Goal: Answer question/provide support: Share knowledge or assist other users

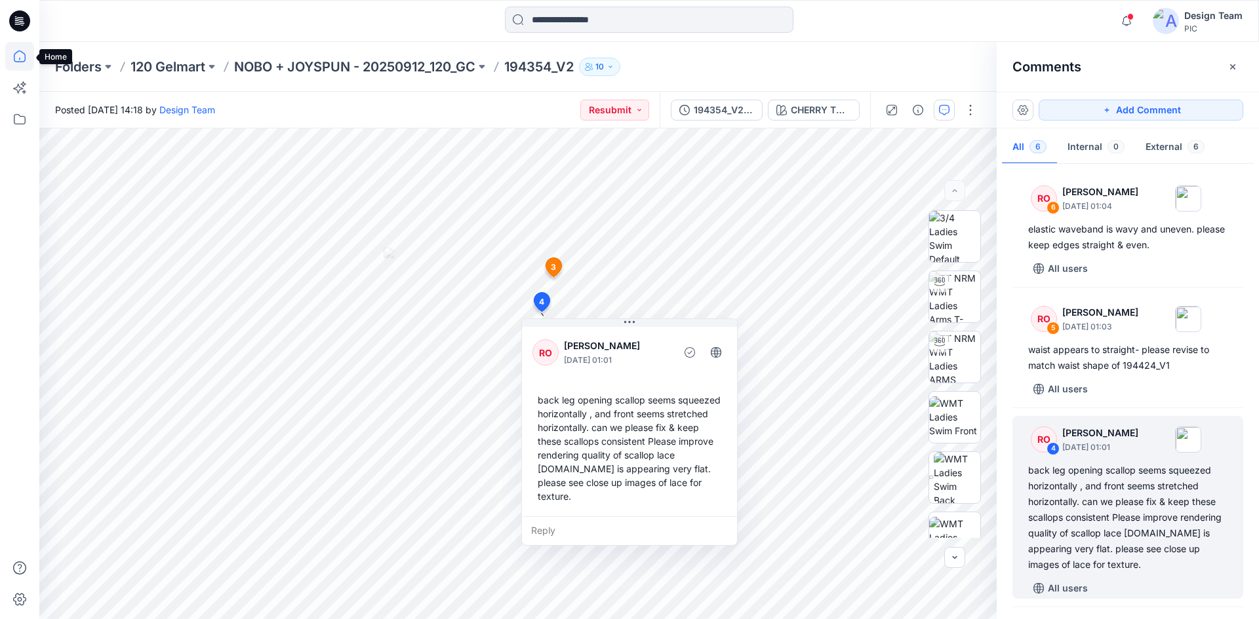
click at [16, 56] on icon at bounding box center [19, 56] width 29 height 29
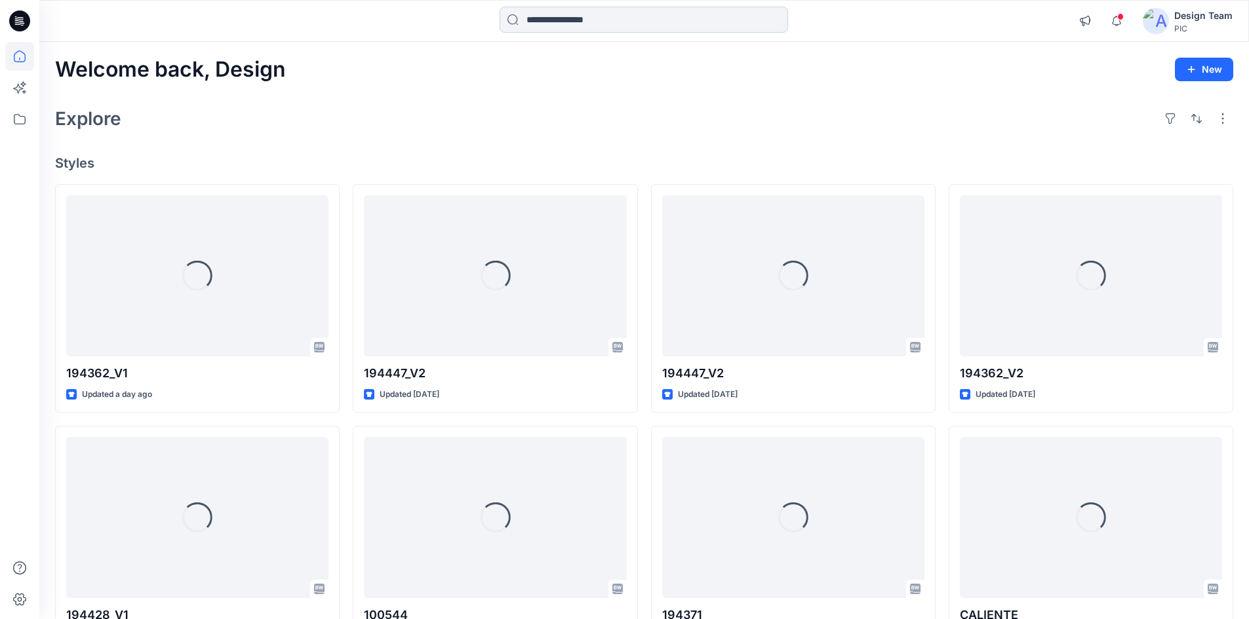
click at [577, 16] on input at bounding box center [643, 20] width 288 height 26
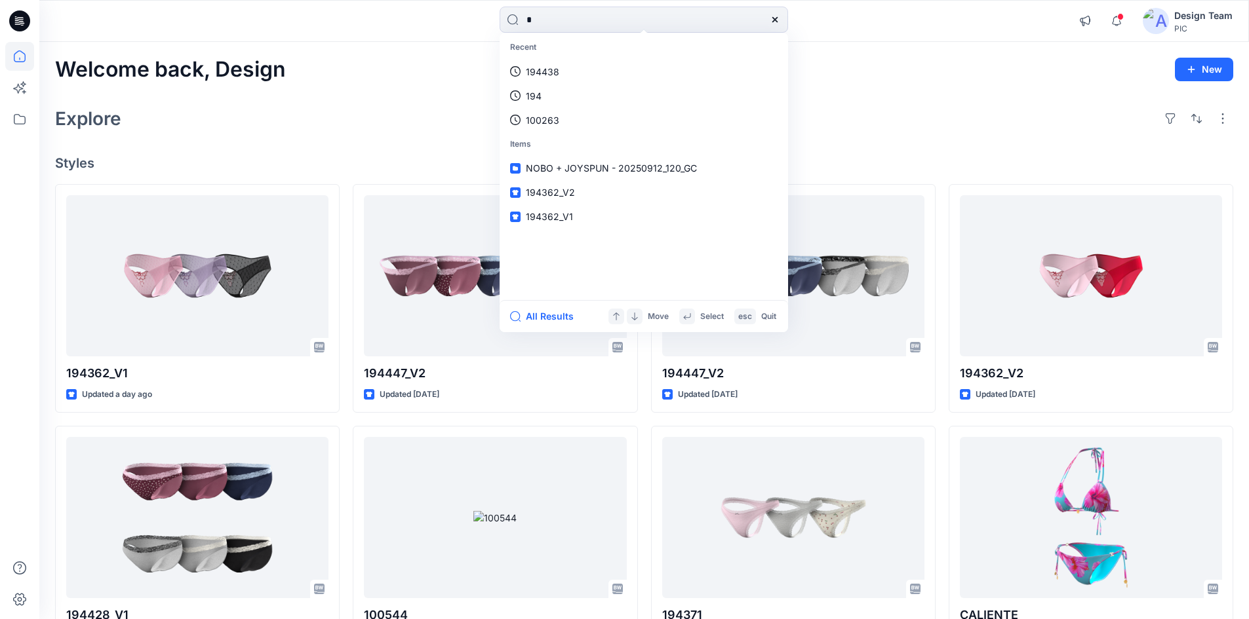
click at [867, 64] on div "Welcome back, Design New" at bounding box center [644, 70] width 1178 height 24
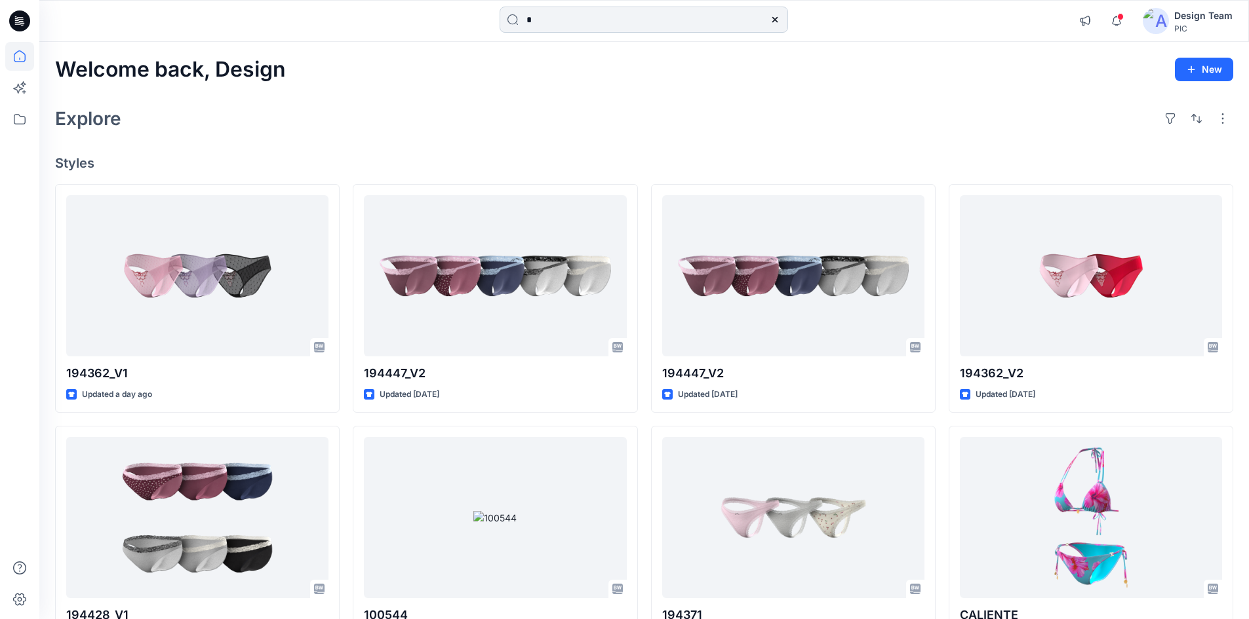
click at [616, 24] on input "*" at bounding box center [643, 20] width 288 height 26
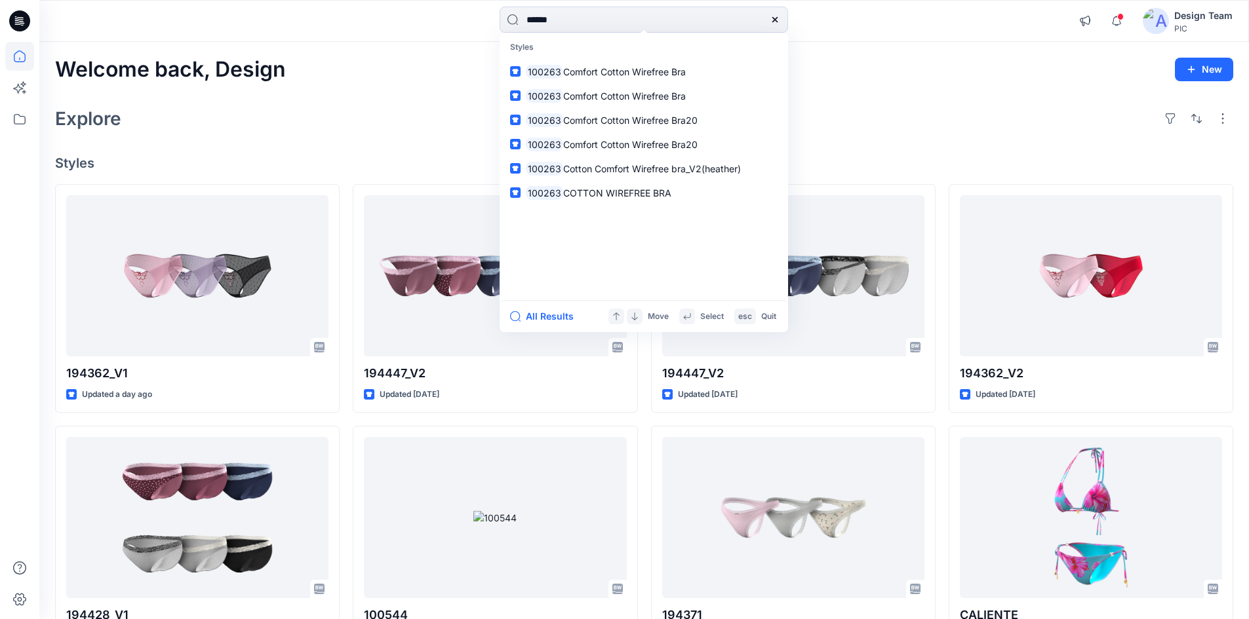
type input "******"
click at [416, 46] on div "Welcome back, Design New Explore Styles 194362_V1 Updated a day ago 194428_V1 U…" at bounding box center [643, 501] width 1209 height 918
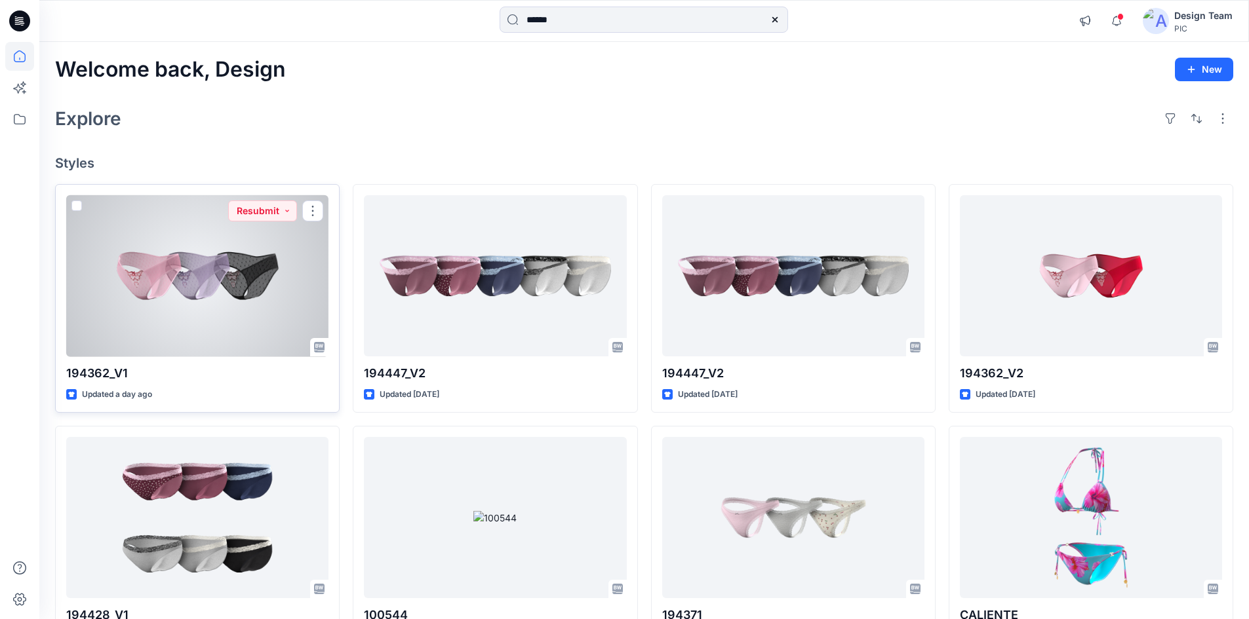
click at [154, 302] on div at bounding box center [197, 276] width 262 height 162
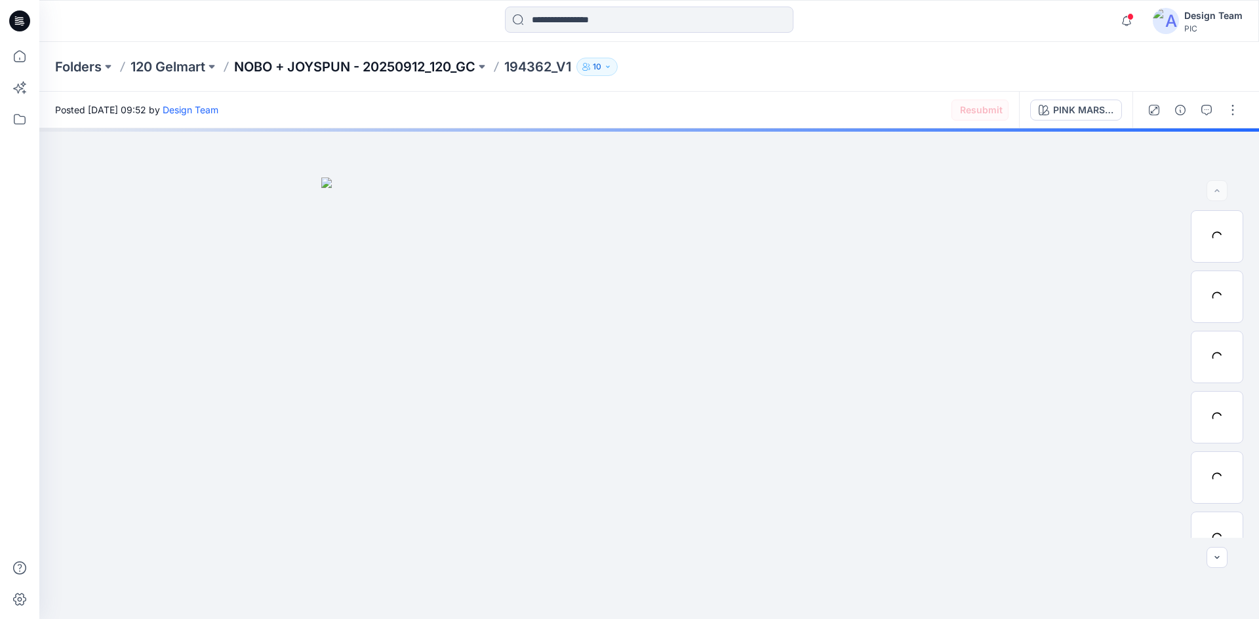
click at [354, 65] on p "NOBO + JOYSPUN - 20250912_120_GC" at bounding box center [354, 67] width 241 height 18
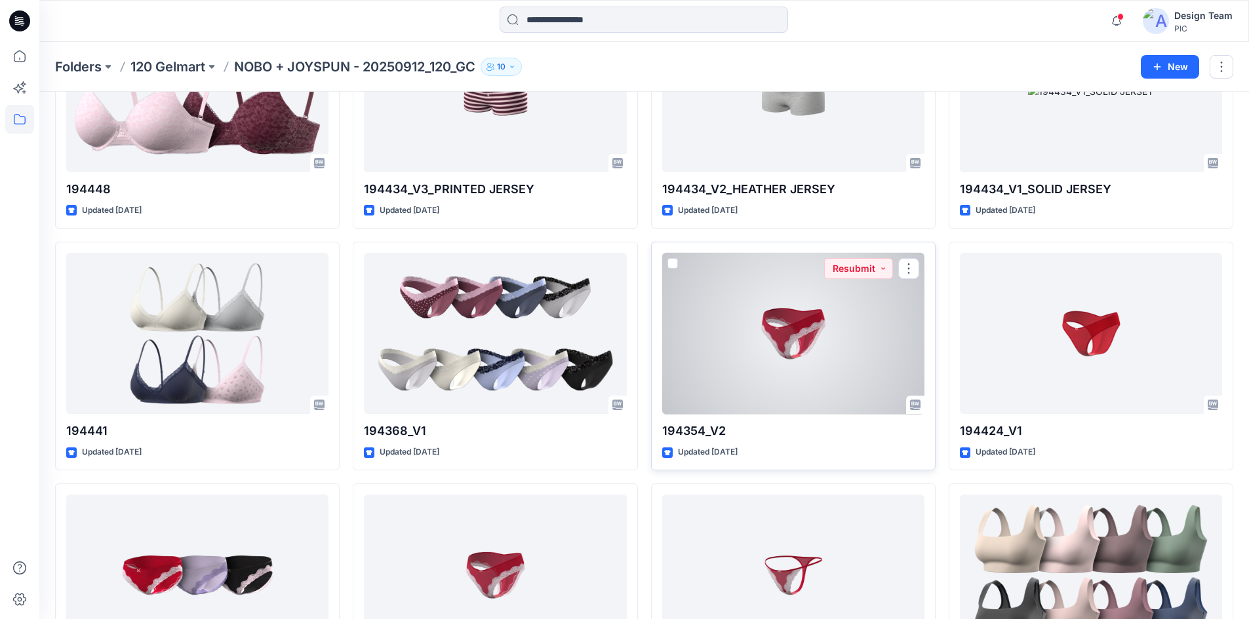
scroll to position [2214, 0]
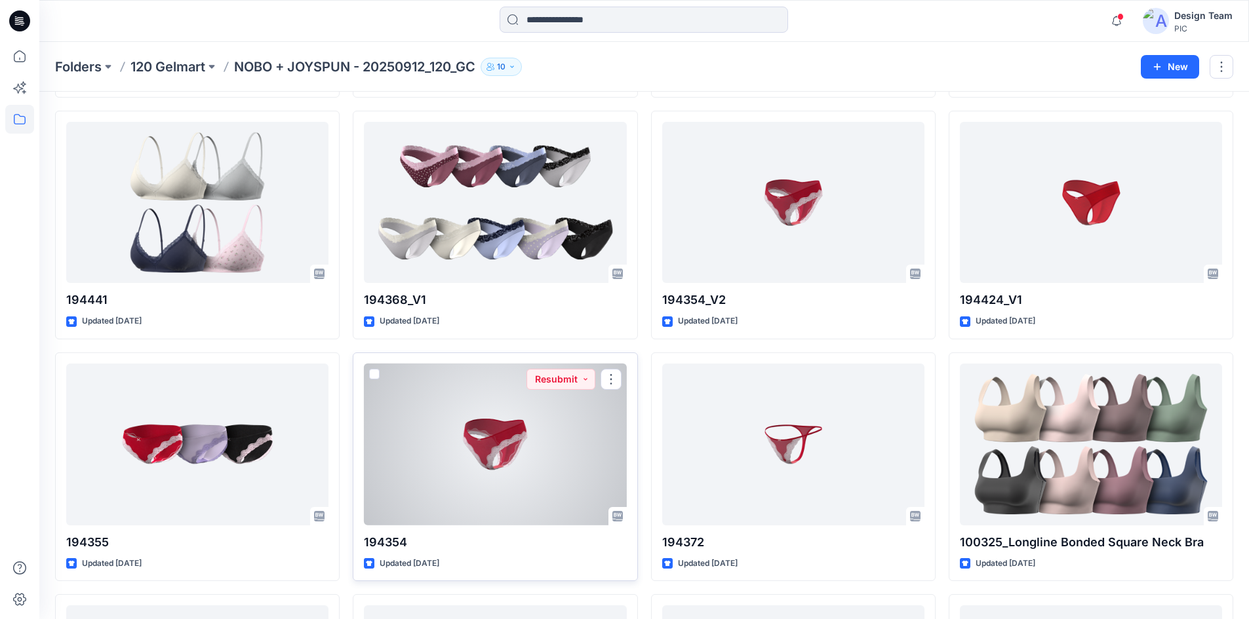
click at [576, 469] on div at bounding box center [495, 445] width 262 height 162
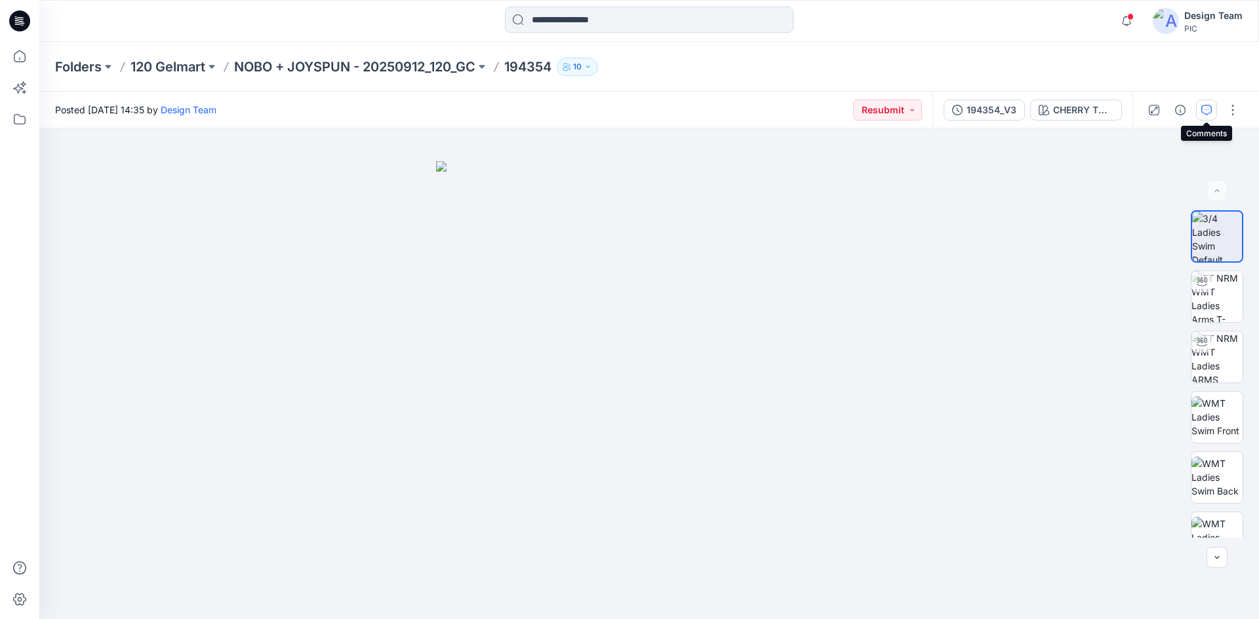
click at [1208, 108] on icon "button" at bounding box center [1206, 110] width 10 height 10
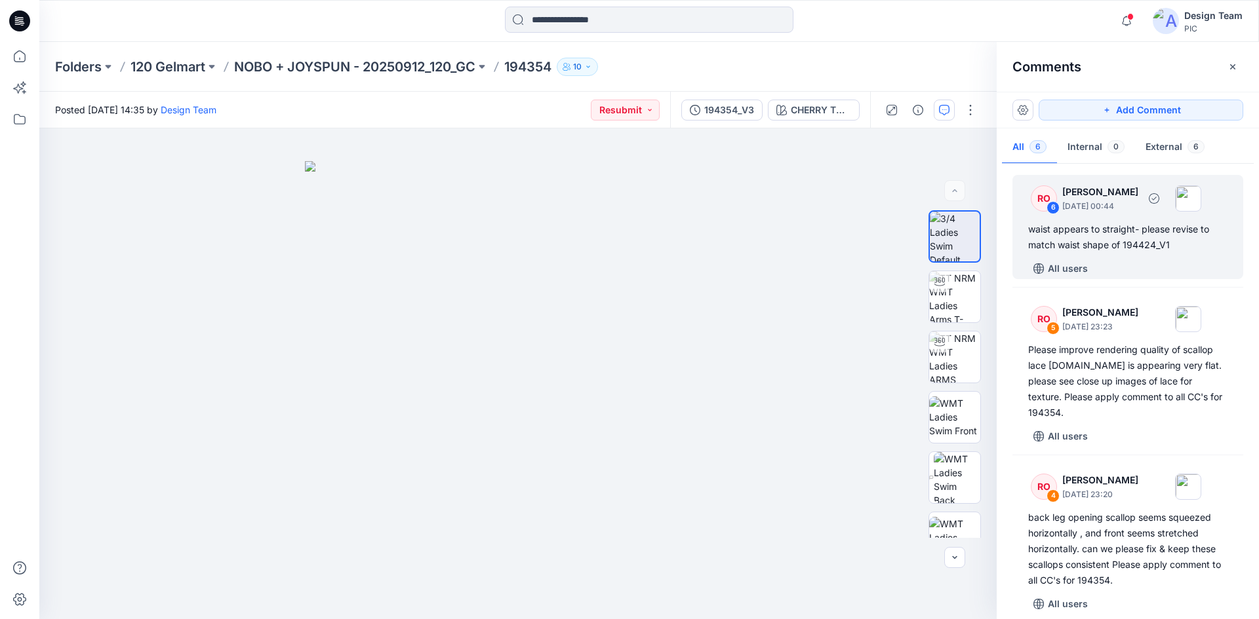
click at [1179, 246] on div "waist appears to straight- please revise to match waist shape of 194424_V1" at bounding box center [1127, 237] width 199 height 31
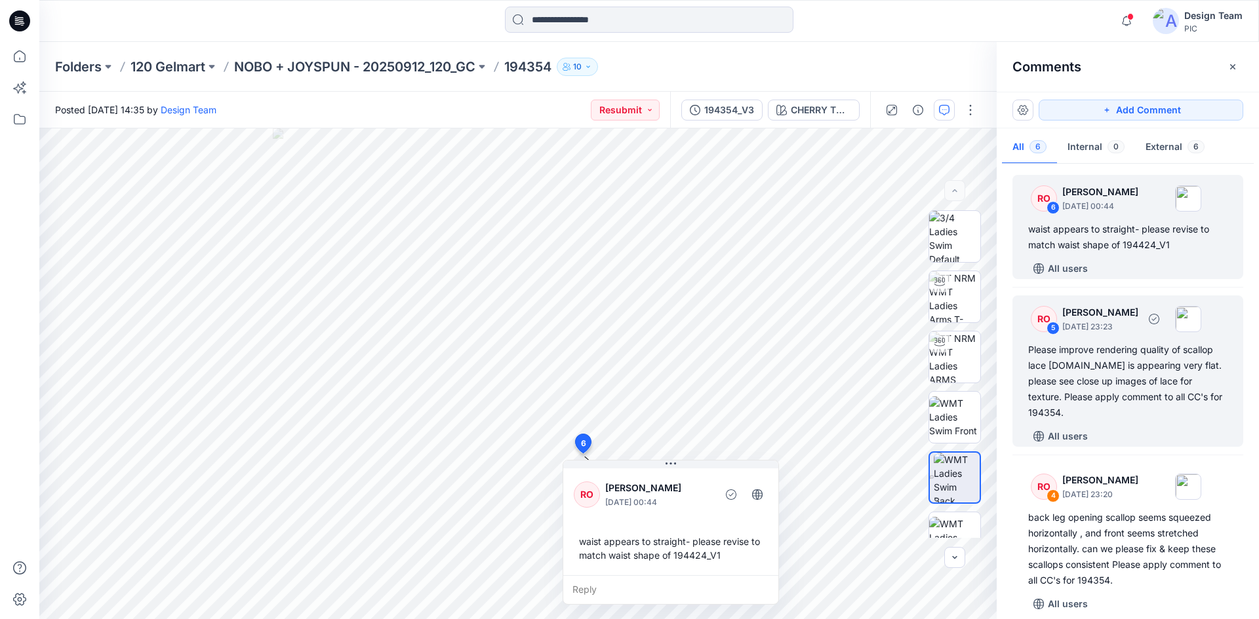
click at [1141, 365] on div "Please improve rendering quality of scallop lace trim.It is appearing very flat…" at bounding box center [1127, 381] width 199 height 79
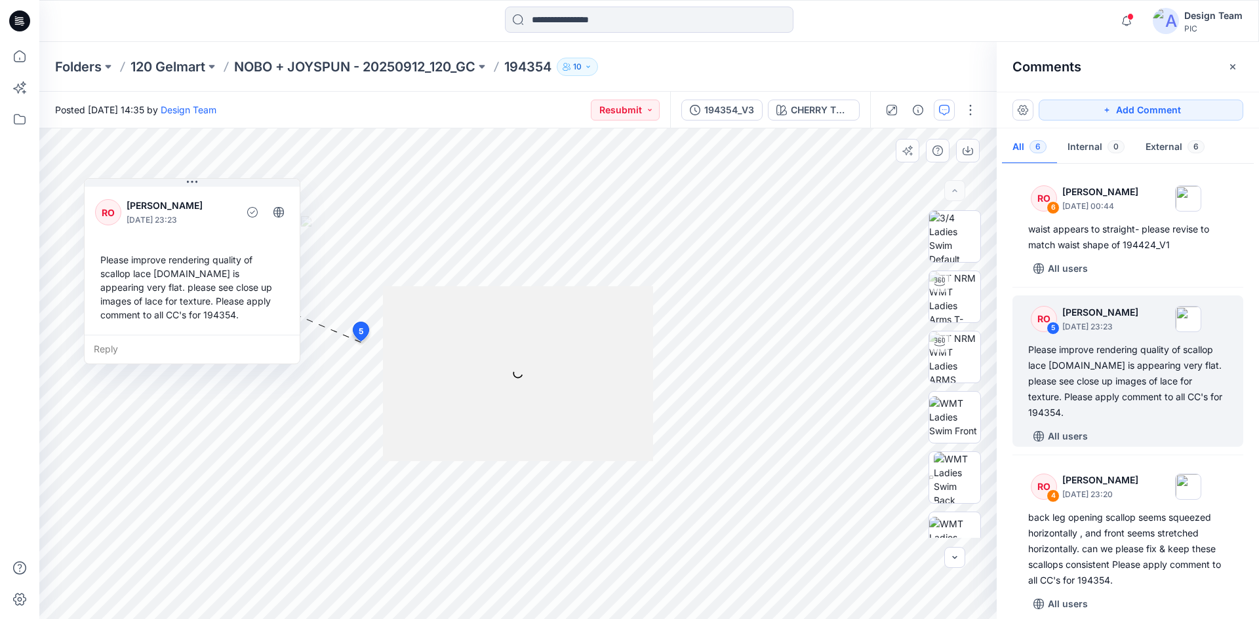
drag, startPoint x: 344, startPoint y: 189, endPoint x: 191, endPoint y: 201, distance: 153.9
click at [191, 201] on p "[PERSON_NAME]" at bounding box center [180, 206] width 107 height 16
drag, startPoint x: 565, startPoint y: 311, endPoint x: 591, endPoint y: 372, distance: 65.5
click at [591, 372] on div at bounding box center [518, 373] width 271 height 175
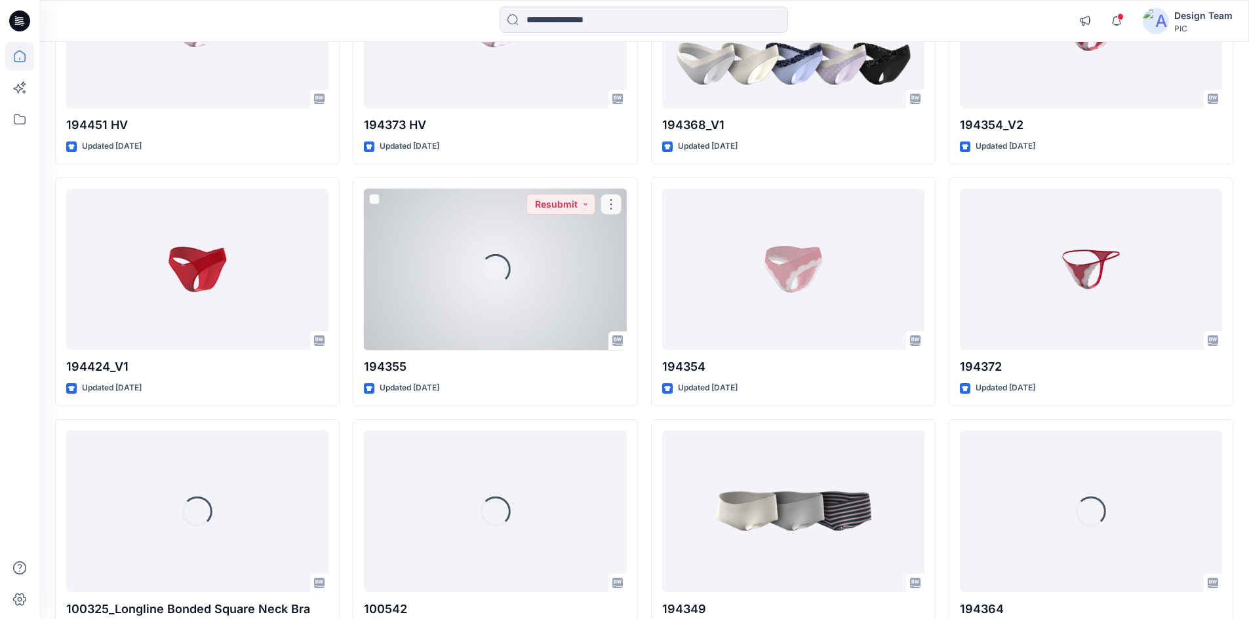
scroll to position [2912, 0]
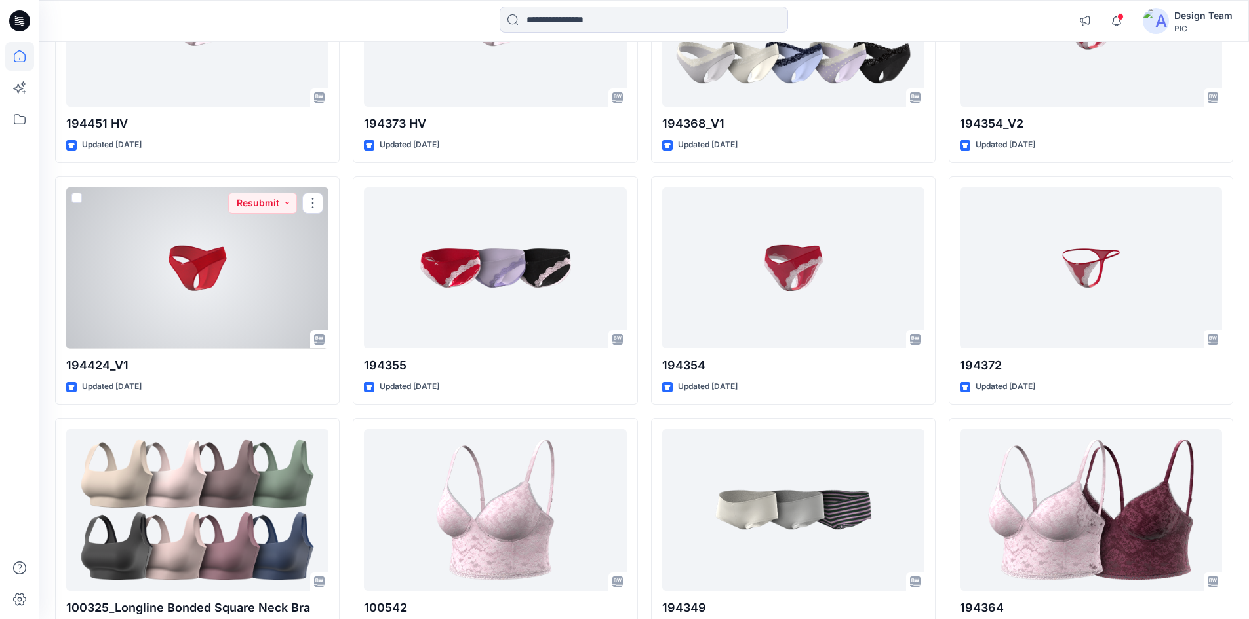
click at [221, 284] on div at bounding box center [197, 268] width 262 height 162
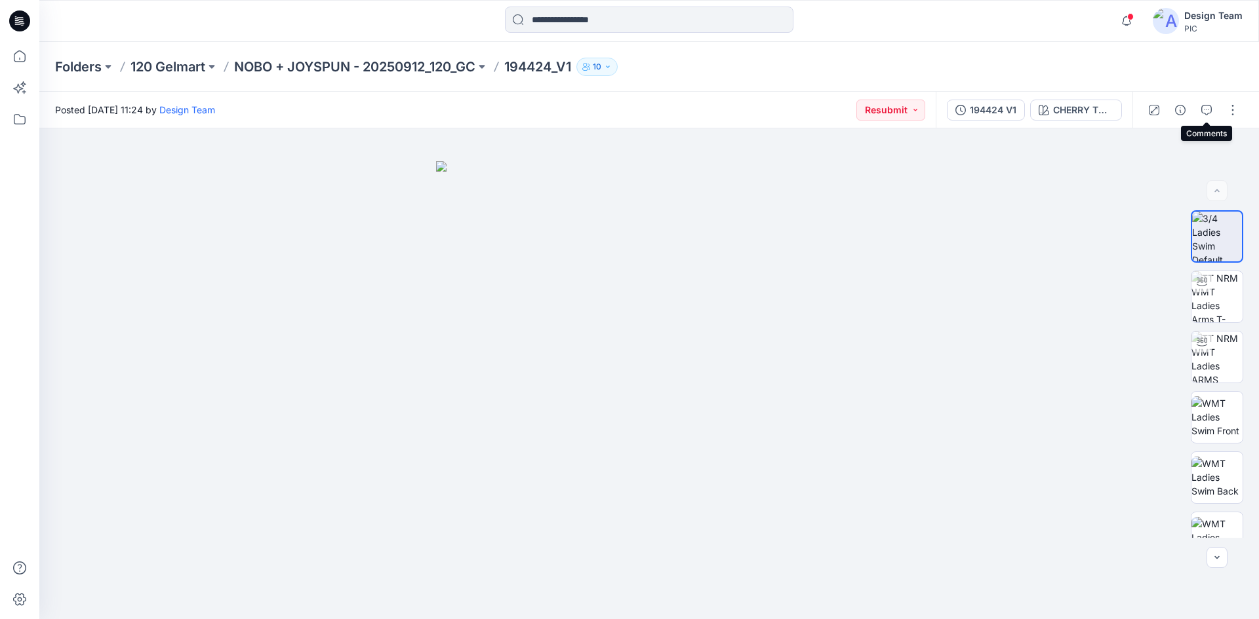
click at [1209, 106] on button "button" at bounding box center [1206, 110] width 21 height 21
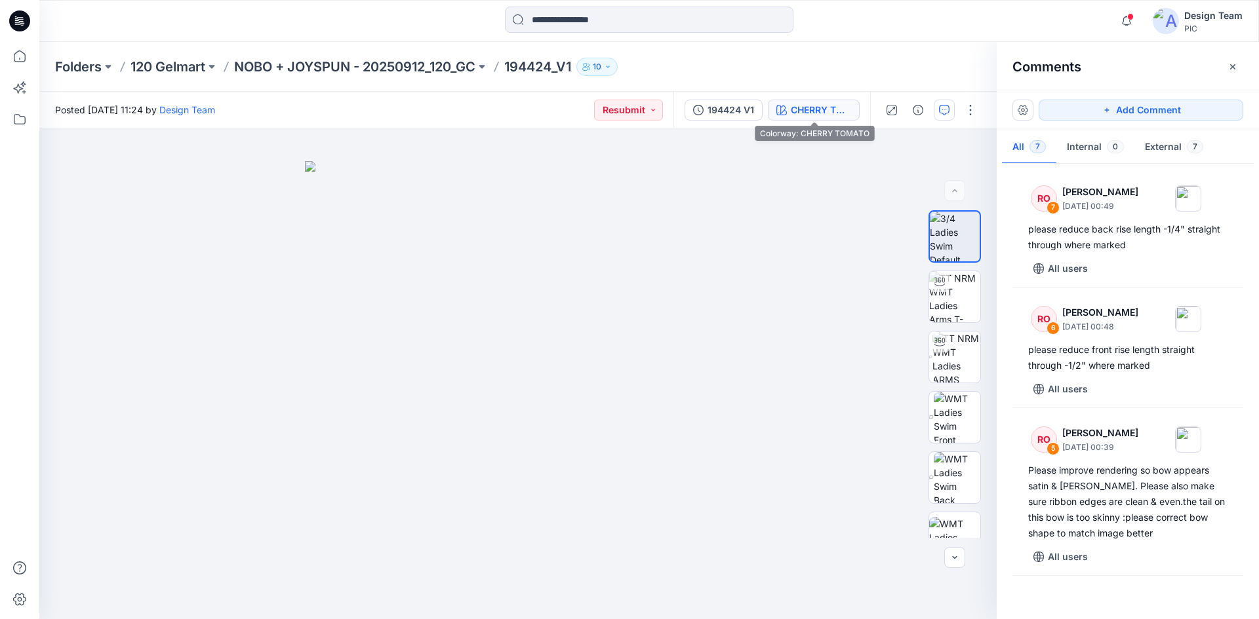
click at [803, 116] on div "CHERRY TOMATO" at bounding box center [821, 110] width 60 height 14
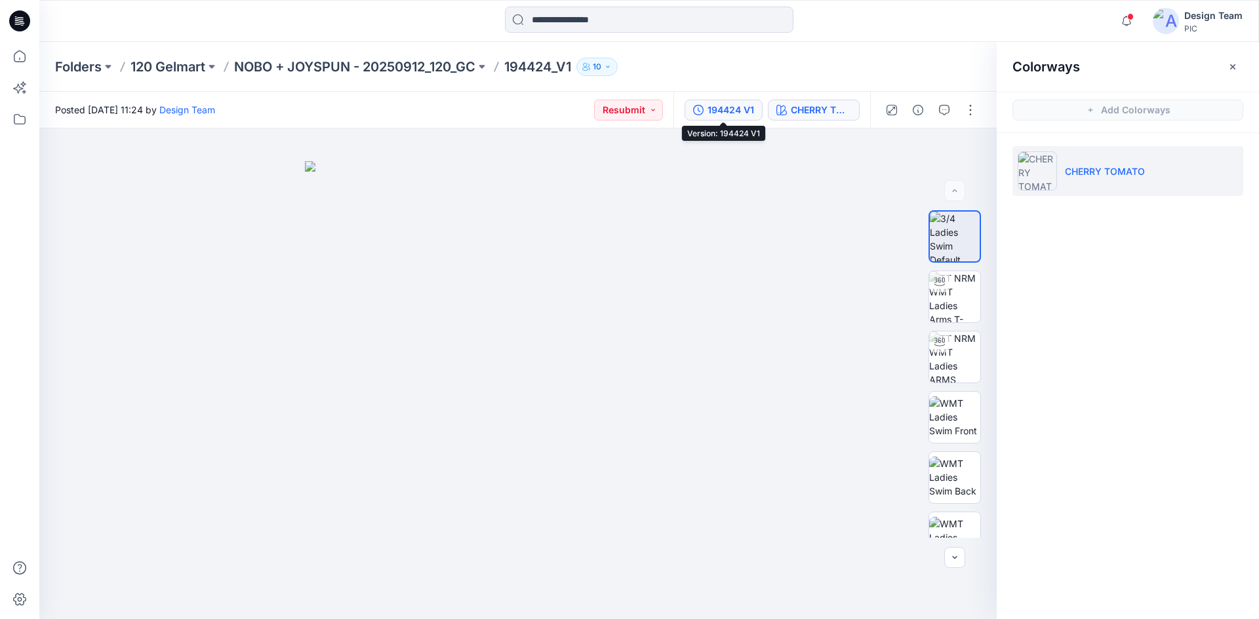
click at [741, 109] on div "194424 V1" at bounding box center [730, 110] width 47 height 14
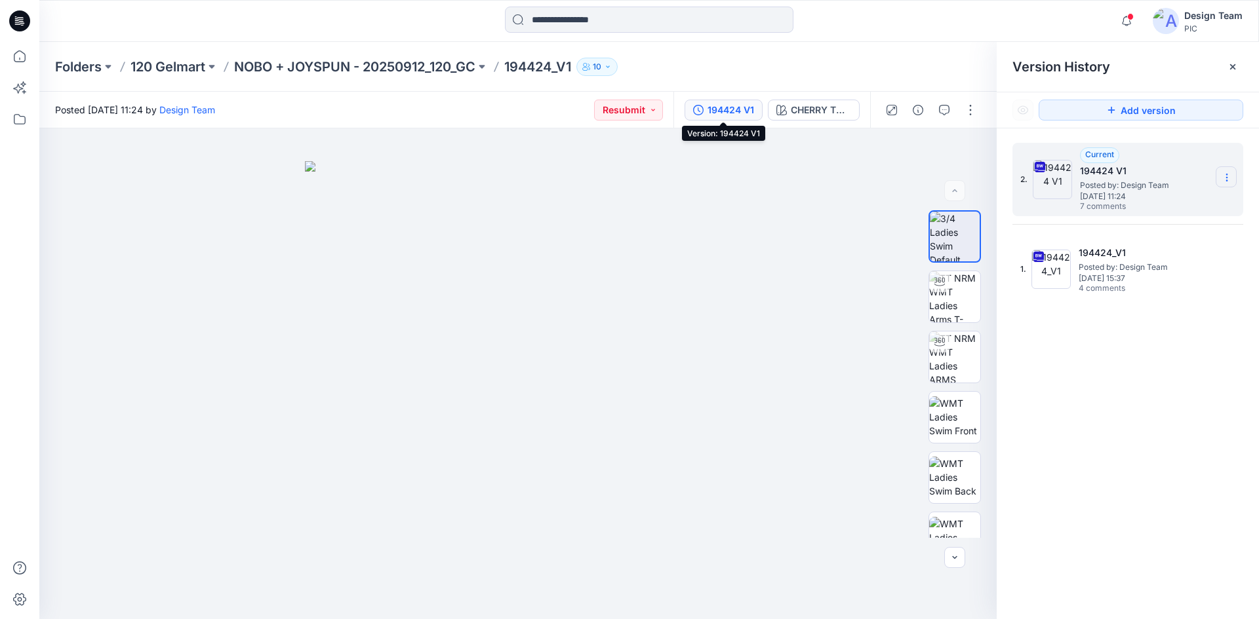
click at [1228, 170] on section at bounding box center [1225, 176] width 21 height 21
click at [1180, 201] on span "Download Source BW File" at bounding box center [1160, 203] width 110 height 16
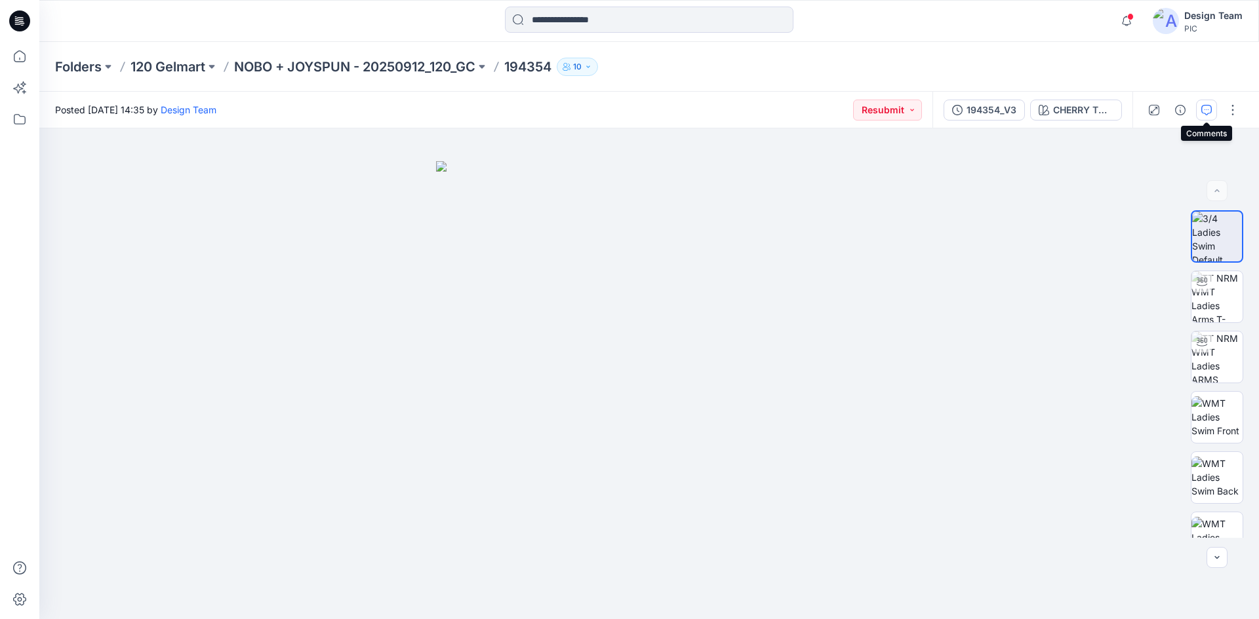
click at [1203, 112] on icon "button" at bounding box center [1206, 110] width 10 height 10
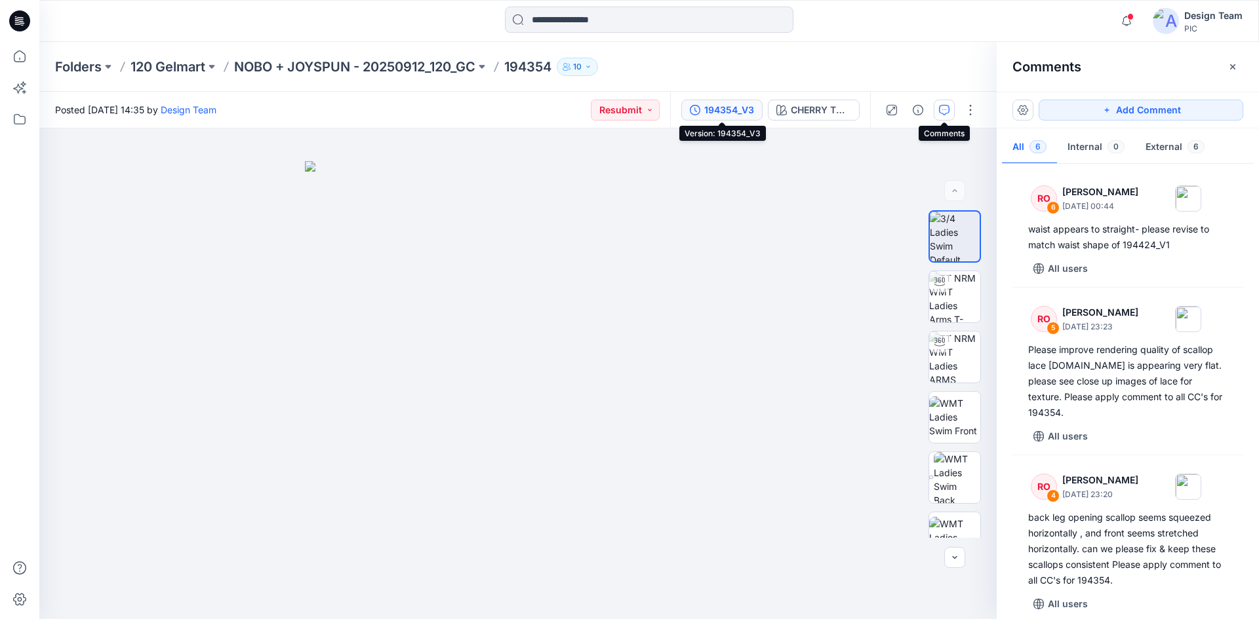
click at [713, 107] on div "194354_V3" at bounding box center [729, 110] width 50 height 14
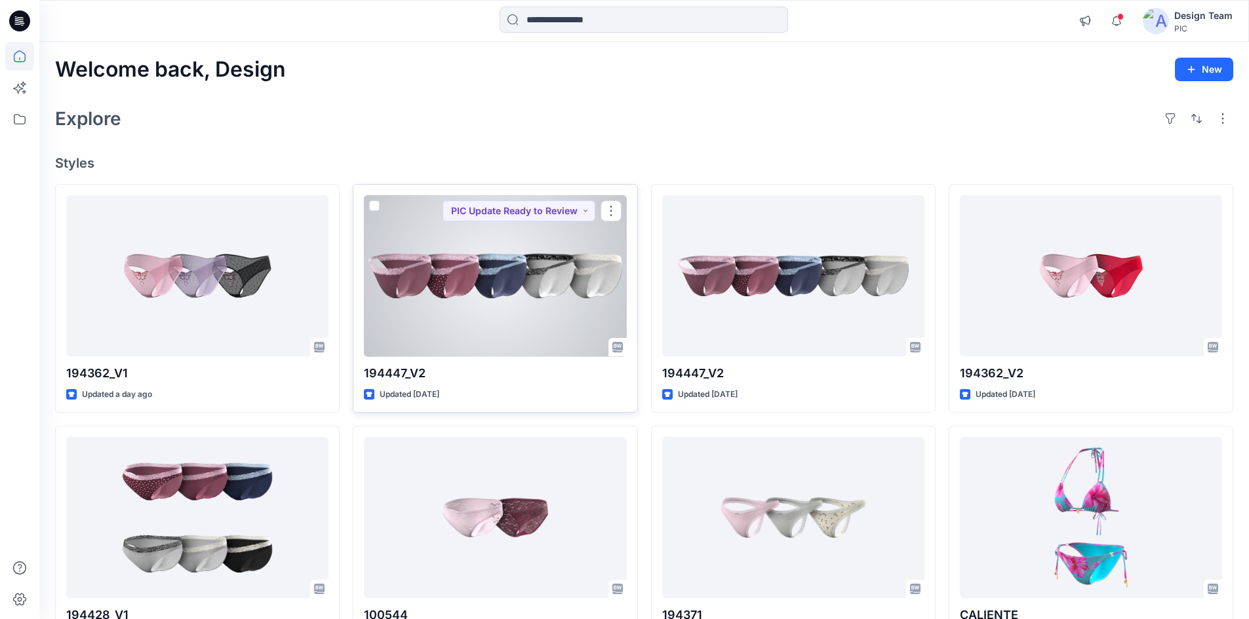
click at [485, 310] on div at bounding box center [495, 276] width 262 height 162
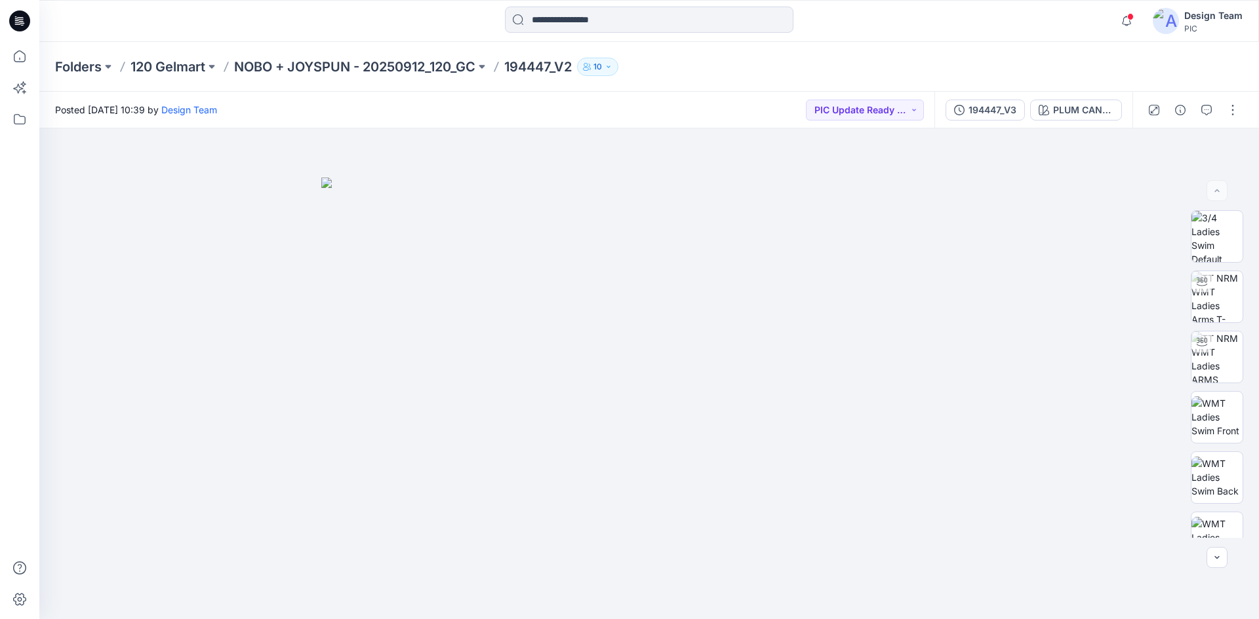
click at [296, 52] on div "Folders 120 Gelmart NOBO + JOYSPUN - 20250912_120_GC 194447_V2 10" at bounding box center [648, 67] width 1219 height 50
click at [292, 65] on p "NOBO + JOYSPUN - 20250912_120_GC" at bounding box center [354, 67] width 241 height 18
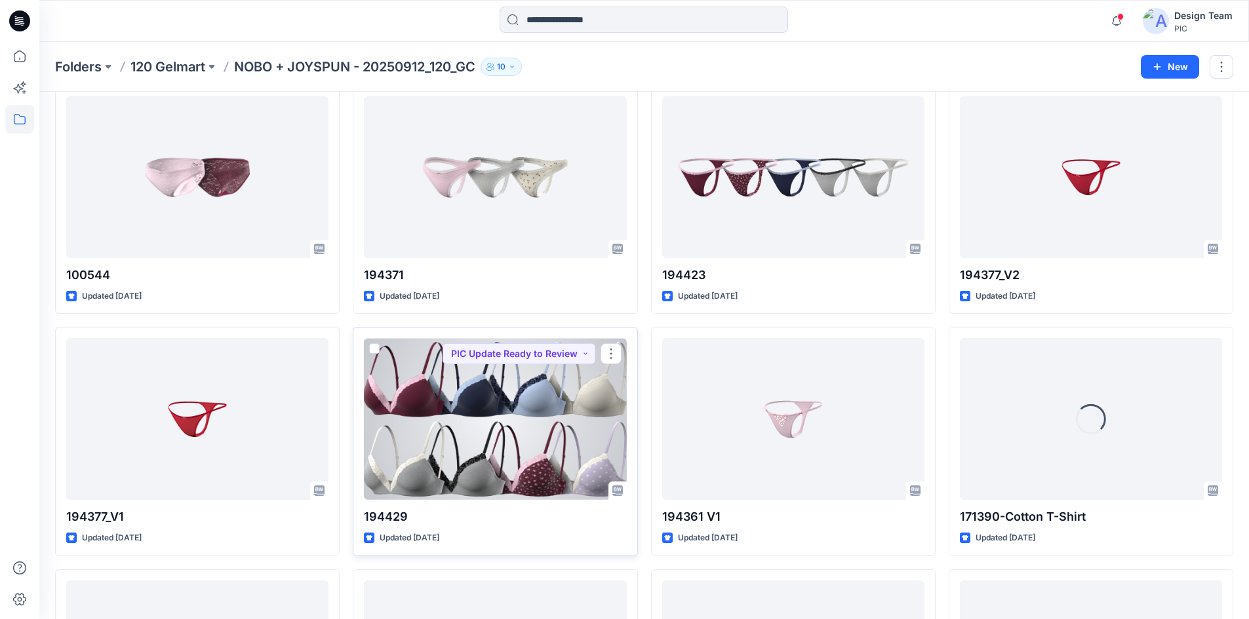
scroll to position [369, 0]
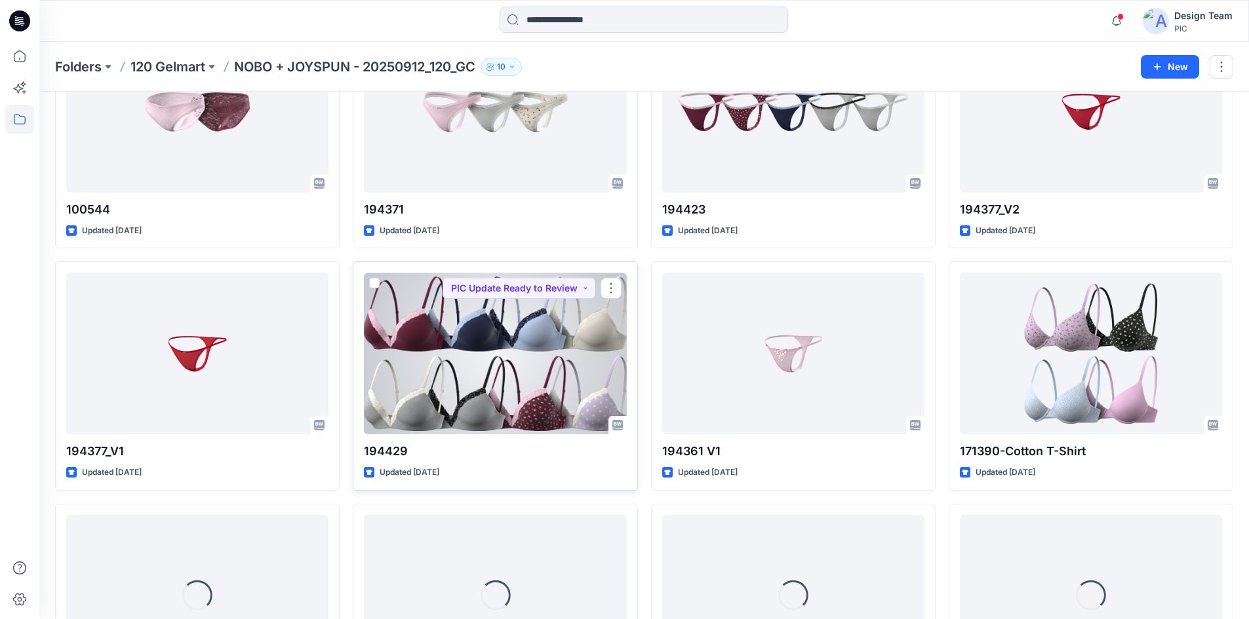
click at [552, 340] on div at bounding box center [495, 354] width 262 height 162
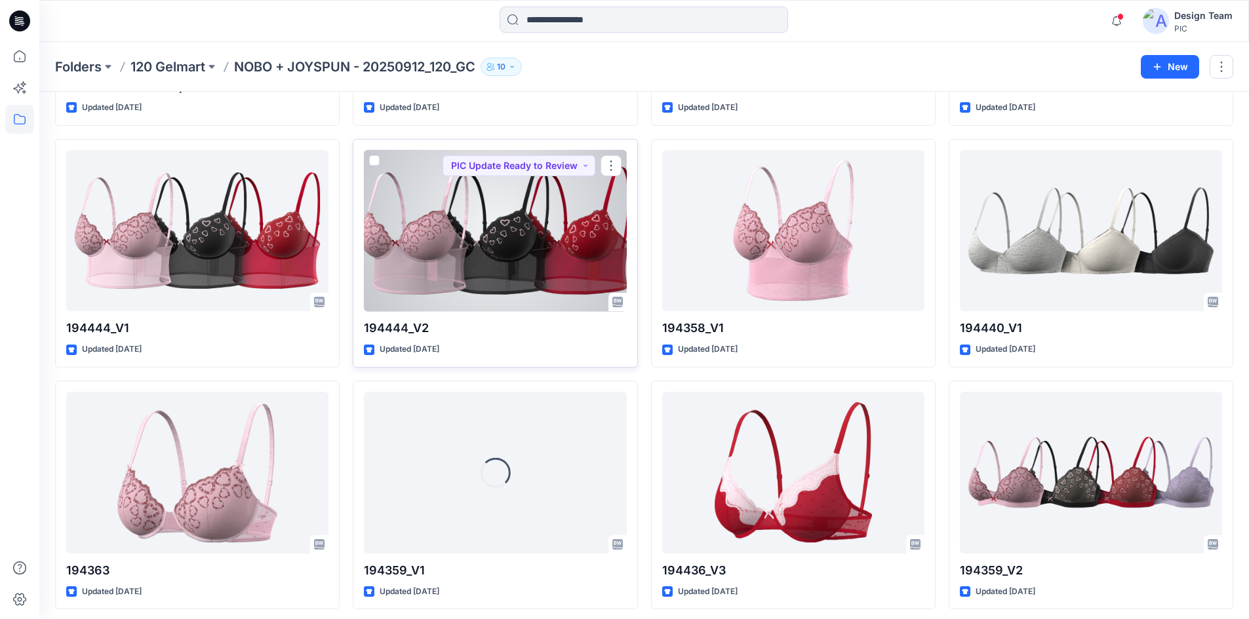
scroll to position [1029, 0]
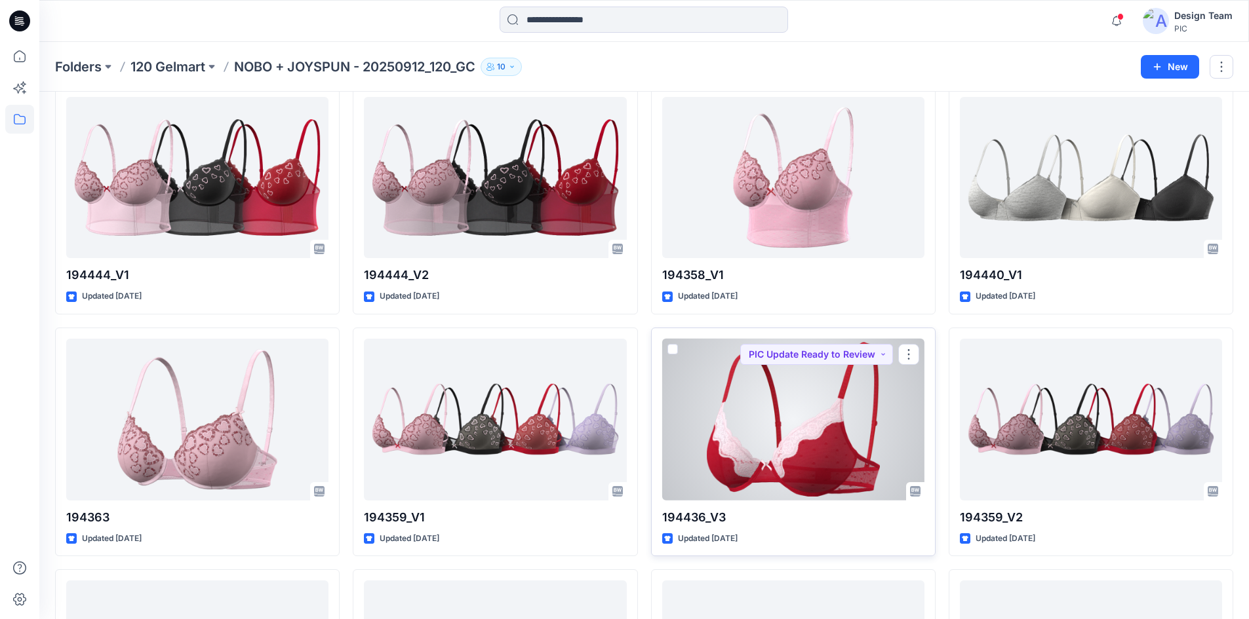
click at [792, 456] on div at bounding box center [793, 420] width 262 height 162
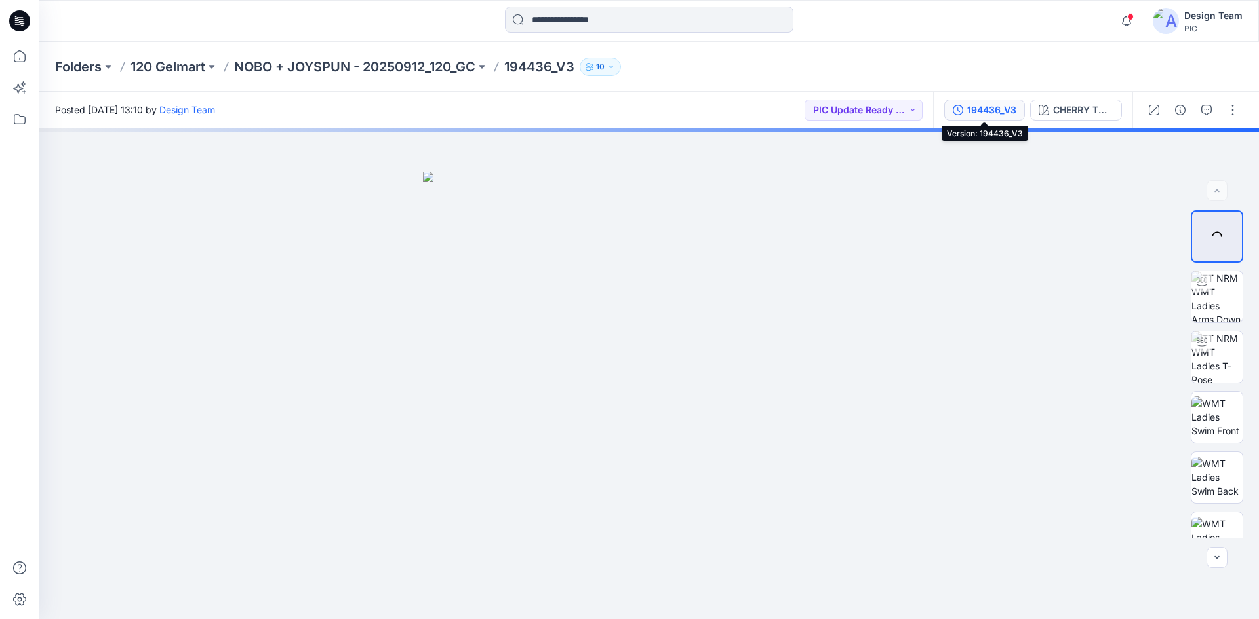
click at [1009, 111] on div "194436_V3" at bounding box center [991, 110] width 49 height 14
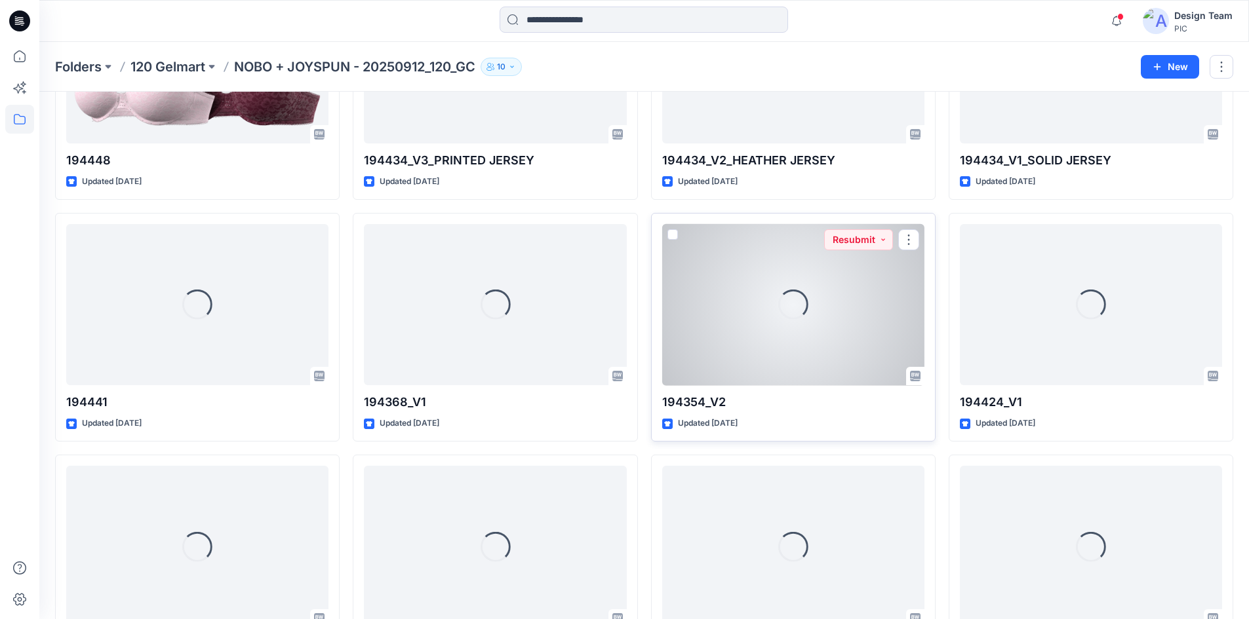
scroll to position [2214, 0]
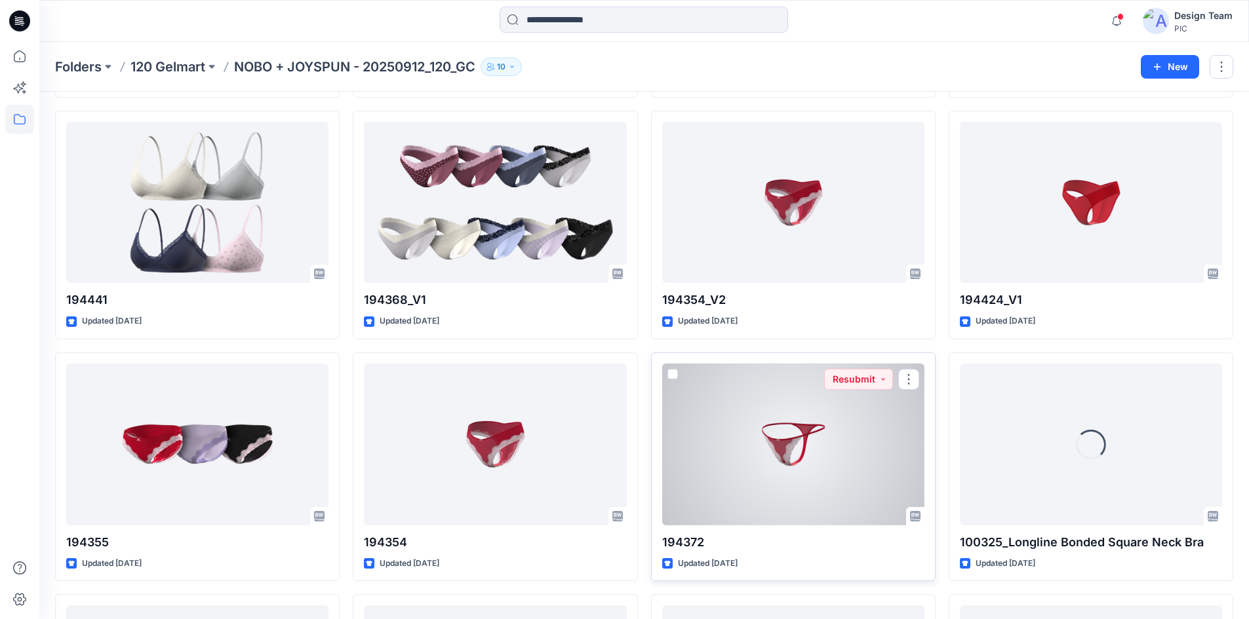
click at [782, 490] on div at bounding box center [793, 445] width 262 height 162
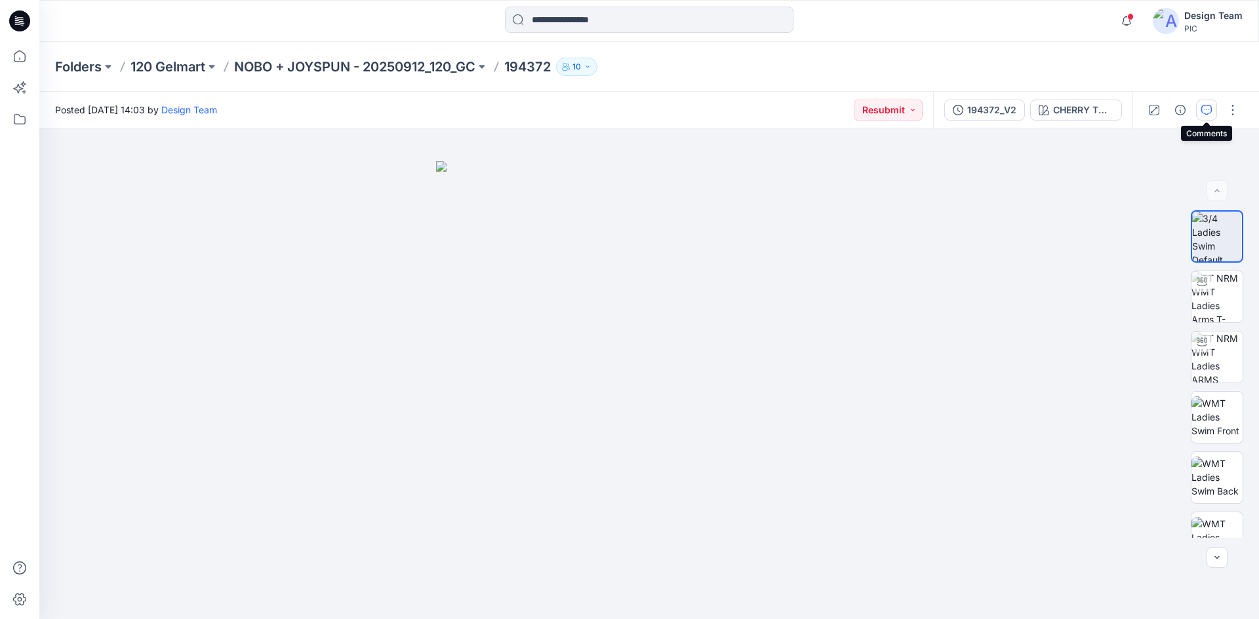
click at [1201, 113] on icon "button" at bounding box center [1206, 110] width 10 height 10
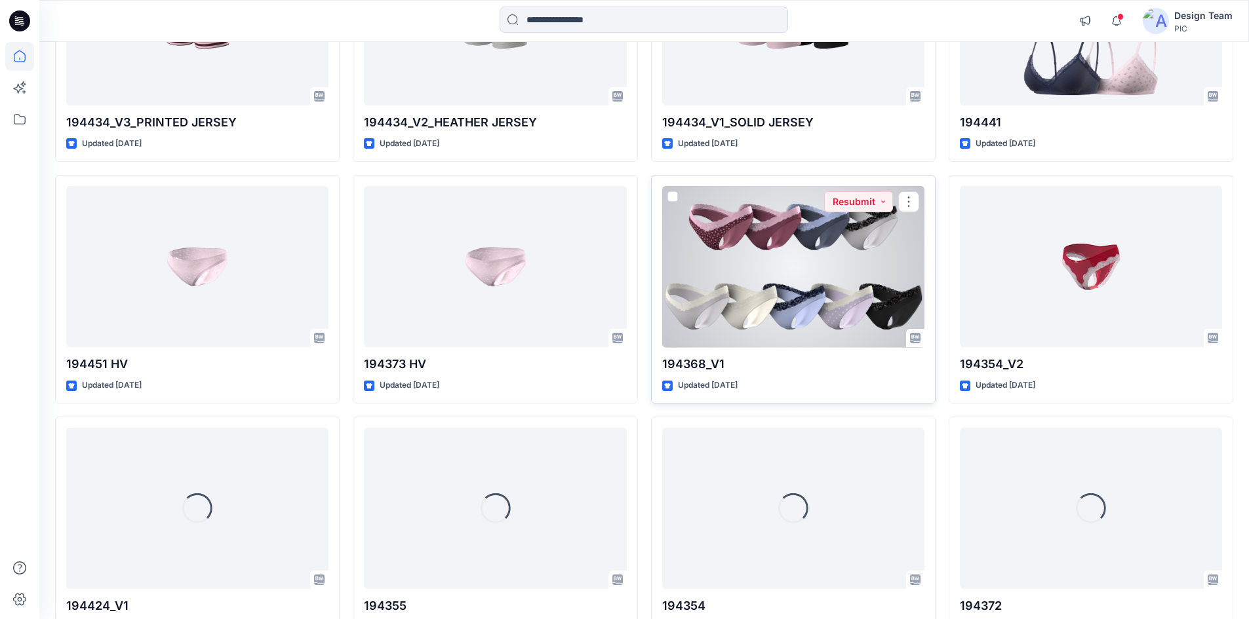
scroll to position [2715, 0]
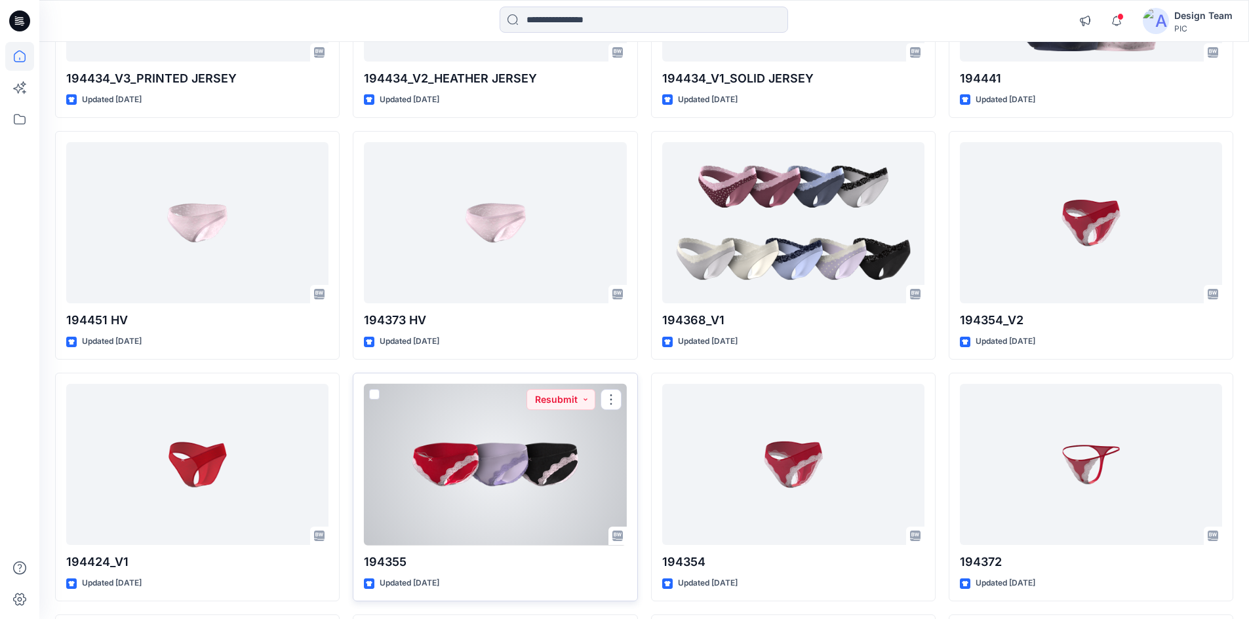
click at [477, 471] on div at bounding box center [495, 465] width 262 height 162
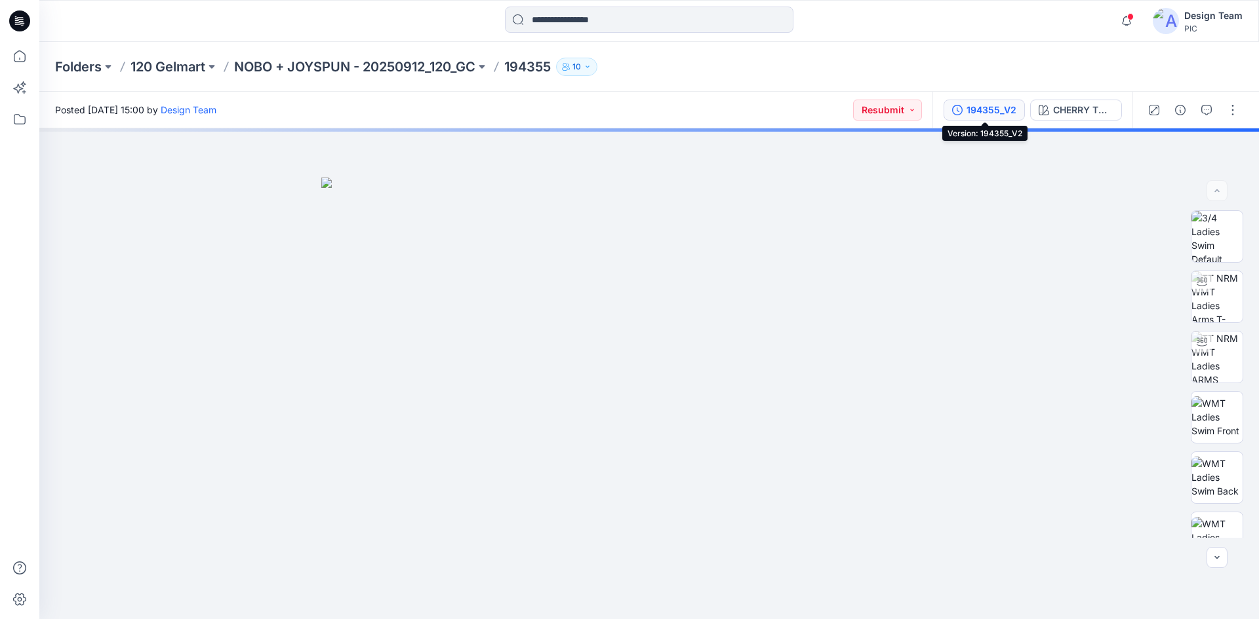
click at [994, 106] on div "194355_V2" at bounding box center [991, 110] width 50 height 14
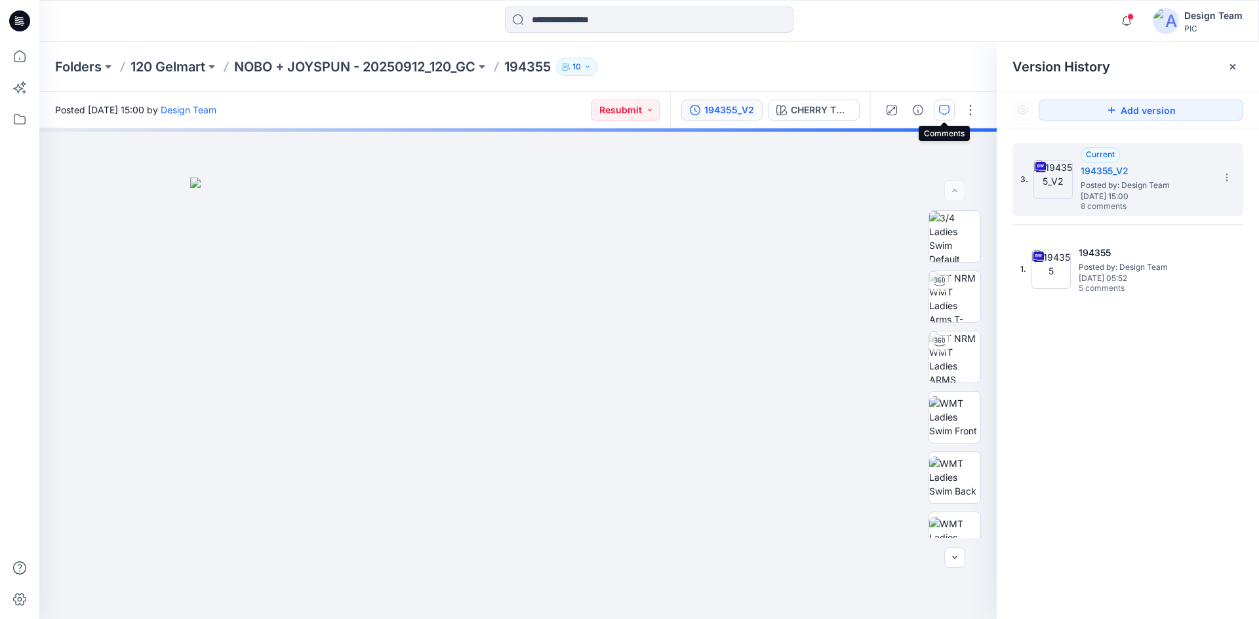
click at [945, 110] on icon "button" at bounding box center [944, 110] width 10 height 10
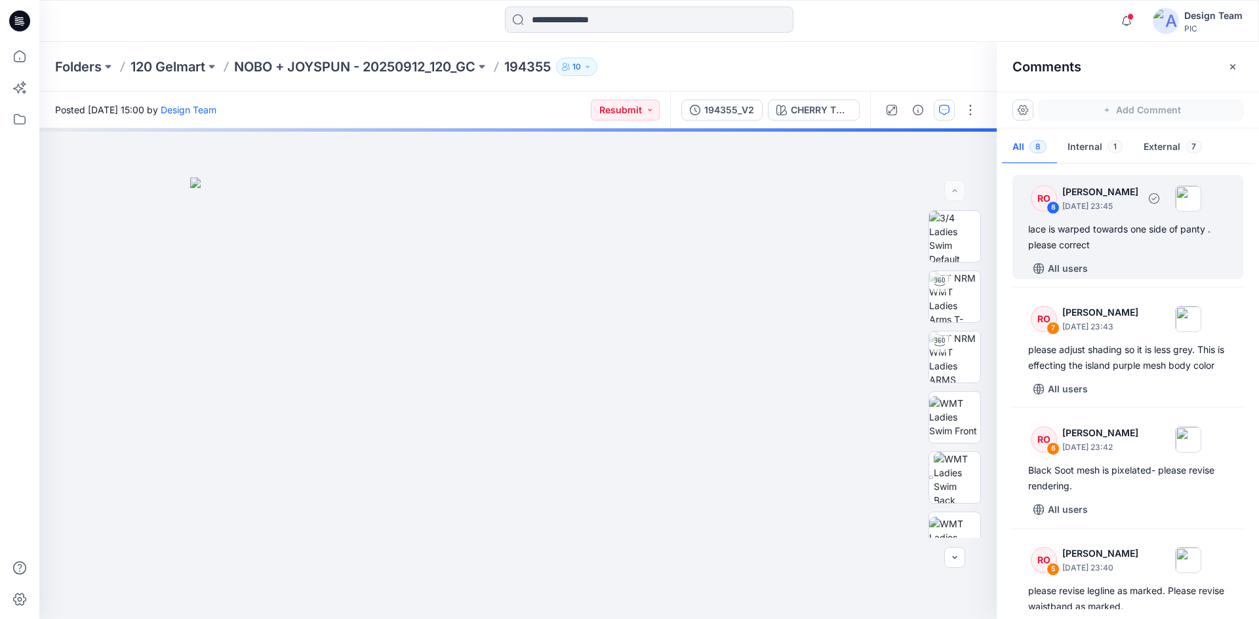
click at [1186, 241] on div "lace is warped towards one side of panty . please correct" at bounding box center [1127, 237] width 199 height 31
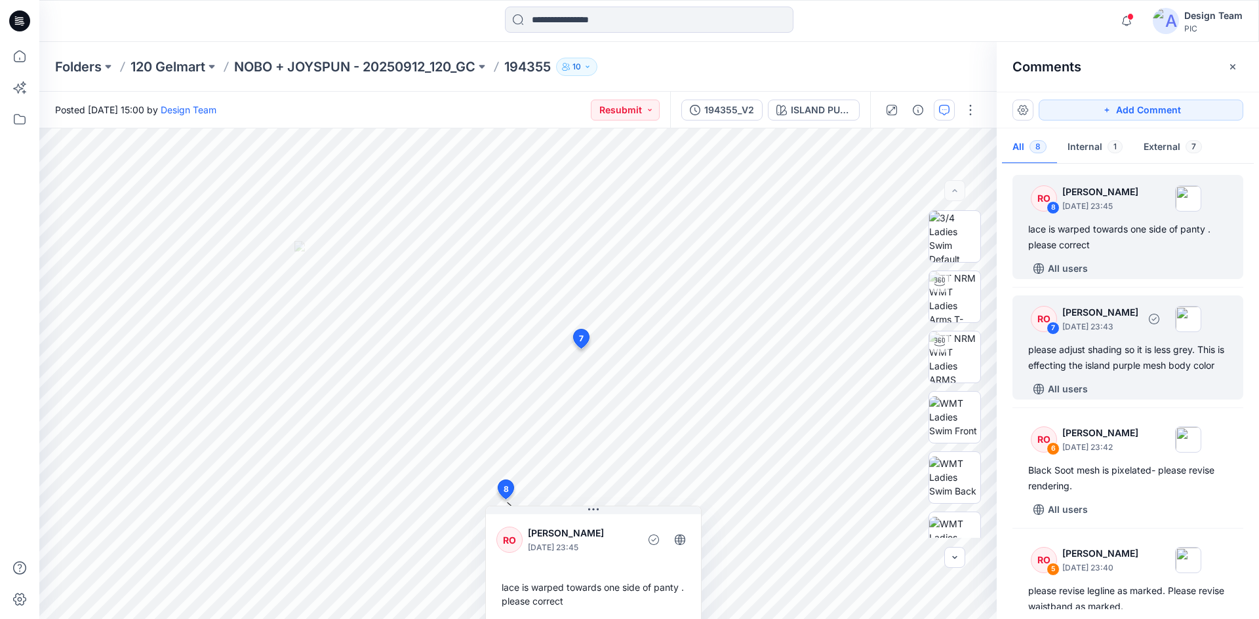
click at [1135, 365] on div "please adjust shading so it is less grey. This is effecting the island purple m…" at bounding box center [1127, 357] width 199 height 31
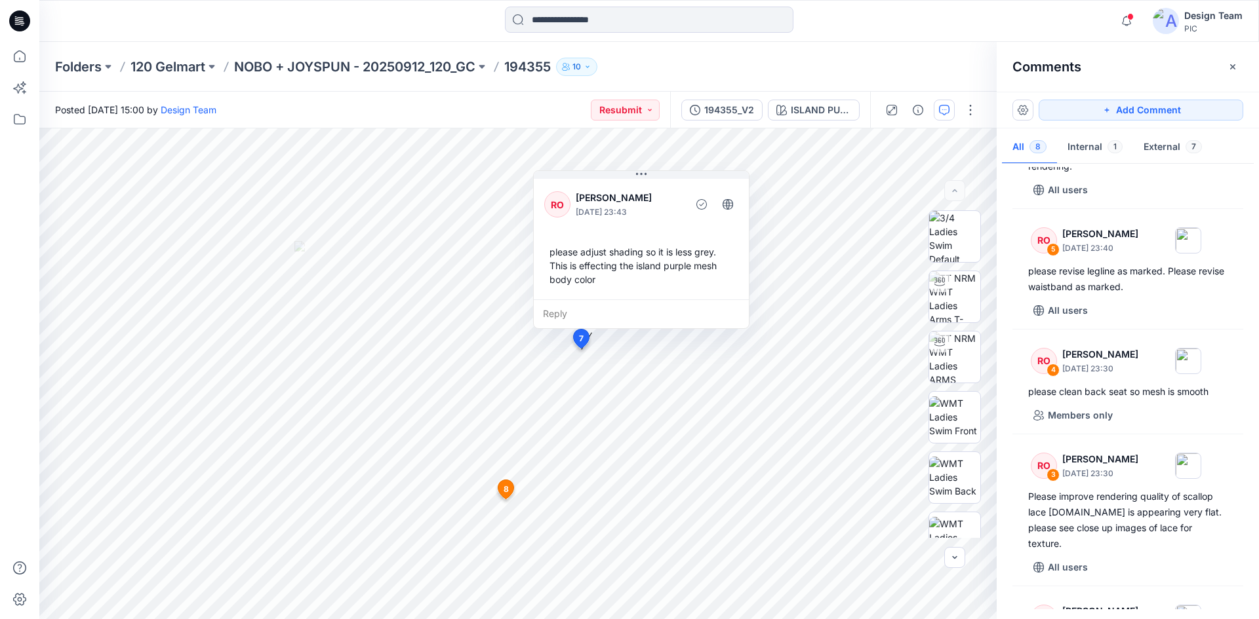
scroll to position [328, 0]
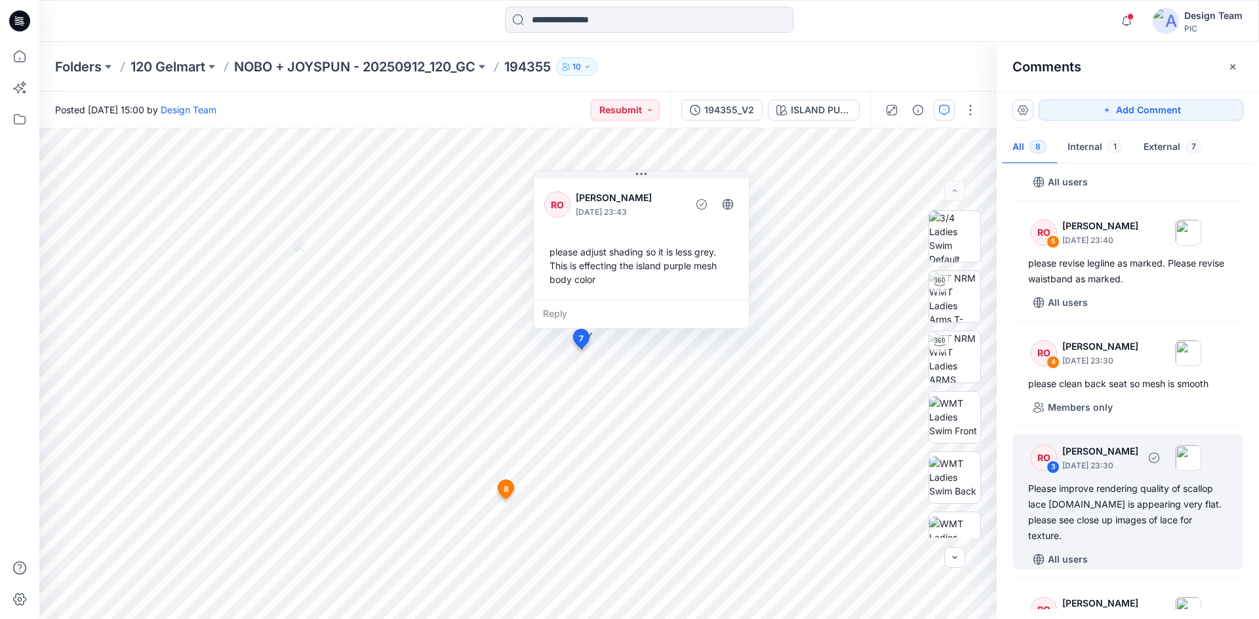
click at [1144, 511] on div "Please improve rendering quality of scallop lace trim.It is appearing very flat…" at bounding box center [1127, 512] width 199 height 63
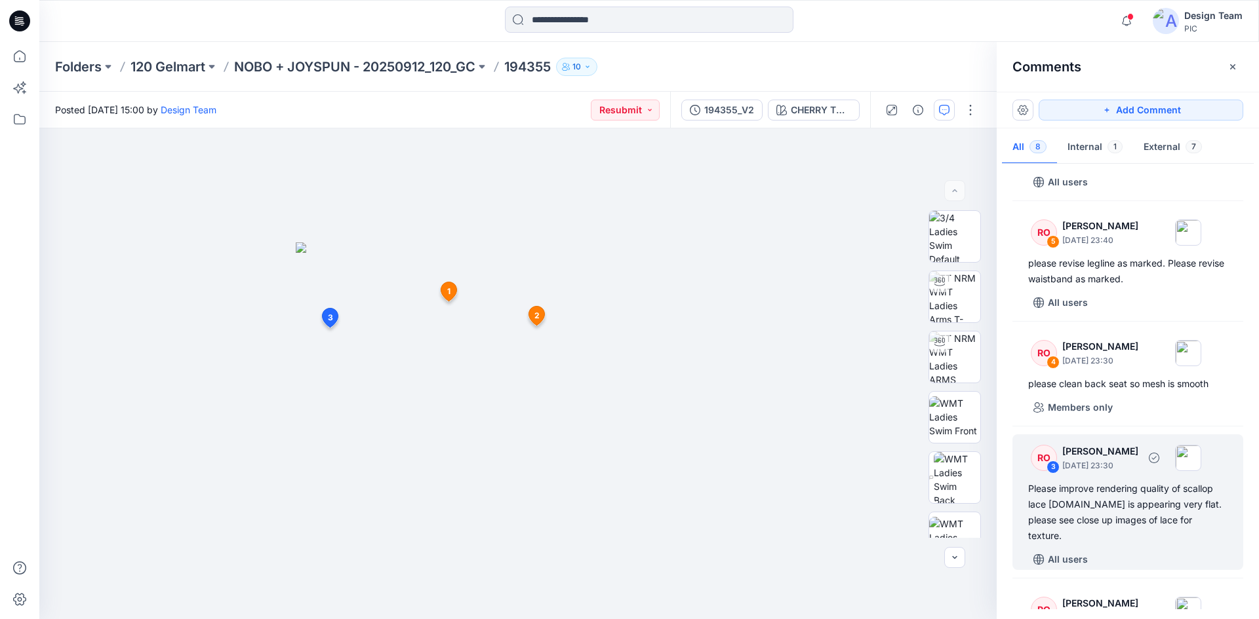
click at [1187, 527] on div "Please improve rendering quality of scallop lace trim.It is appearing very flat…" at bounding box center [1127, 512] width 199 height 63
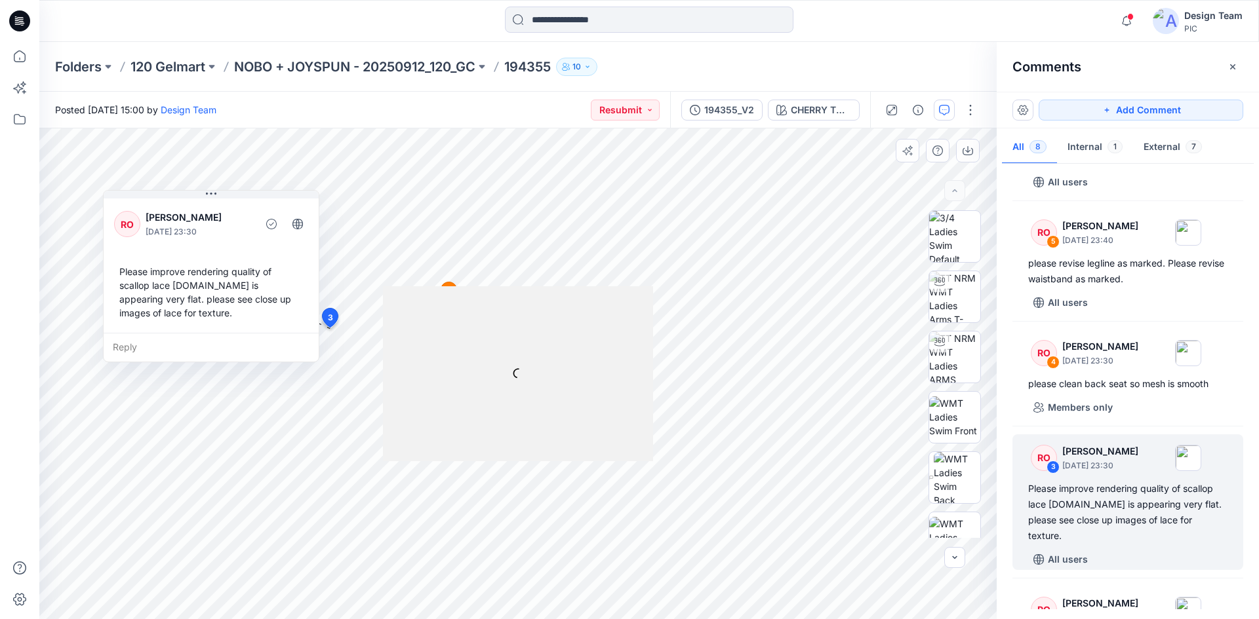
drag, startPoint x: 316, startPoint y: 229, endPoint x: 235, endPoint y: 206, distance: 84.5
click at [235, 208] on div "RO Raquel Ortiz October 02, 2025 23:30" at bounding box center [211, 224] width 194 height 36
click at [114, 351] on div "Reply" at bounding box center [210, 347] width 215 height 29
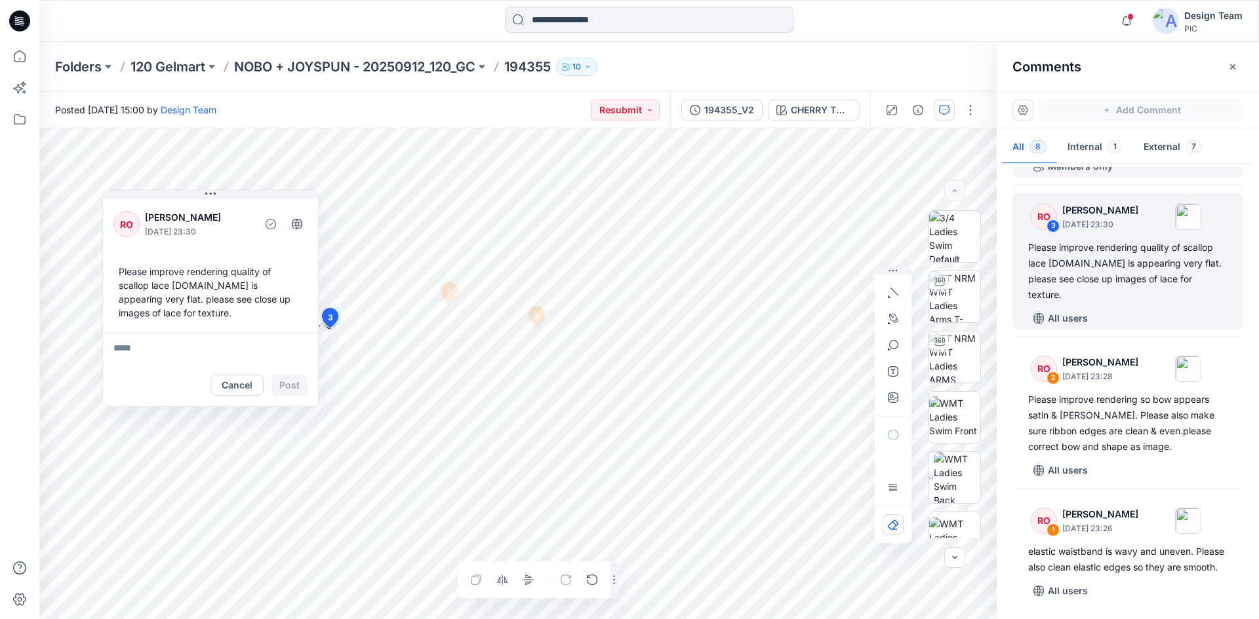
scroll to position [585, 0]
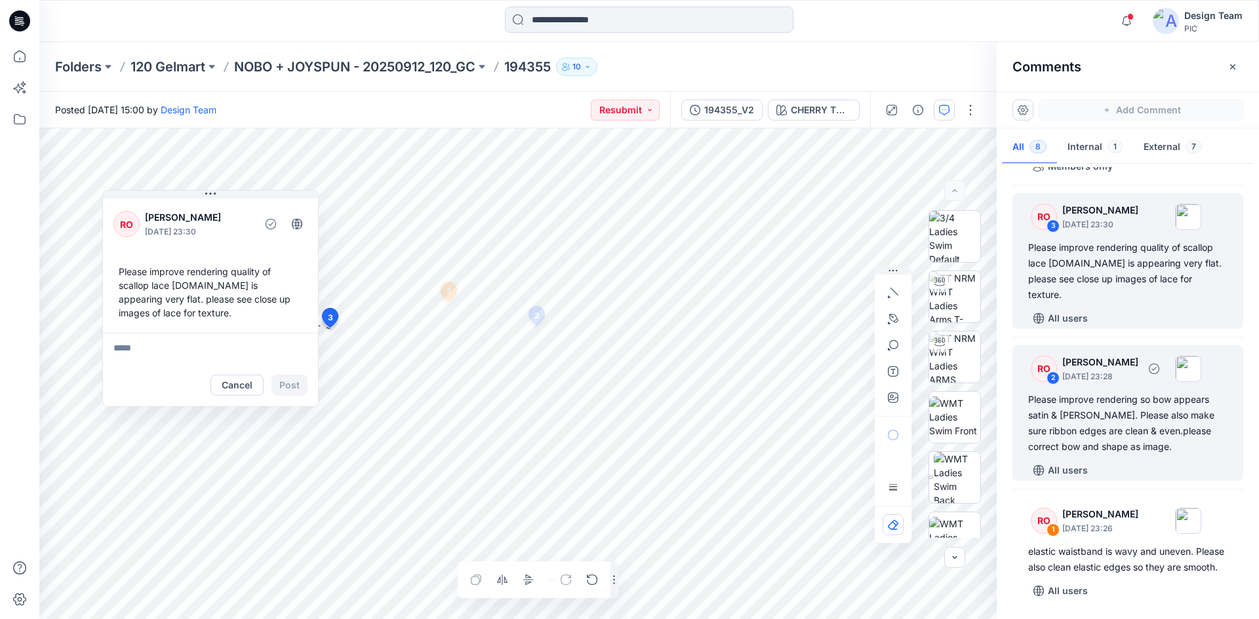
click at [1158, 407] on div "Please improve rendering so bow appears satin & shiny. Please also make sure ri…" at bounding box center [1127, 423] width 199 height 63
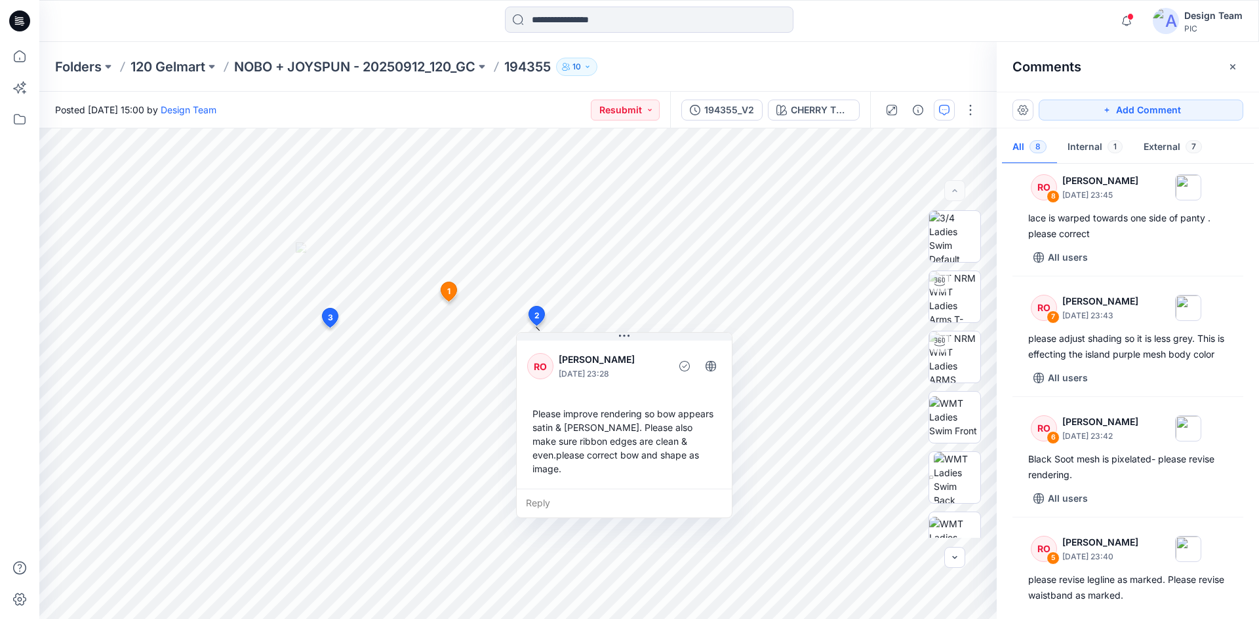
scroll to position [0, 0]
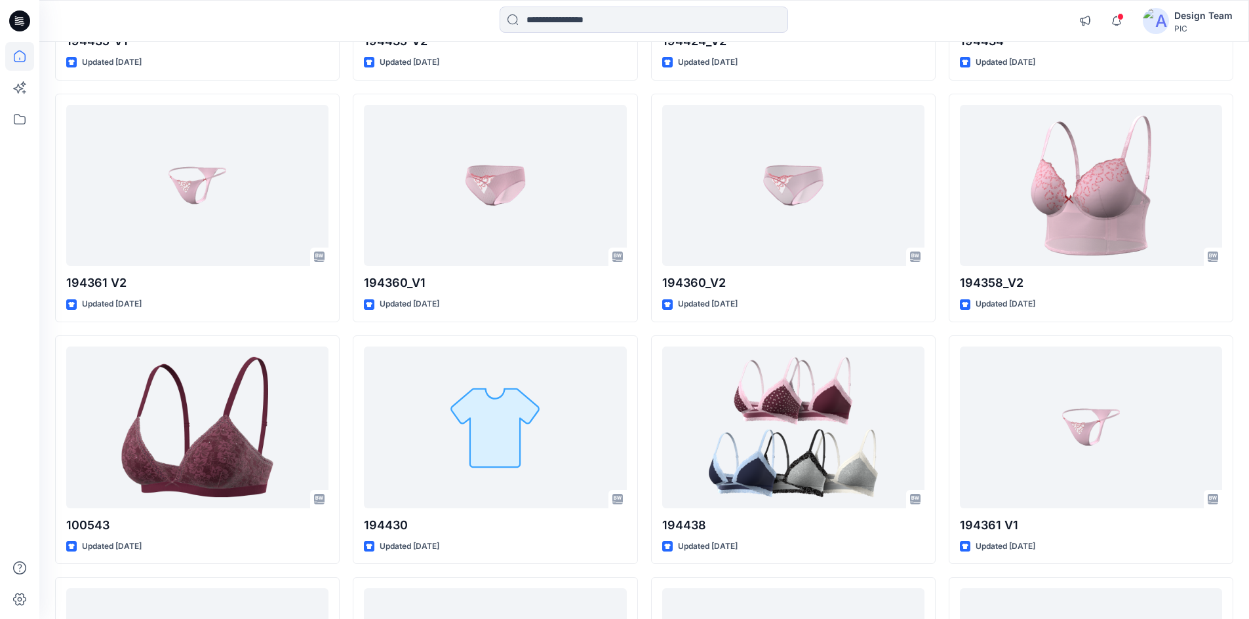
scroll to position [4227, 0]
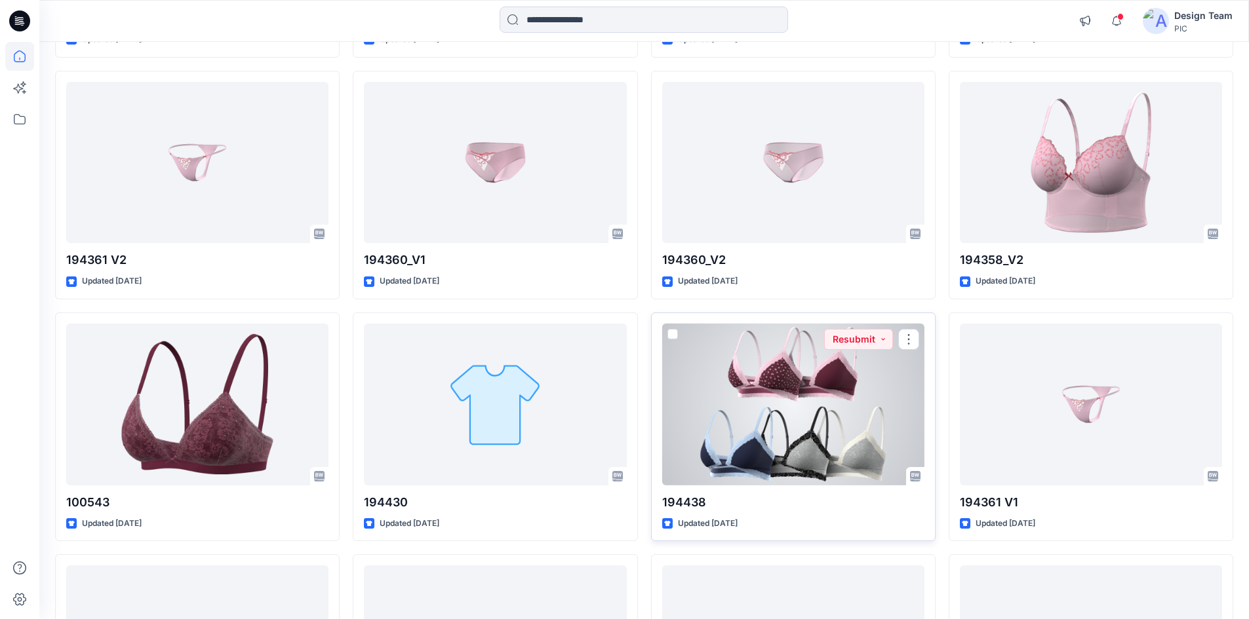
click at [787, 398] on div at bounding box center [793, 405] width 262 height 162
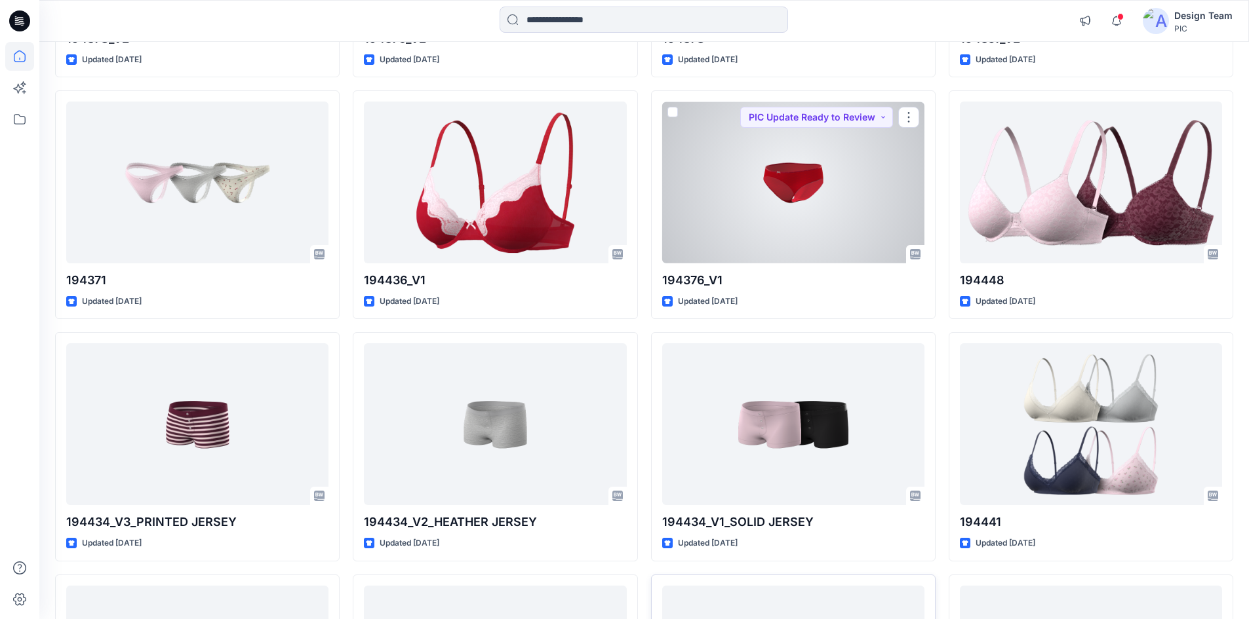
scroll to position [2730, 0]
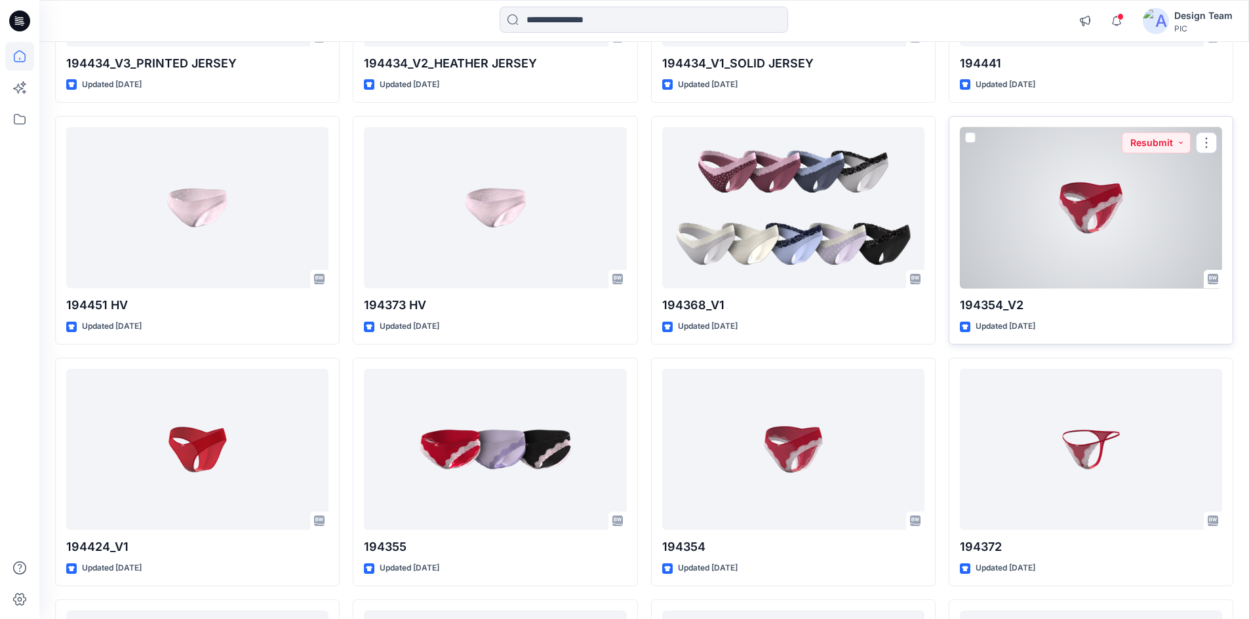
click at [1139, 197] on div at bounding box center [1091, 208] width 262 height 162
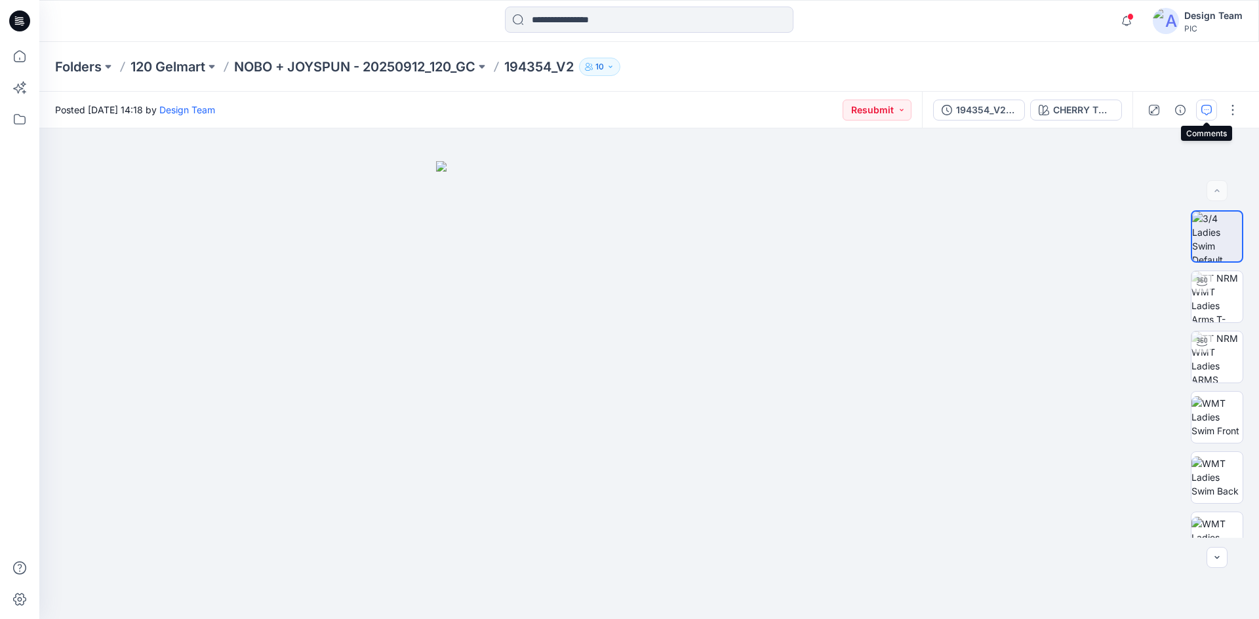
click at [1207, 113] on icon "button" at bounding box center [1206, 110] width 10 height 10
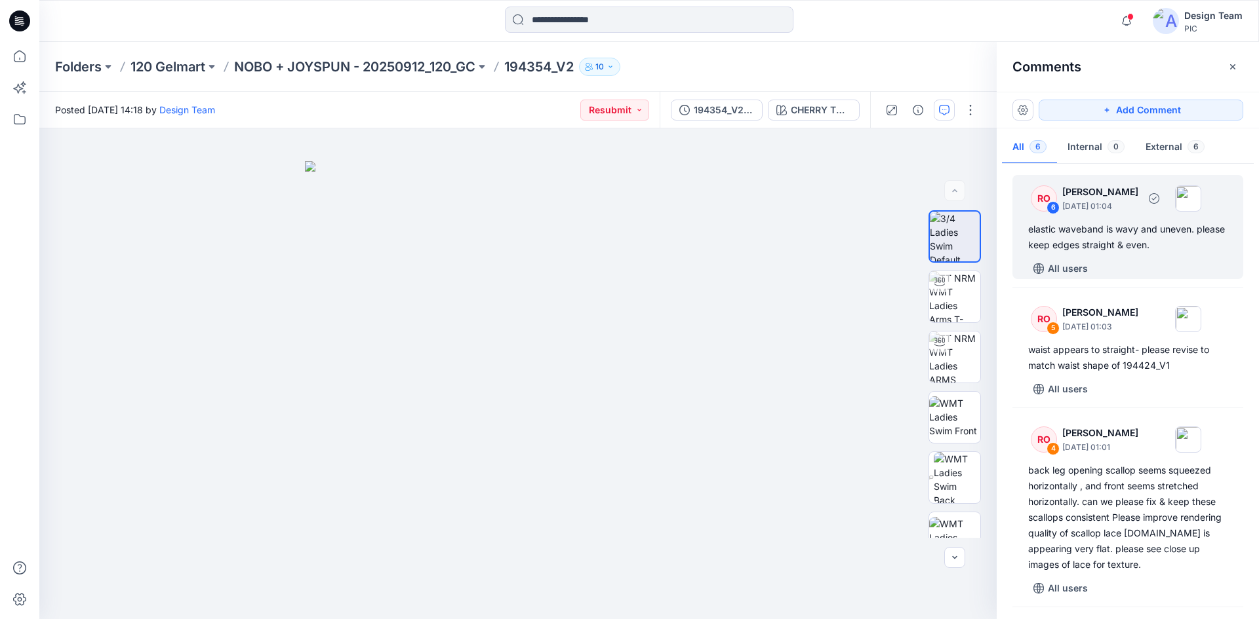
click at [1160, 252] on div "elastic waveband is wavy and uneven. please keep edges straight & even." at bounding box center [1127, 237] width 199 height 31
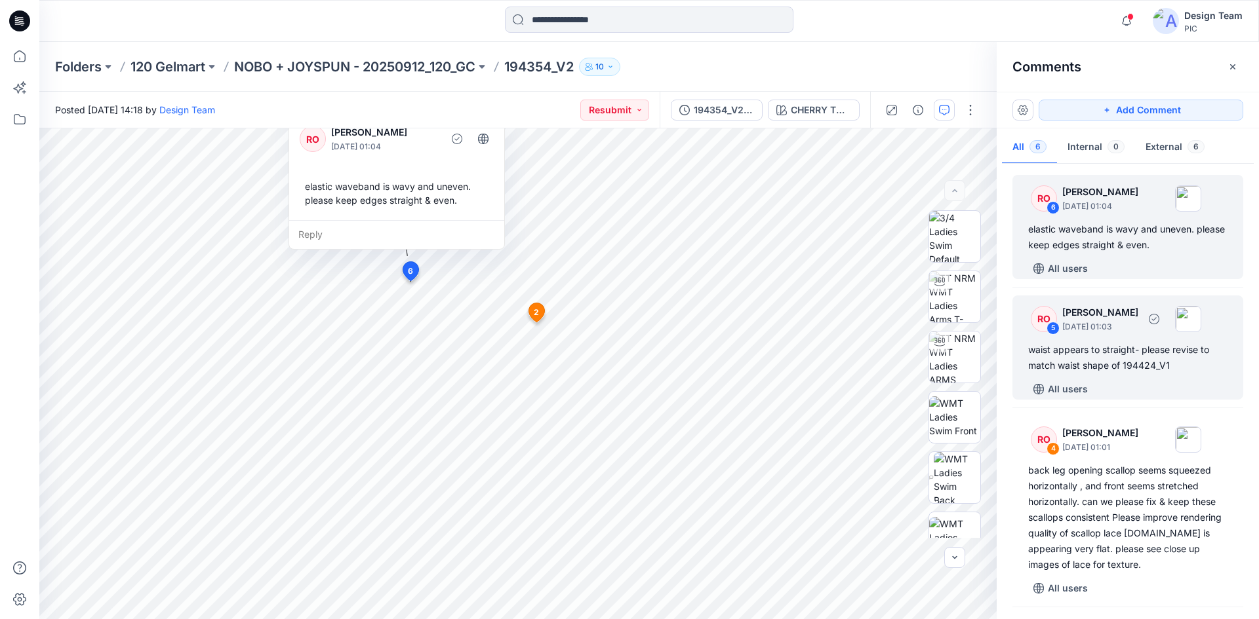
click at [1148, 336] on div "RO 5 Raquel Ortiz October 03, 2025 01:03" at bounding box center [1110, 319] width 181 height 36
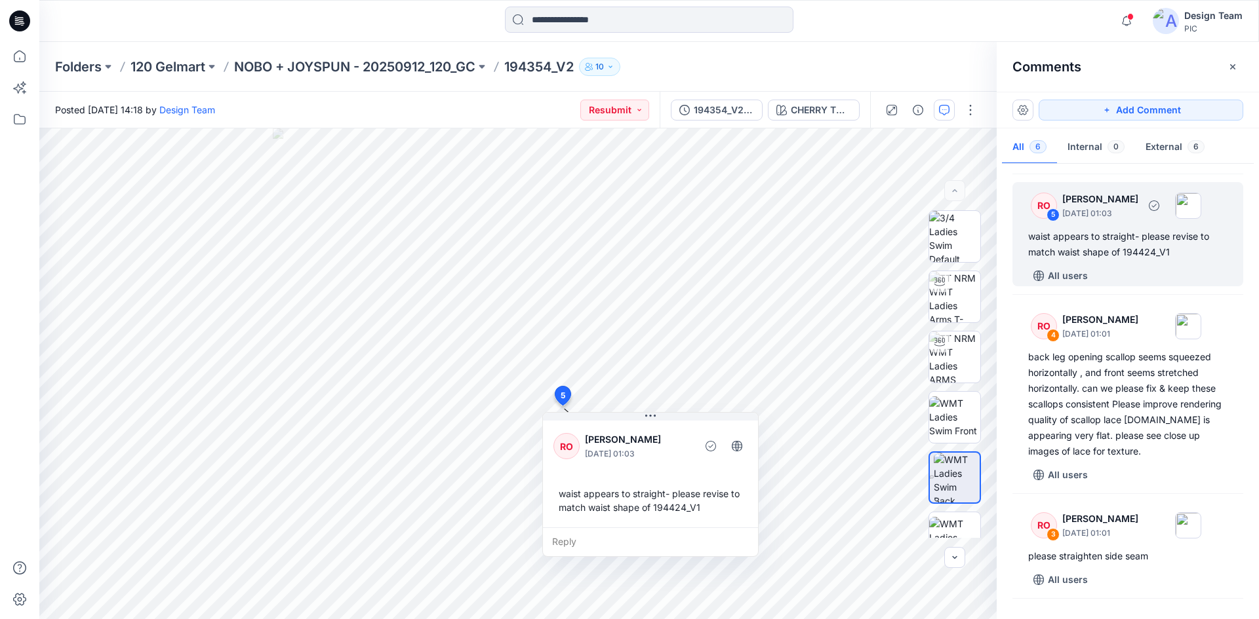
scroll to position [197, 0]
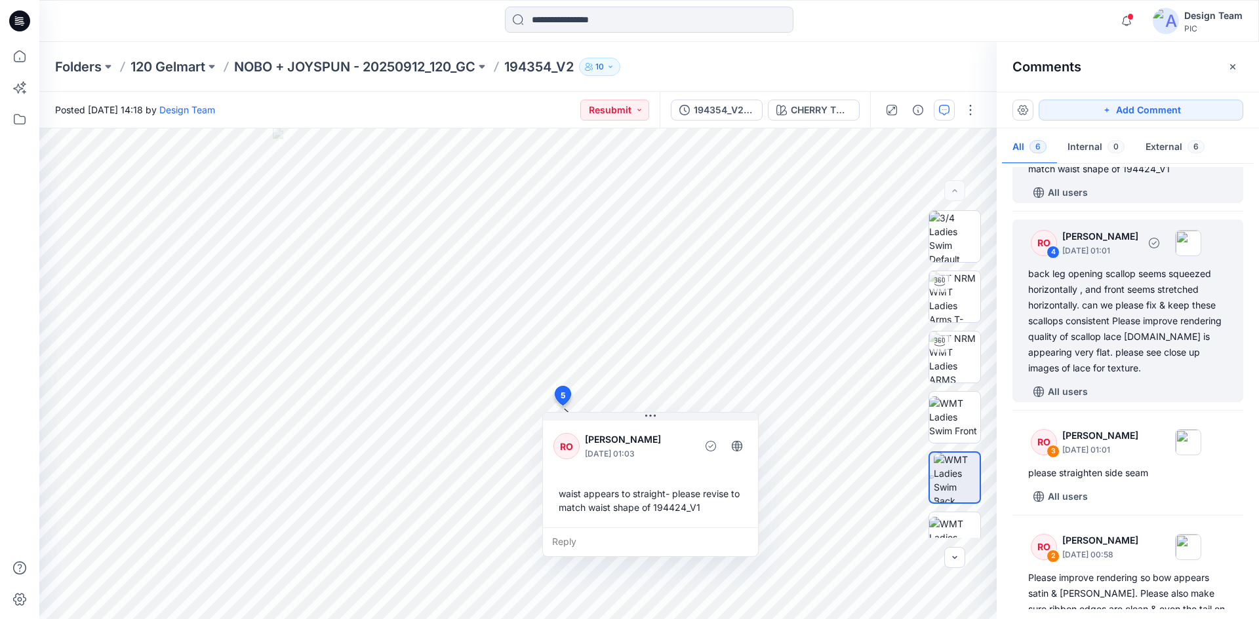
click at [1122, 372] on div "back leg opening scallop seems squeezed horizontally , and front seems stretche…" at bounding box center [1127, 321] width 199 height 110
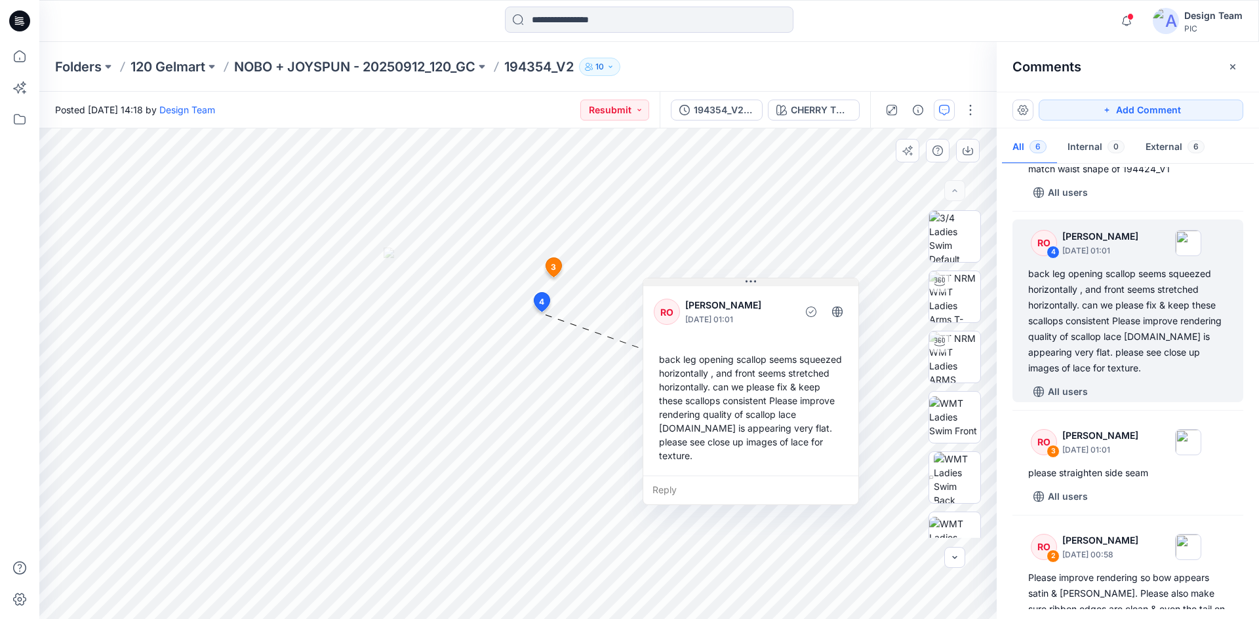
drag, startPoint x: 685, startPoint y: 325, endPoint x: 806, endPoint y: 284, distance: 127.9
click at [806, 284] on button at bounding box center [750, 283] width 215 height 8
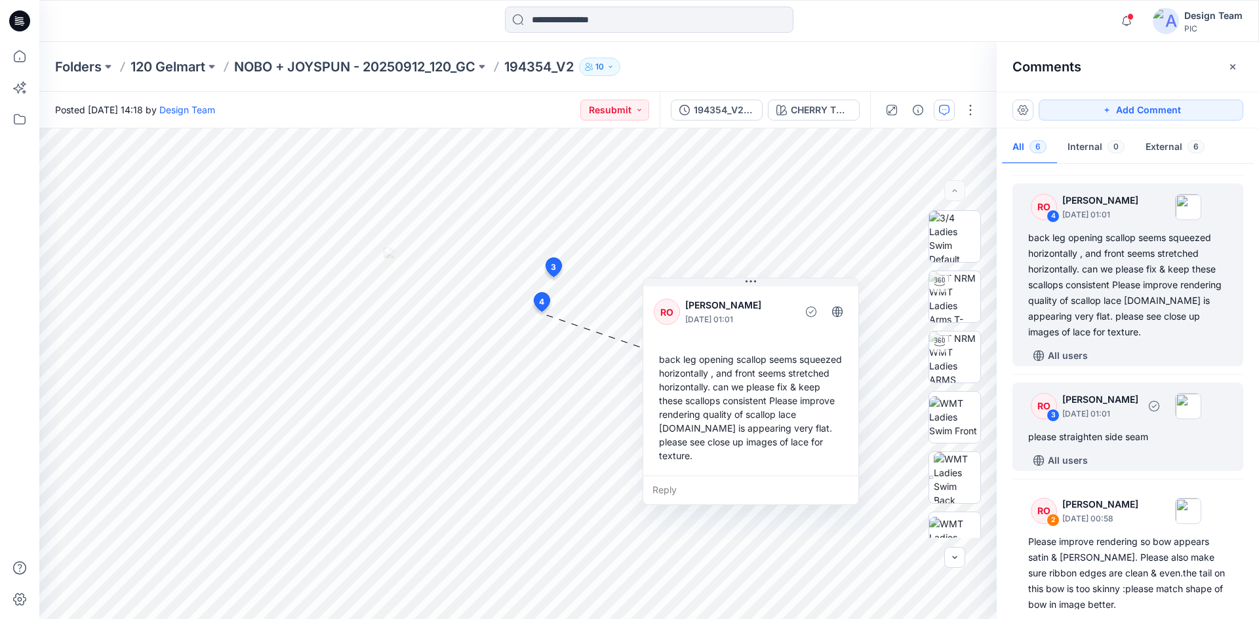
scroll to position [262, 0]
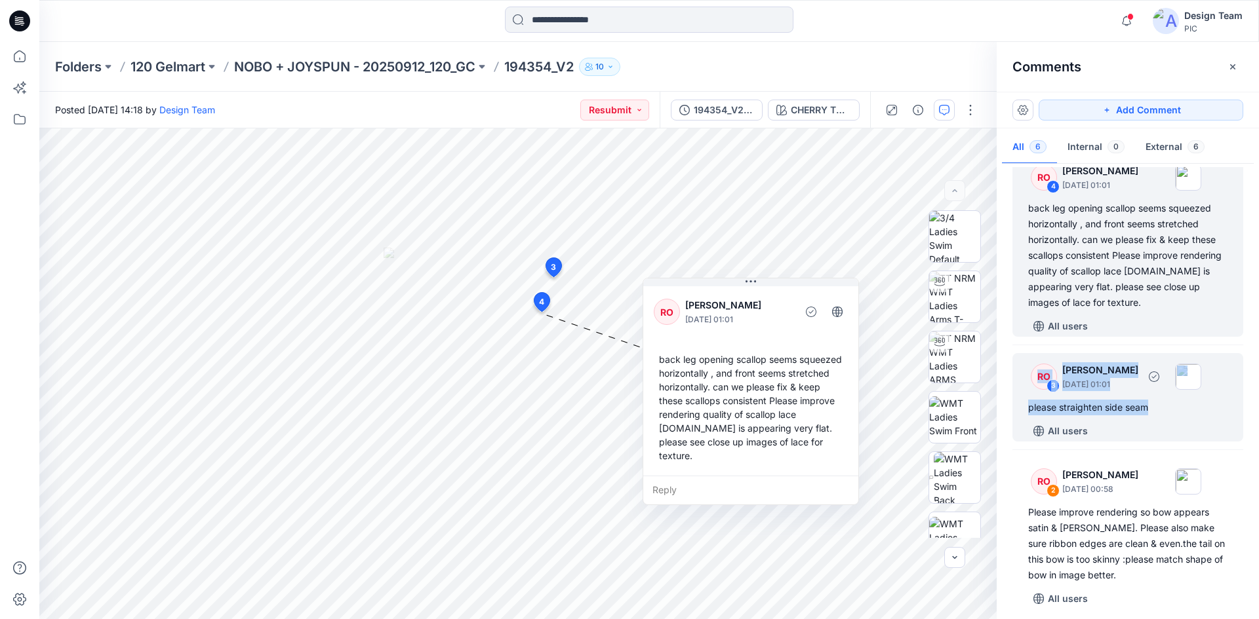
click at [1151, 420] on div "RO 3 Raquel Ortiz October 03, 2025 01:01 please straighten side seam All users" at bounding box center [1127, 397] width 231 height 88
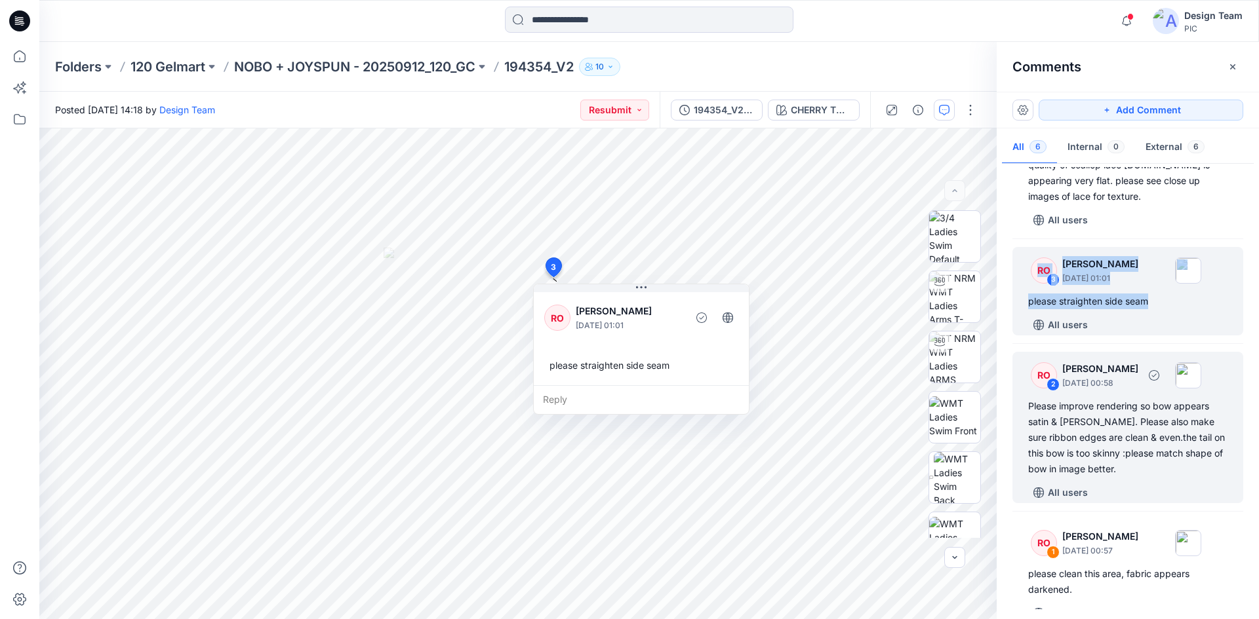
scroll to position [391, 0]
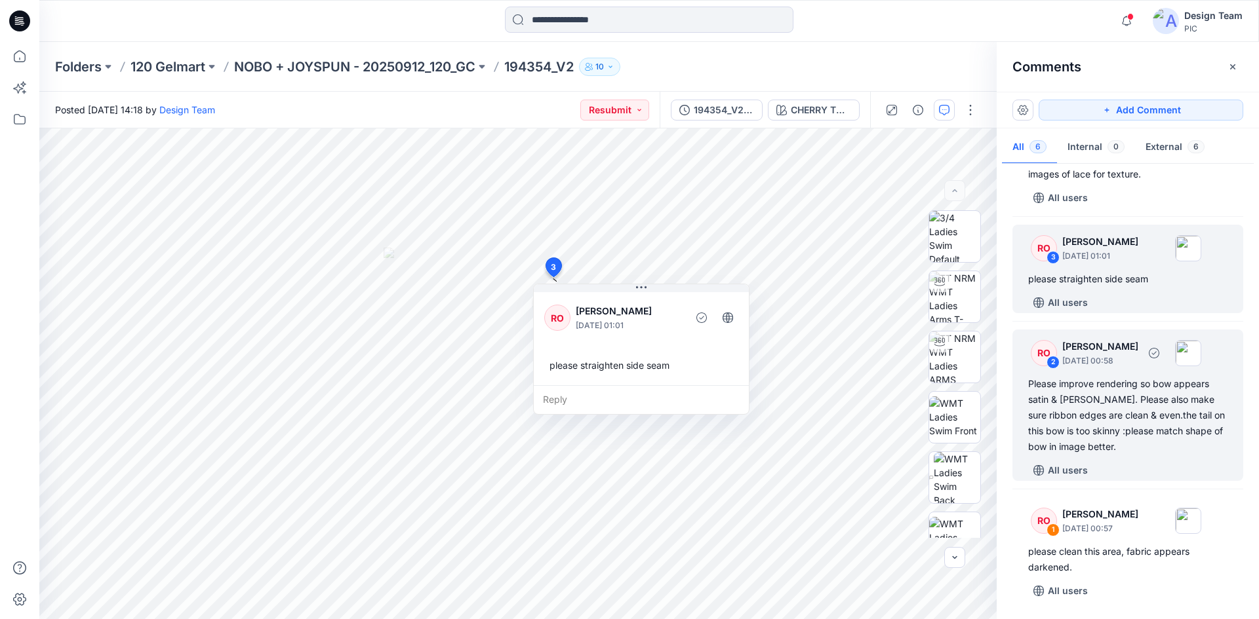
click at [1149, 459] on div "RO 2 Raquel Ortiz October 03, 2025 00:58 Please improve rendering so bow appear…" at bounding box center [1127, 405] width 231 height 151
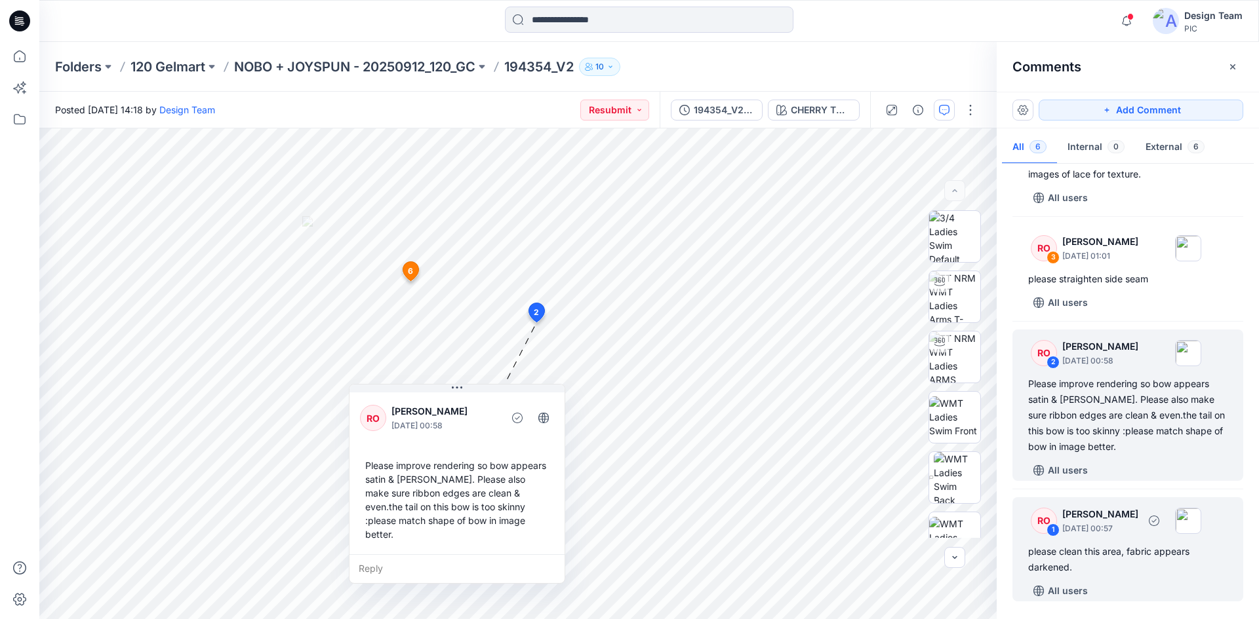
click at [1150, 557] on div "please clean this area, fabric appears darkened." at bounding box center [1127, 559] width 199 height 31
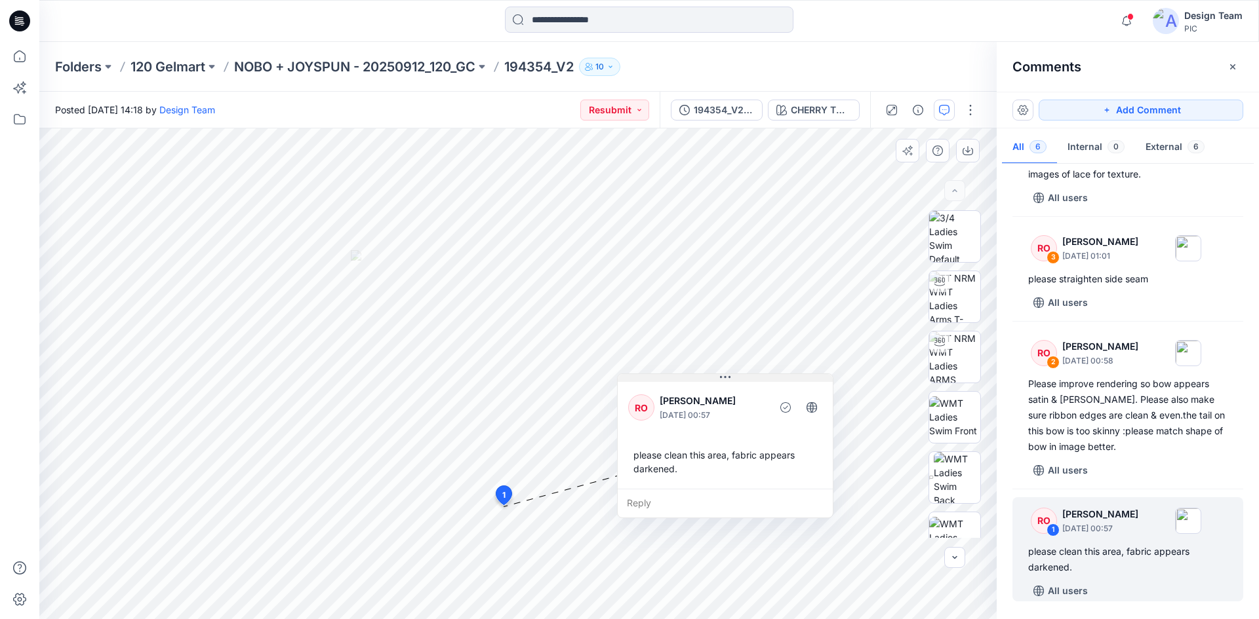
drag, startPoint x: 621, startPoint y: 520, endPoint x: 754, endPoint y: 381, distance: 192.4
click at [754, 381] on button at bounding box center [724, 378] width 215 height 8
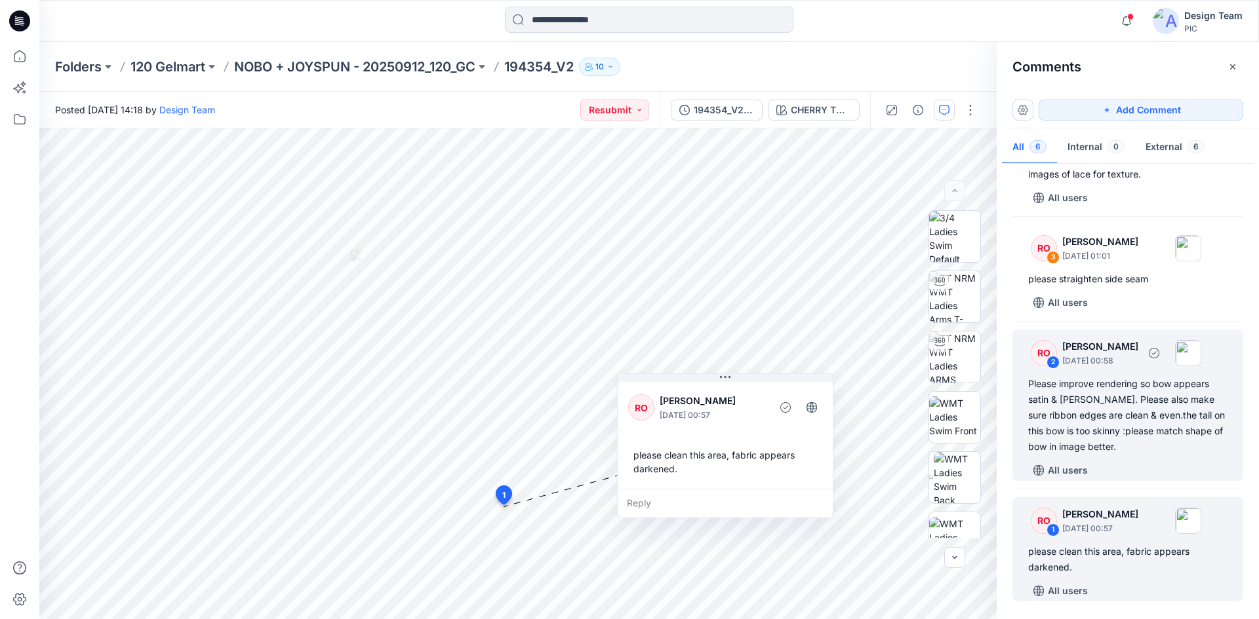
scroll to position [0, 0]
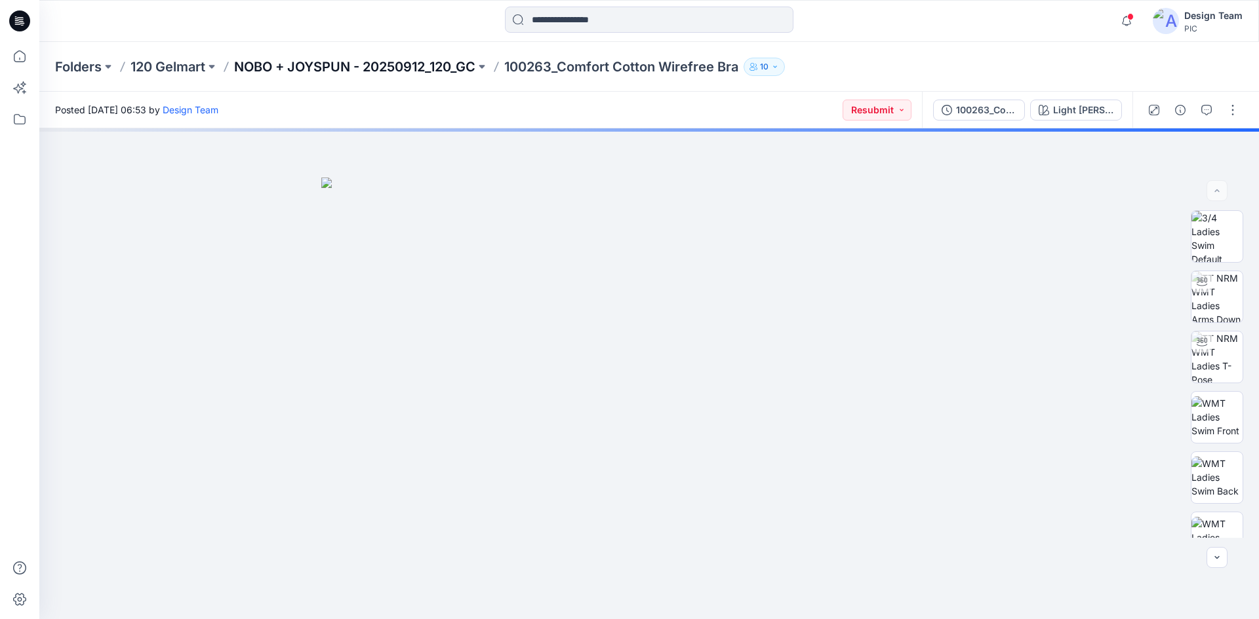
click at [458, 66] on p "NOBO + JOYSPUN - 20250912_120_GC" at bounding box center [354, 67] width 241 height 18
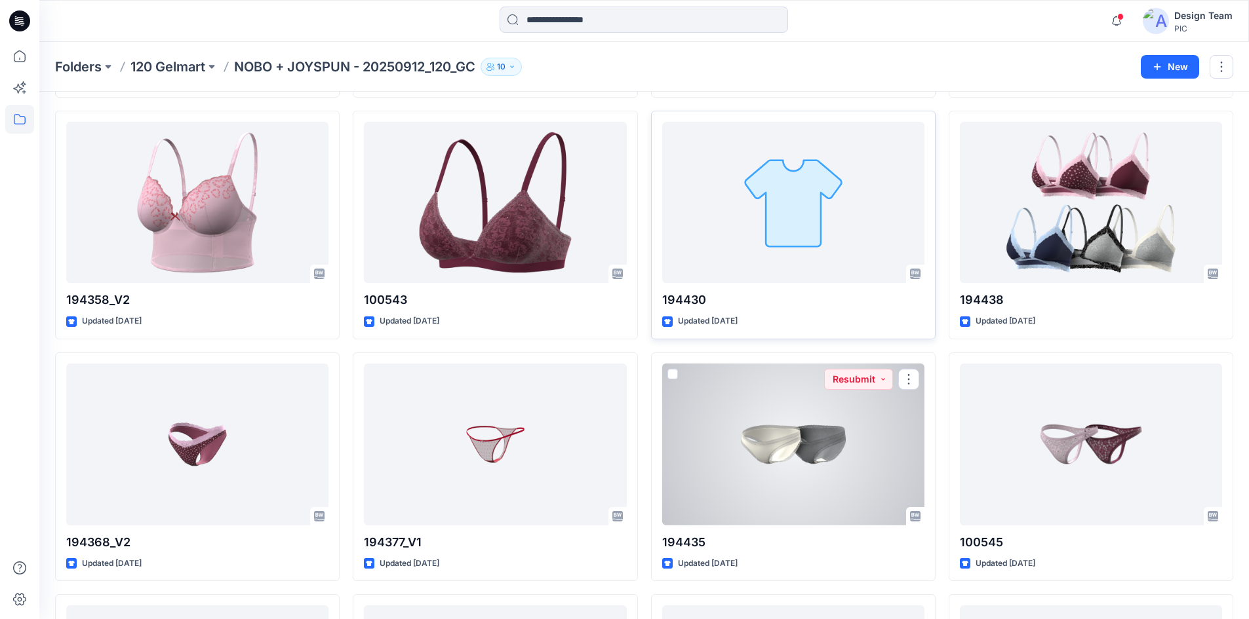
scroll to position [3601, 0]
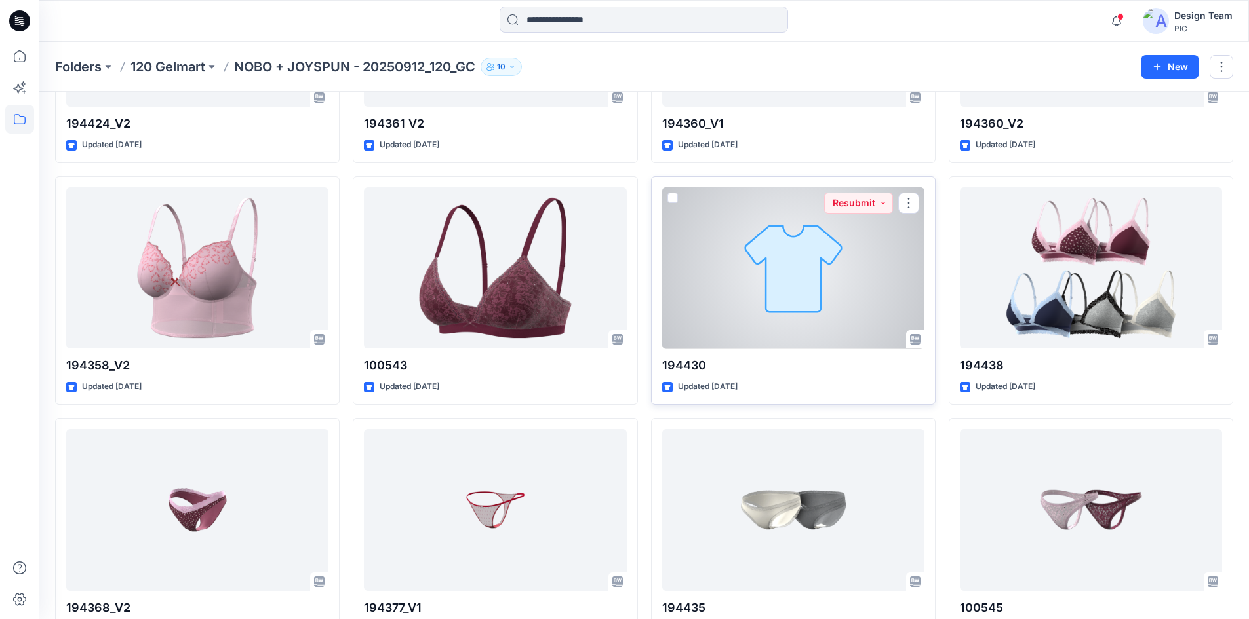
click at [752, 335] on div at bounding box center [793, 268] width 262 height 162
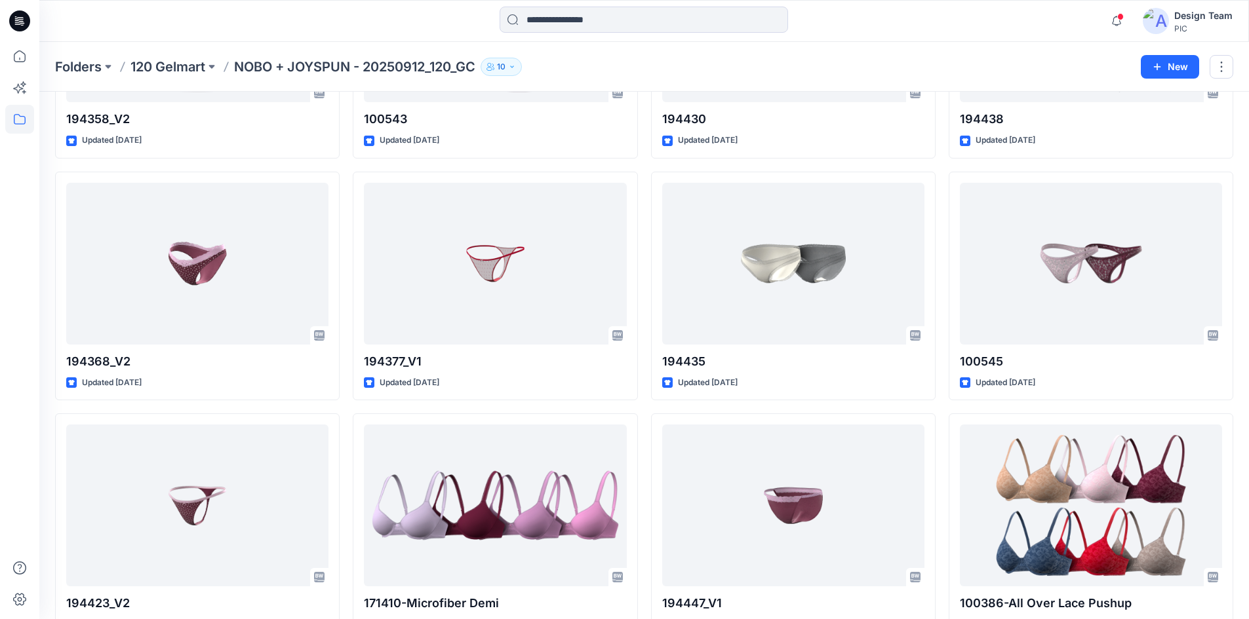
scroll to position [3735, 0]
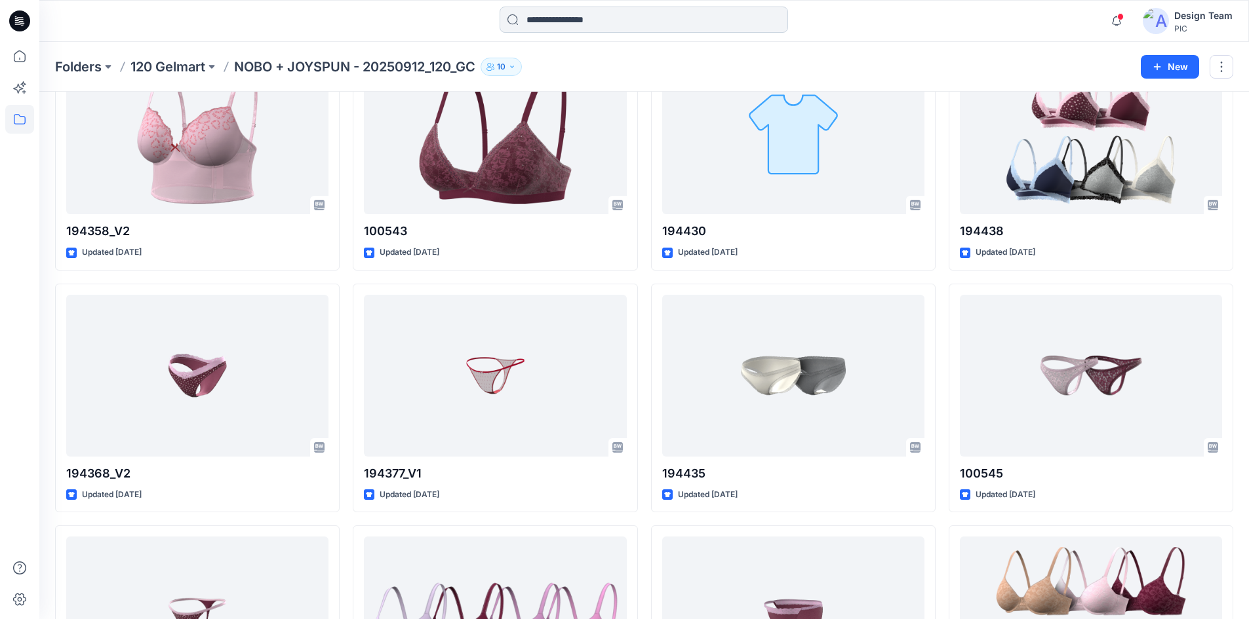
click at [619, 25] on input at bounding box center [643, 20] width 288 height 26
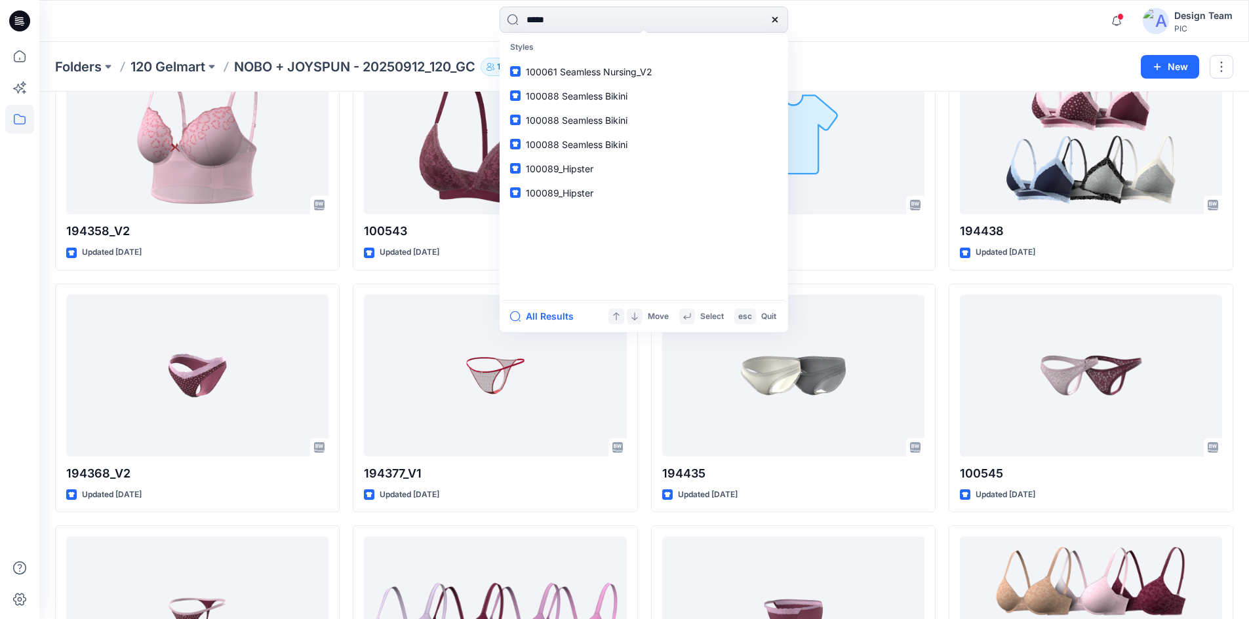
type input "******"
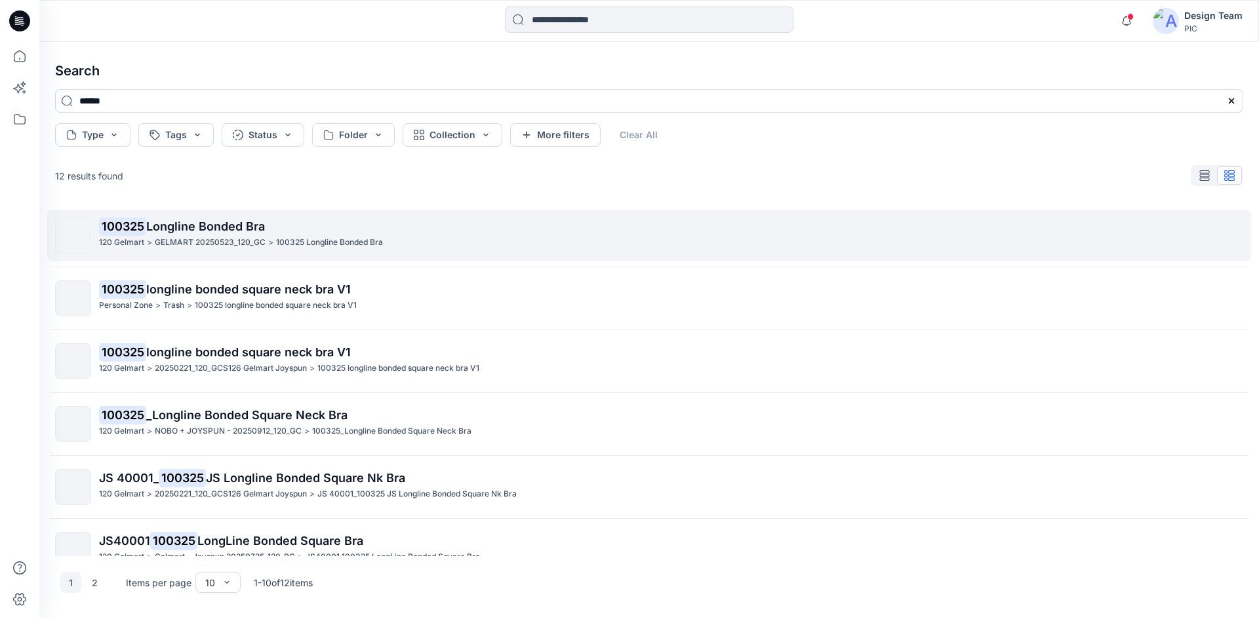
click at [191, 217] on link "100325 Longline Bonded Bra 120 Gelmart > GELMART 20250523_120_GC > 100325 Longl…" at bounding box center [648, 236] width 1203 height 52
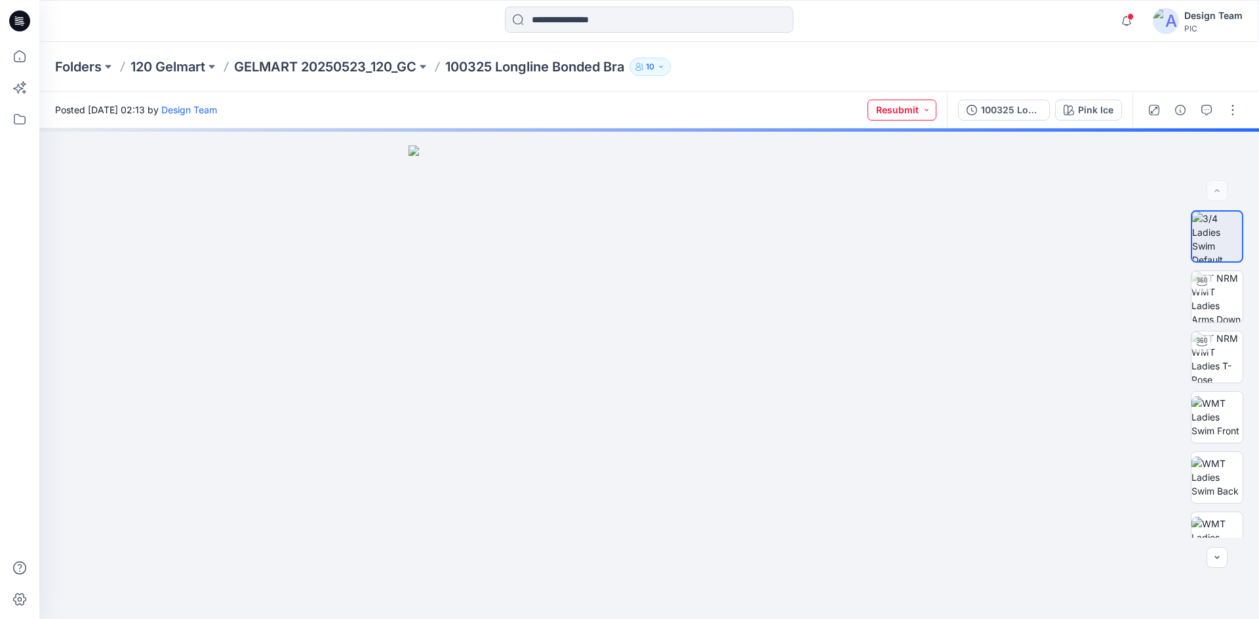
click at [931, 109] on button "Resubmit" at bounding box center [901, 110] width 69 height 21
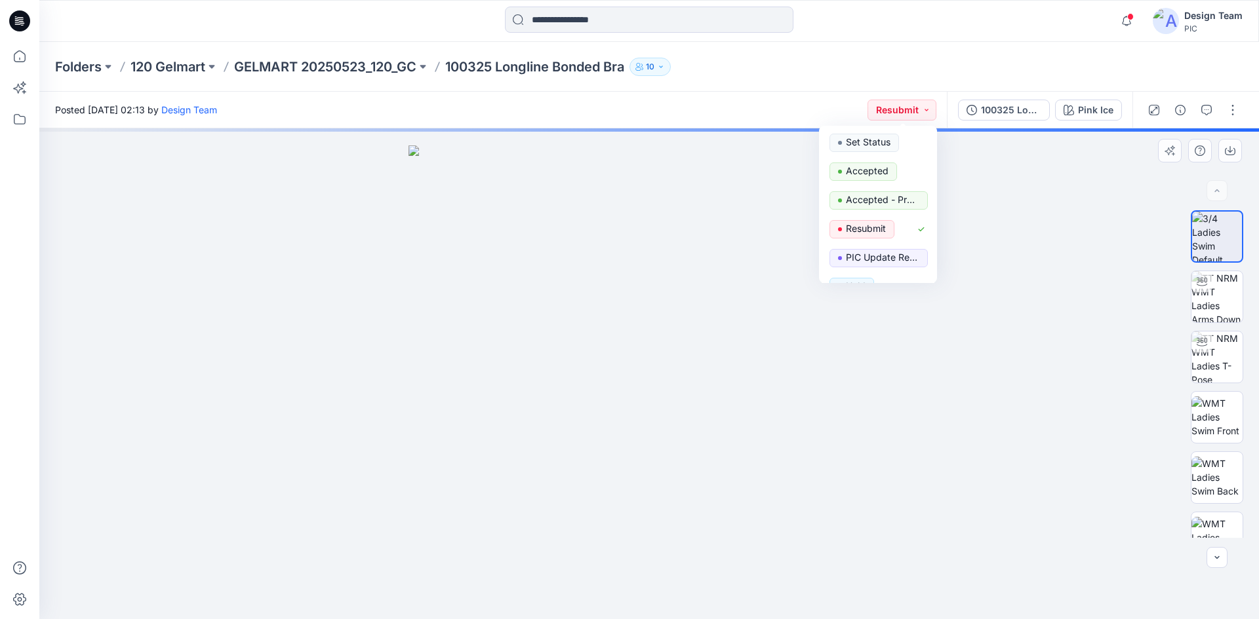
click at [944, 223] on div at bounding box center [648, 373] width 1219 height 491
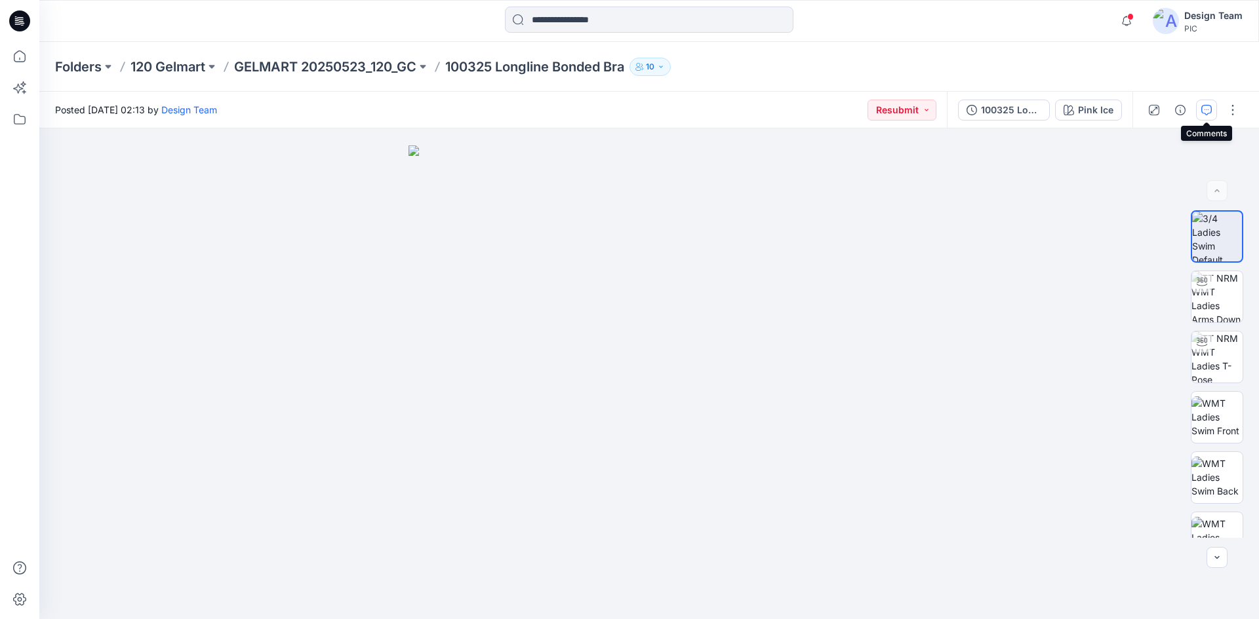
click at [1206, 111] on icon "button" at bounding box center [1206, 110] width 10 height 10
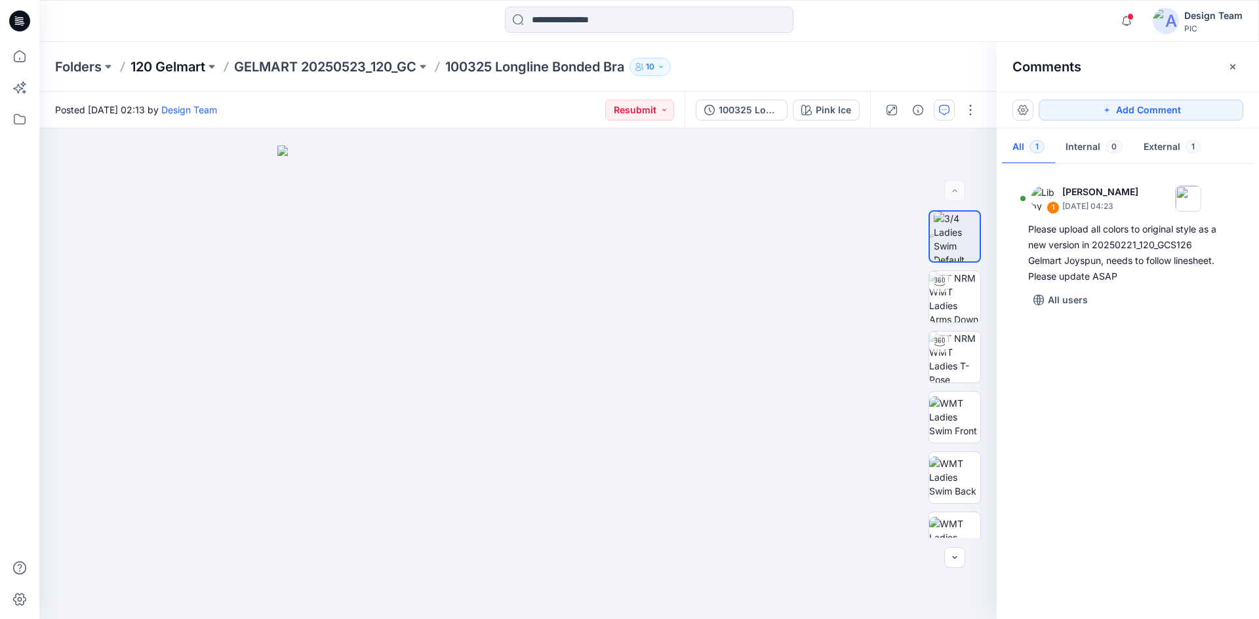
click at [155, 63] on p "120 Gelmart" at bounding box center [167, 67] width 75 height 18
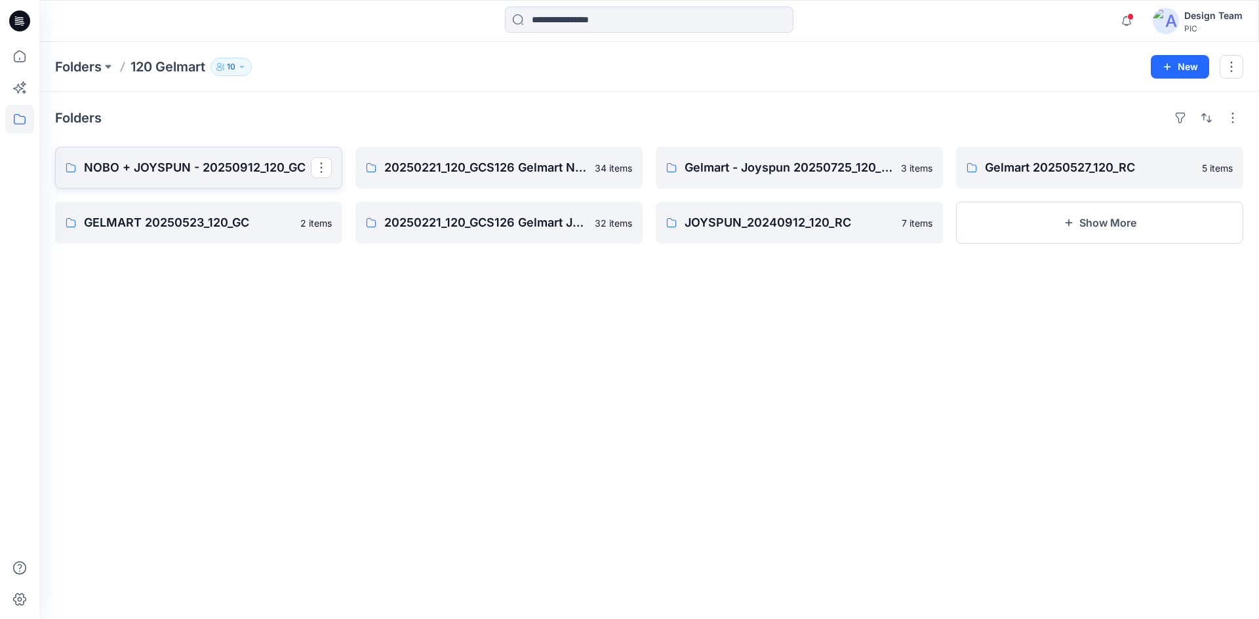
click at [183, 174] on p "NOBO + JOYSPUN - 20250912_120_GC" at bounding box center [197, 168] width 227 height 18
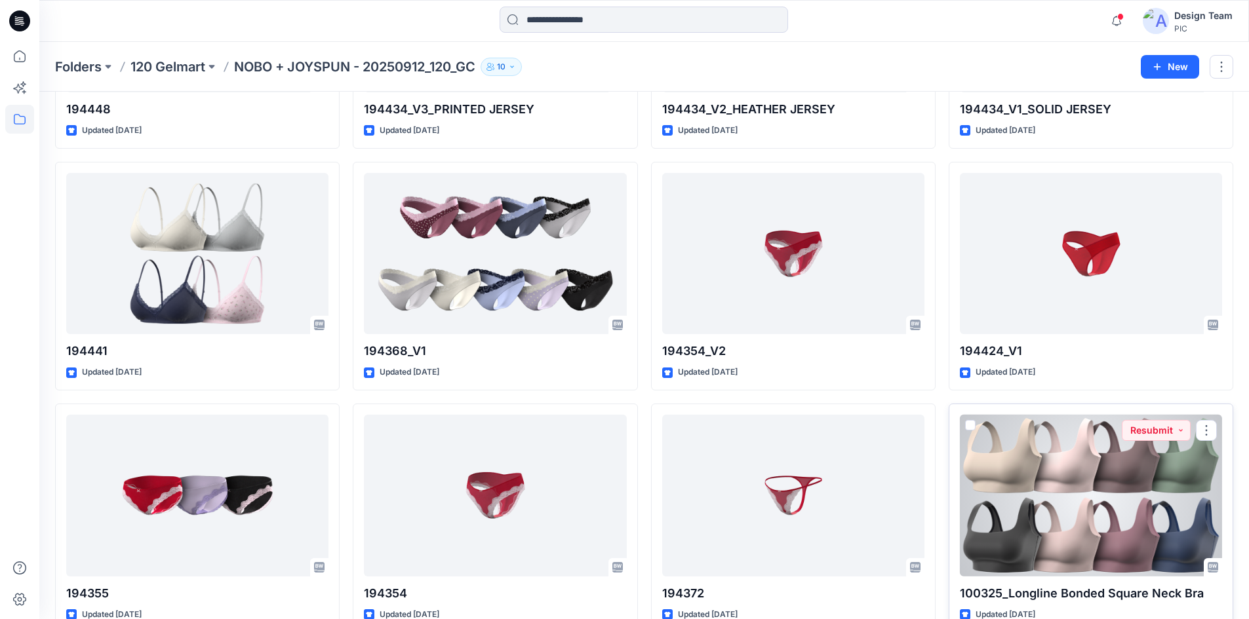
scroll to position [2229, 0]
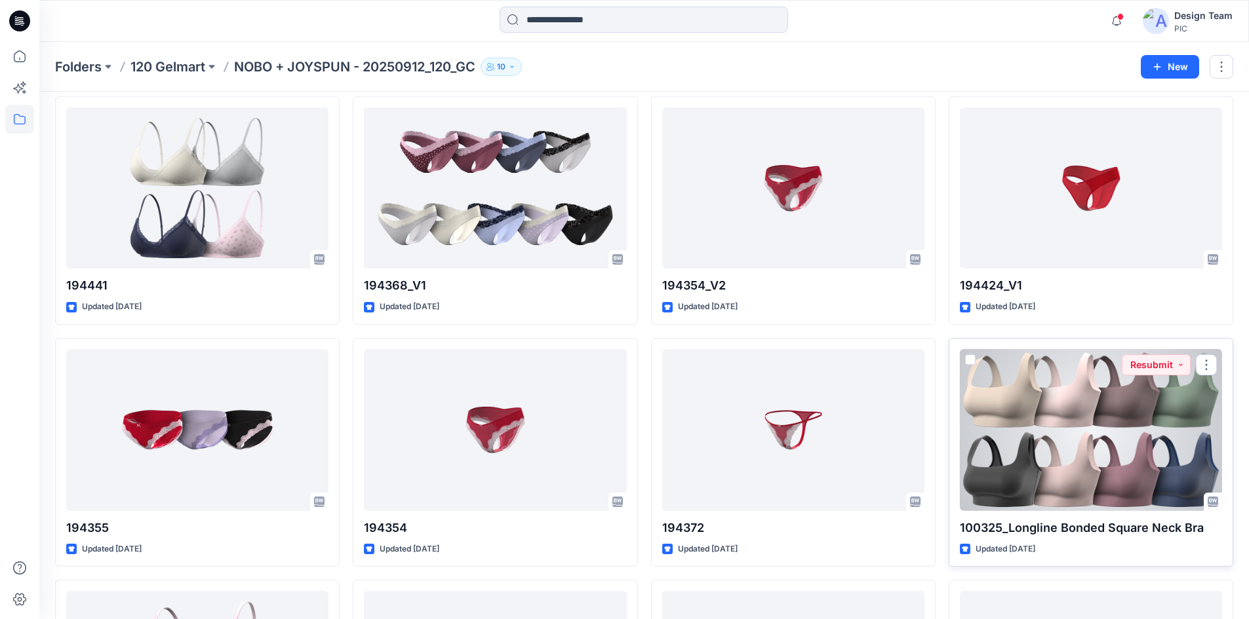
click at [1088, 431] on div at bounding box center [1091, 430] width 262 height 162
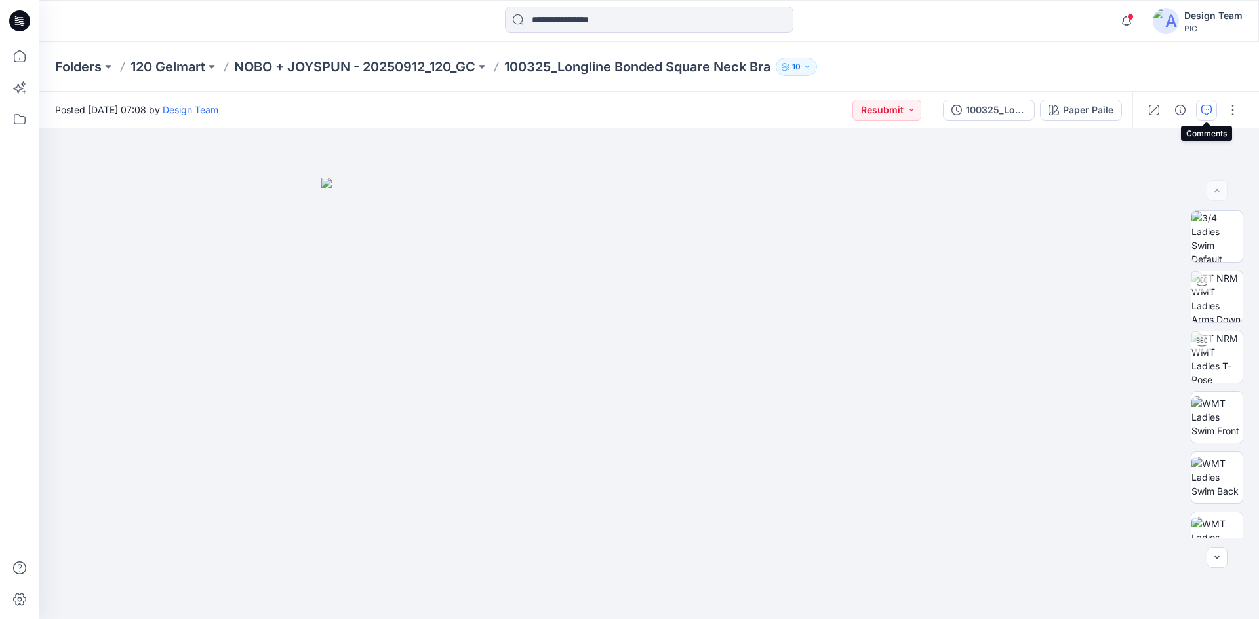
click at [1208, 111] on icon "button" at bounding box center [1206, 110] width 10 height 10
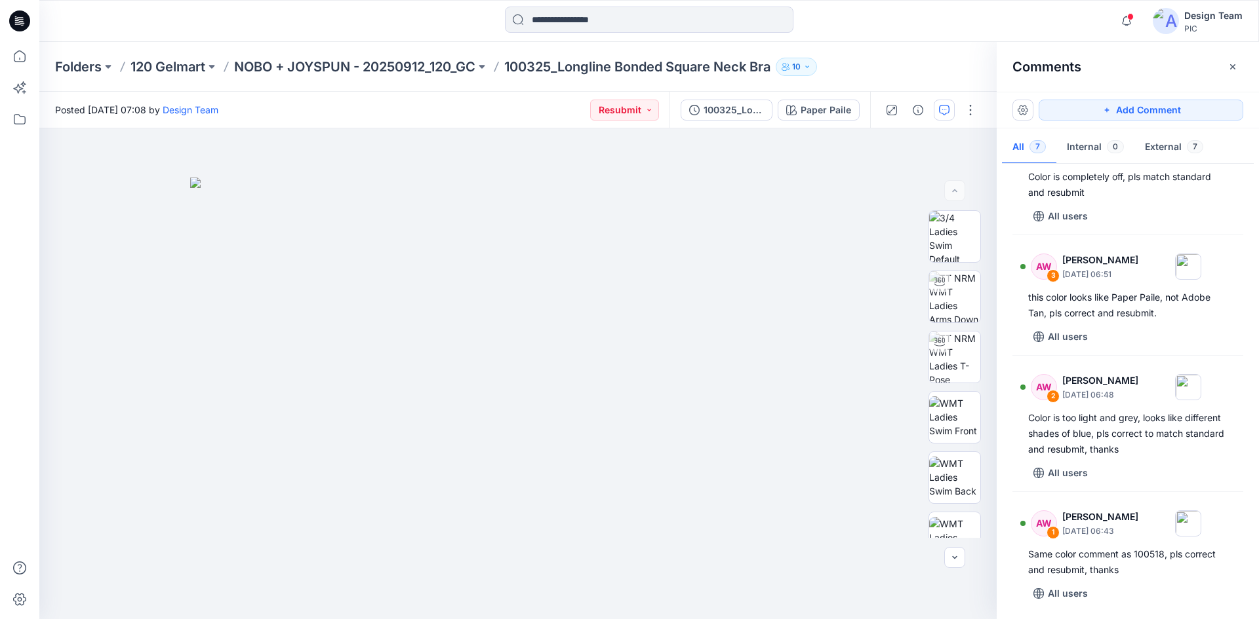
scroll to position [385, 0]
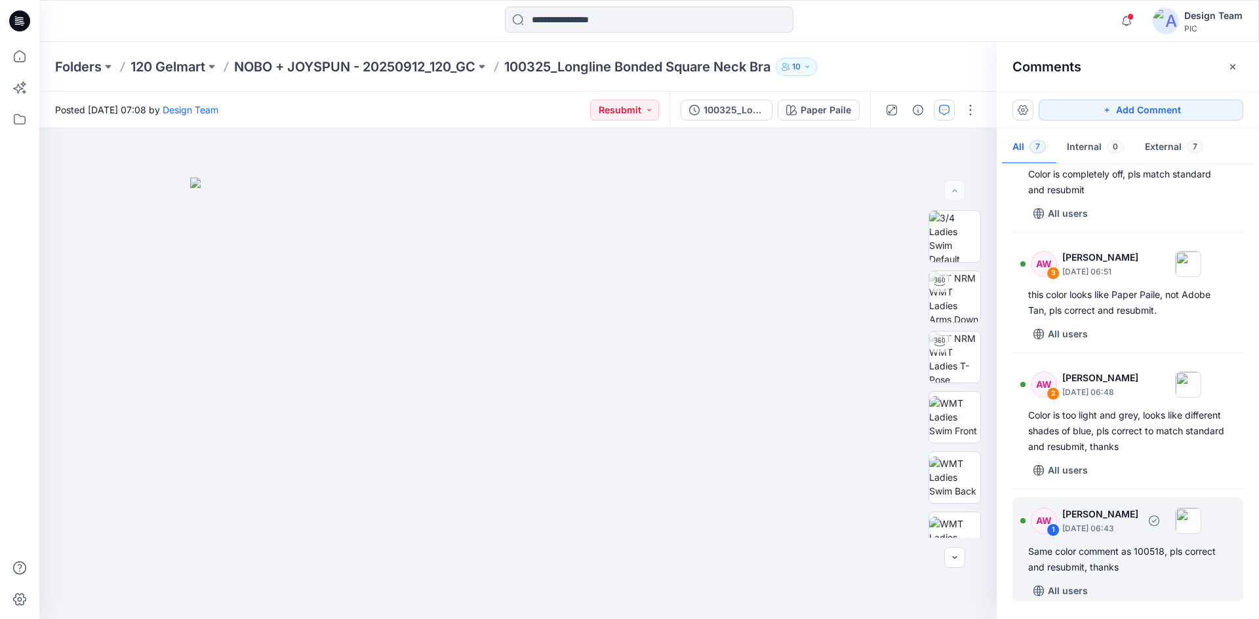
click at [1154, 562] on div "Same color comment as 100518, pls correct and resubmit, thanks" at bounding box center [1127, 559] width 199 height 31
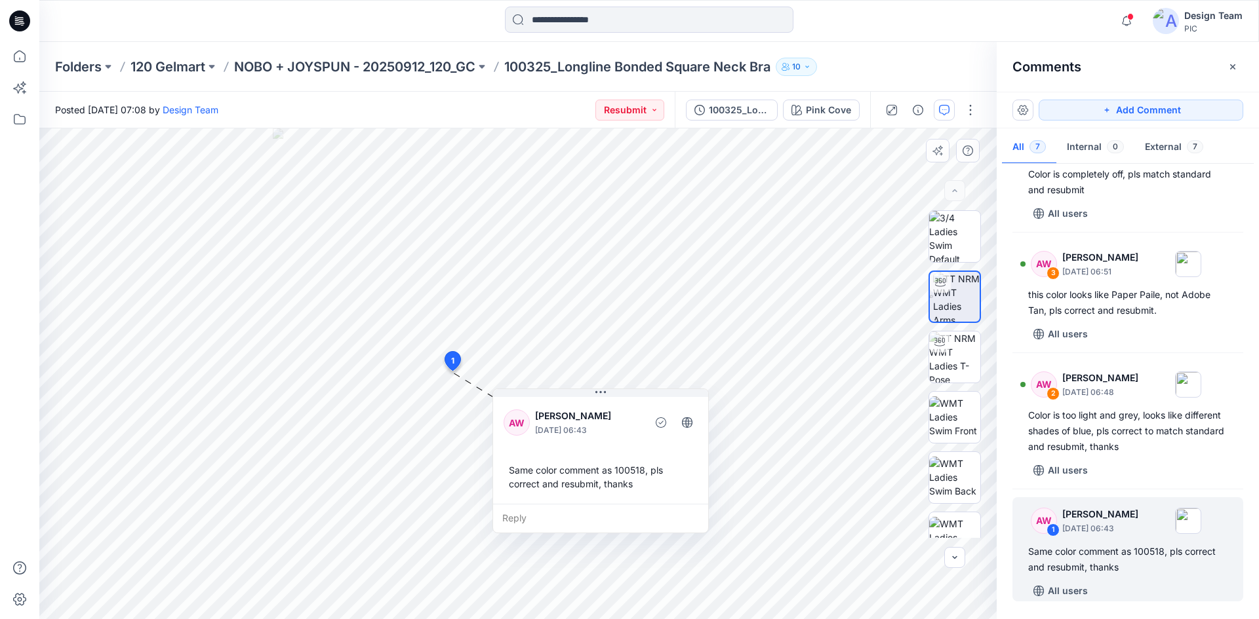
drag, startPoint x: 552, startPoint y: 402, endPoint x: 622, endPoint y: 413, distance: 71.0
click at [622, 413] on p "Amy Wong-Chan" at bounding box center [588, 416] width 107 height 16
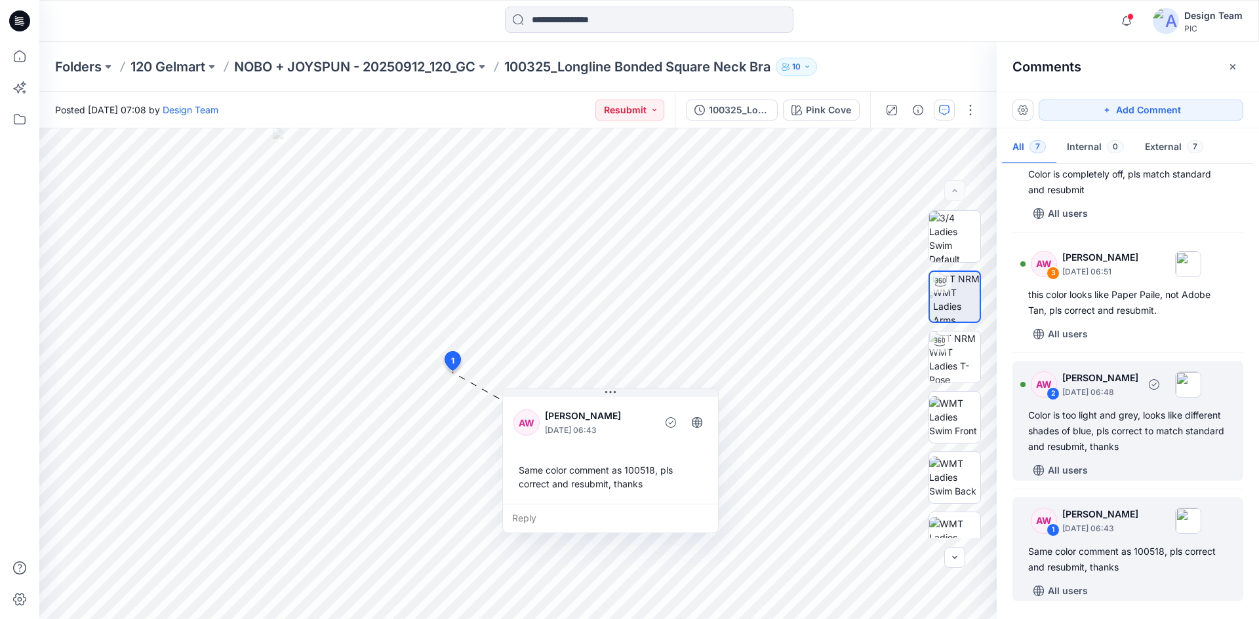
click at [1097, 454] on div "Color is too light and grey, looks like different shades of blue, pls correct t…" at bounding box center [1127, 431] width 199 height 47
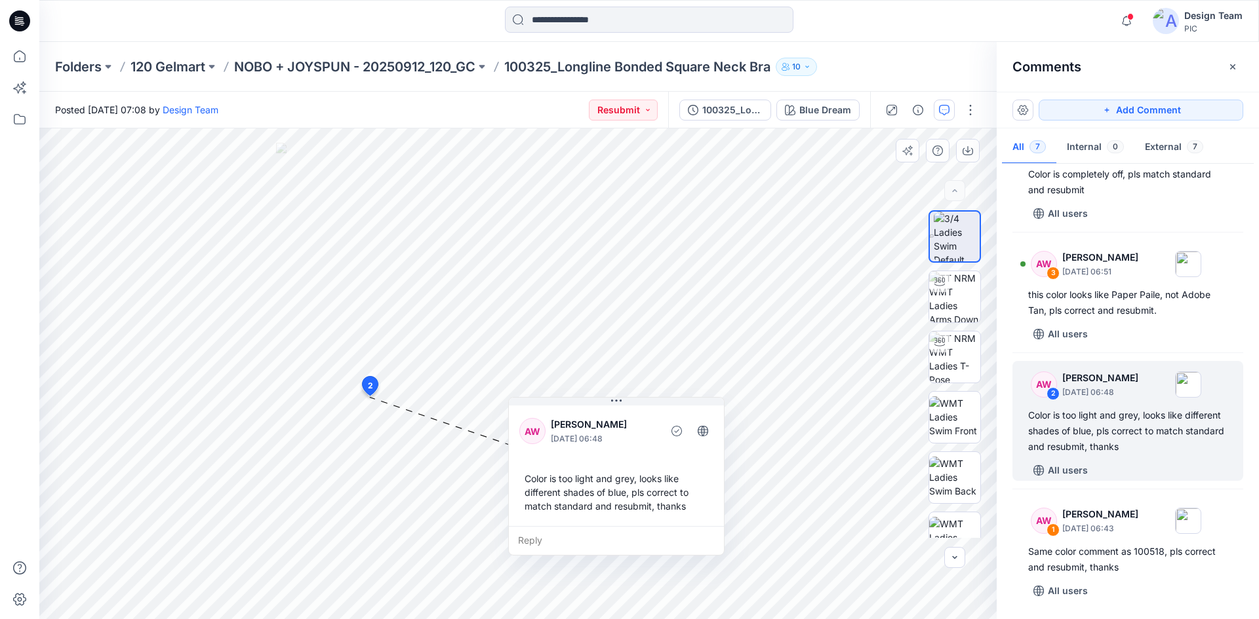
drag, startPoint x: 475, startPoint y: 419, endPoint x: 635, endPoint y: 406, distance: 159.8
click at [635, 414] on div "AW Amy Wong-Chan September 25, 2025 06:48" at bounding box center [616, 432] width 194 height 36
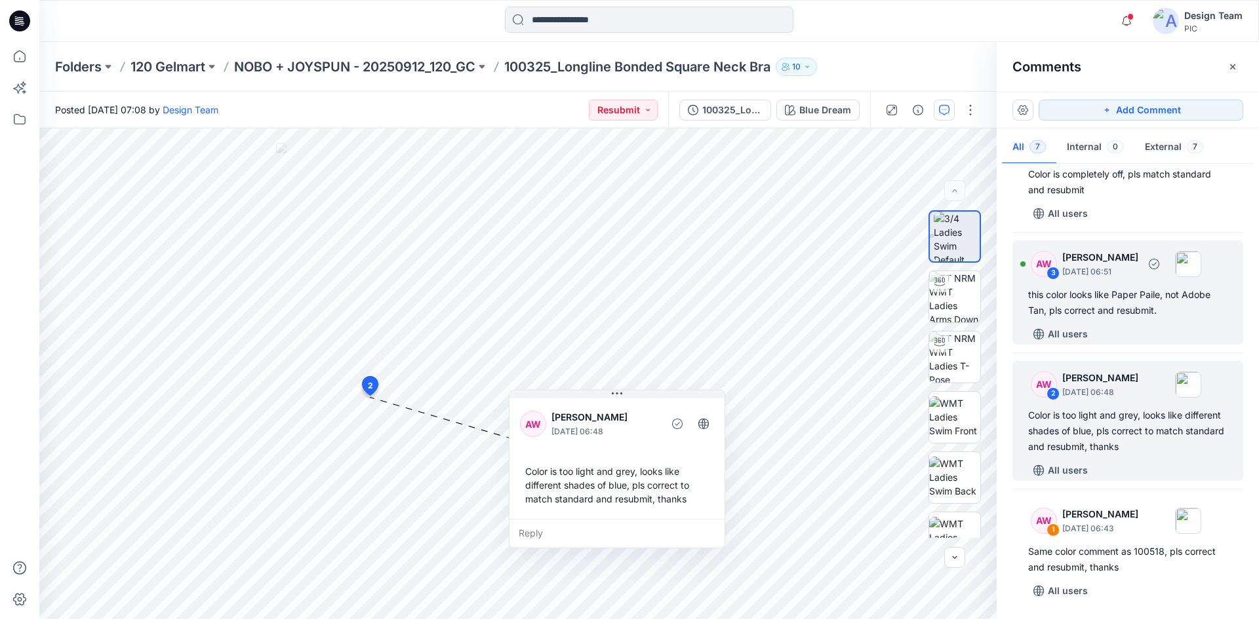
click at [1097, 319] on div "AW 3 Amy Wong-Chan September 25, 2025 06:51 this color looks like Paper Paile, …" at bounding box center [1127, 293] width 231 height 104
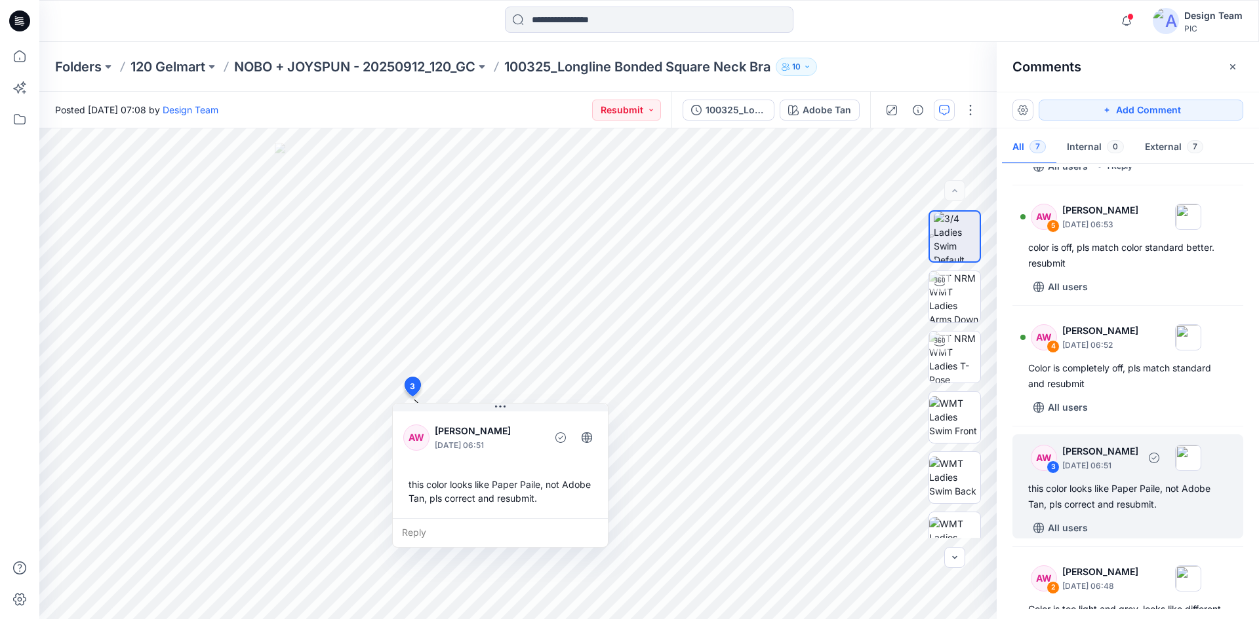
scroll to position [189, 0]
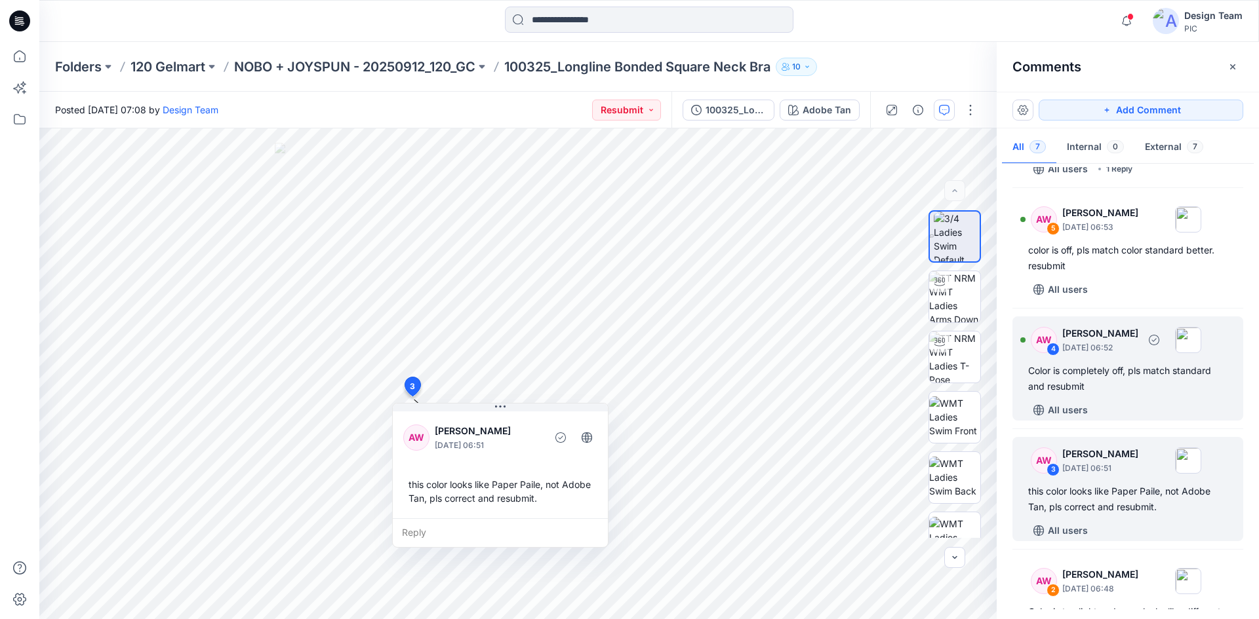
click at [1122, 382] on div "Color is completely off, pls match standard and resubmit" at bounding box center [1127, 378] width 199 height 31
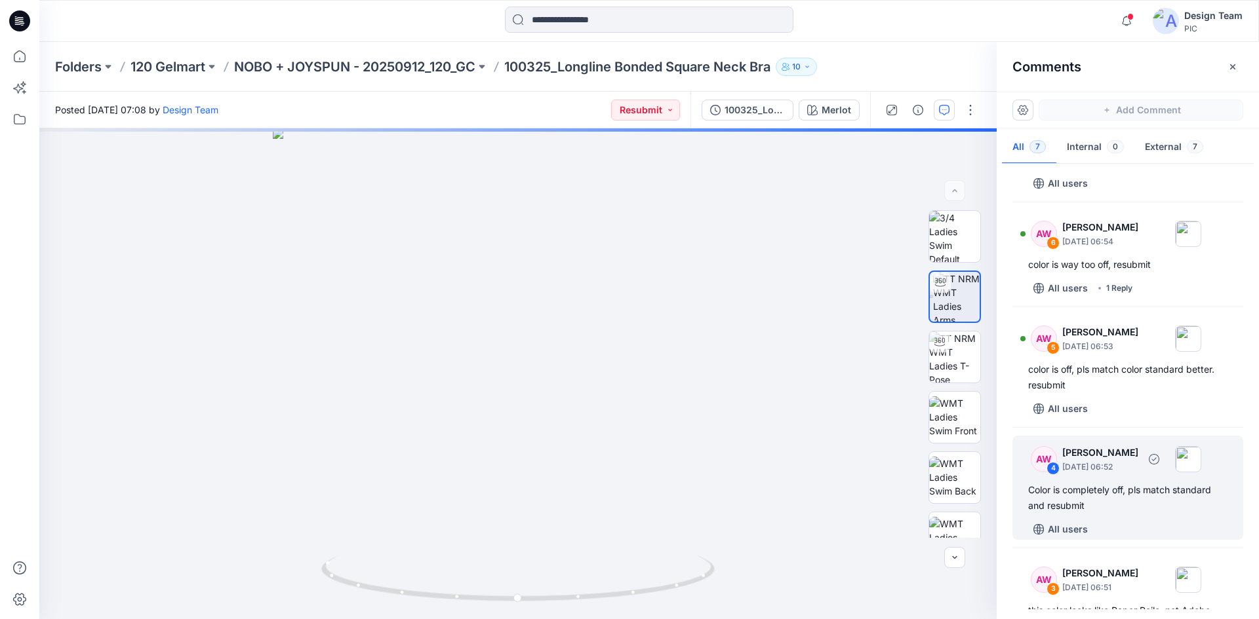
scroll to position [58, 0]
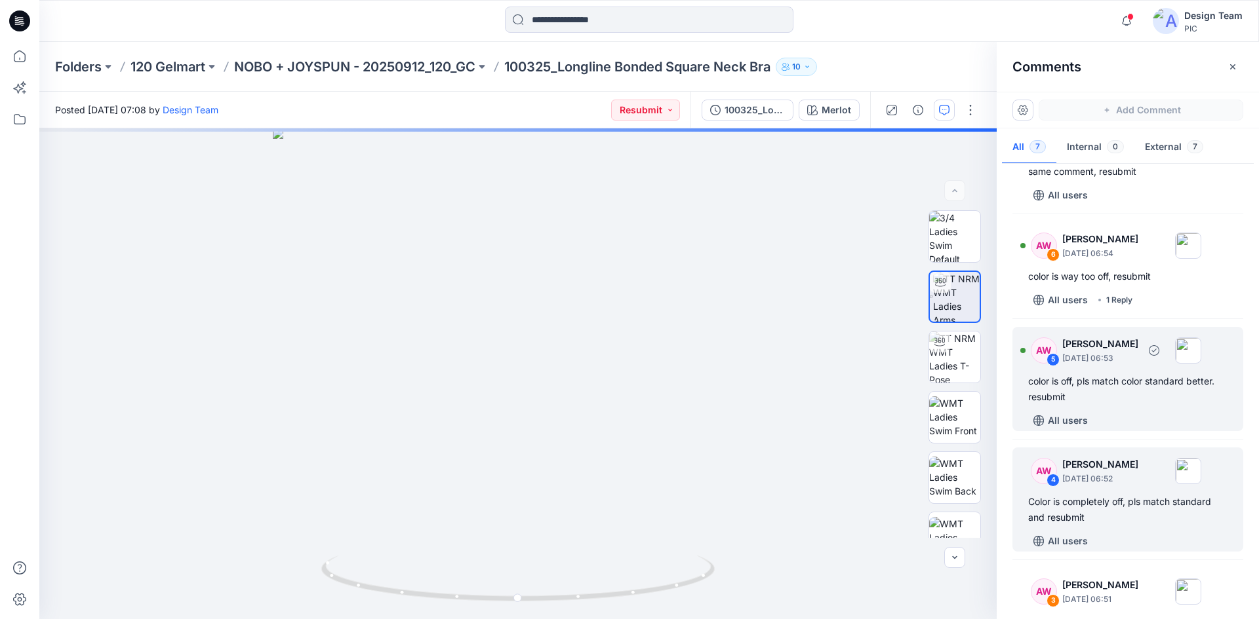
click at [1123, 397] on div "color is off, pls match color standard better. resubmit" at bounding box center [1127, 389] width 199 height 31
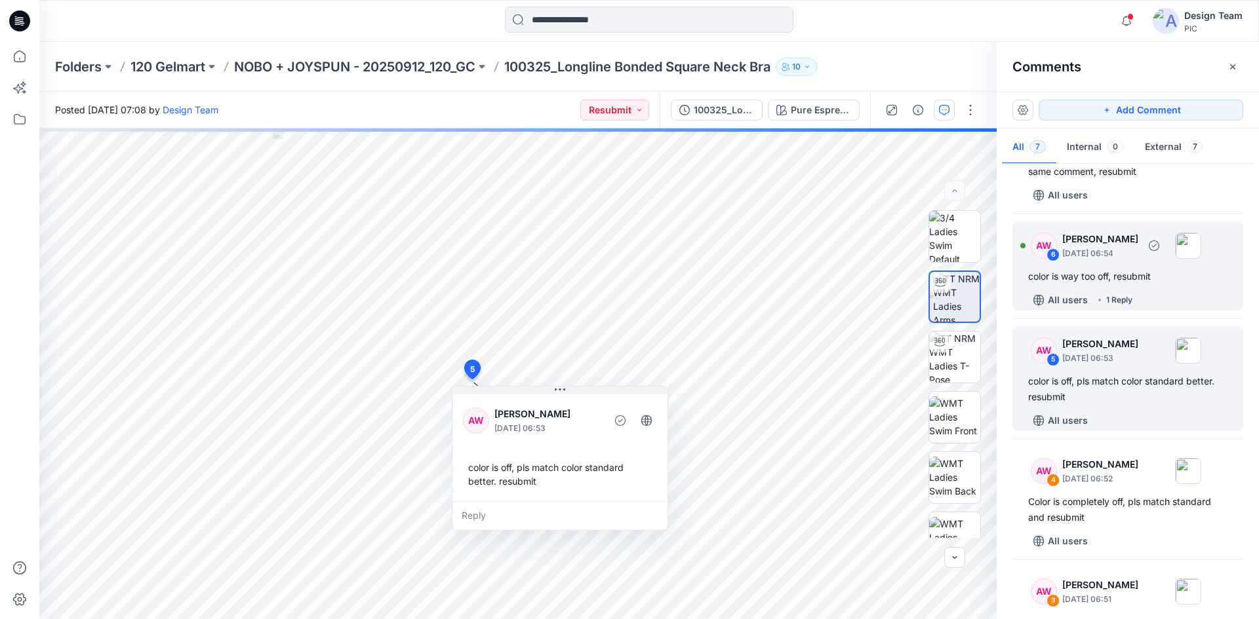
click at [1154, 274] on div "color is way too off, resubmit" at bounding box center [1127, 277] width 199 height 16
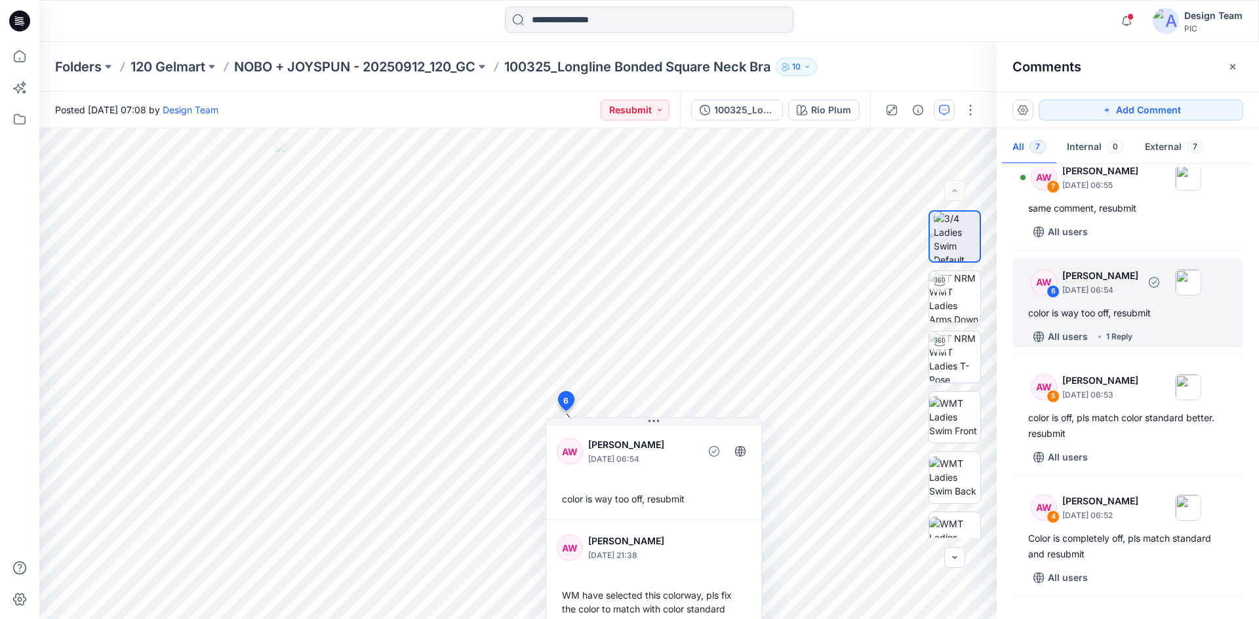
scroll to position [0, 0]
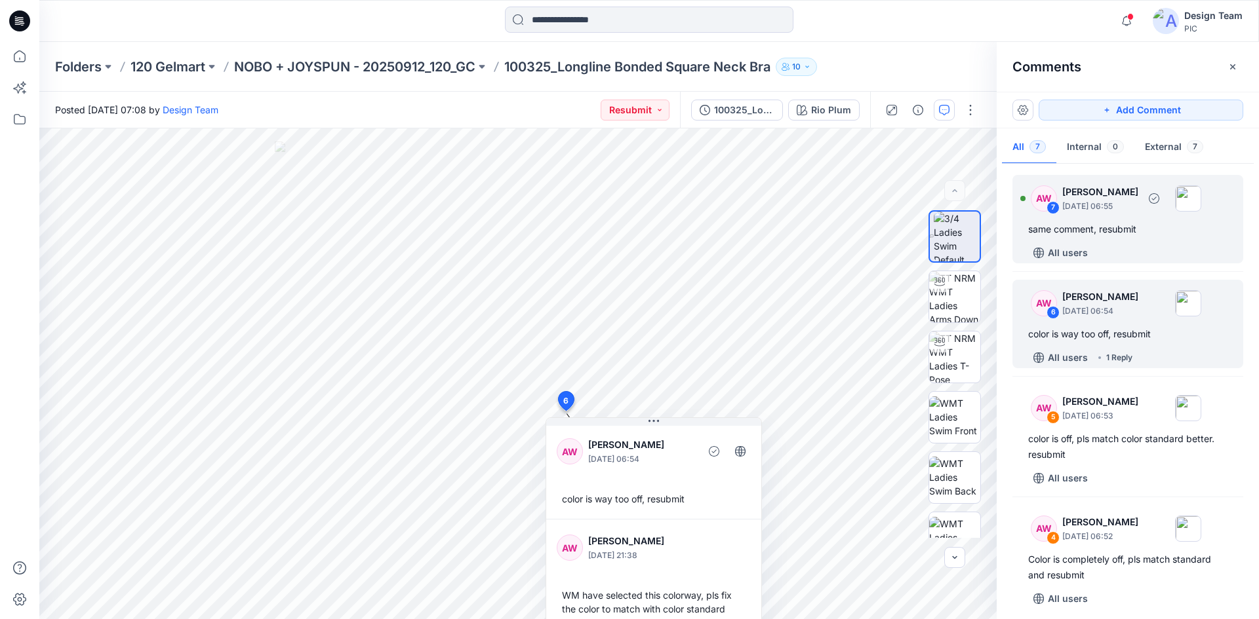
click at [1156, 232] on div "same comment, resubmit" at bounding box center [1127, 230] width 199 height 16
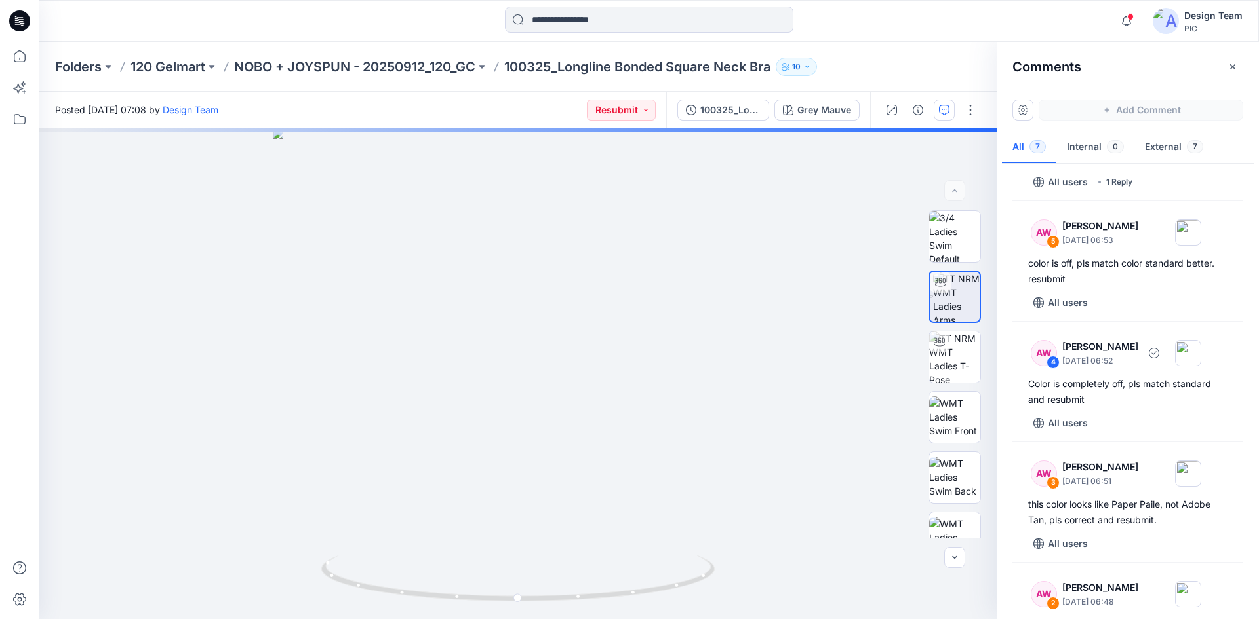
scroll to position [385, 0]
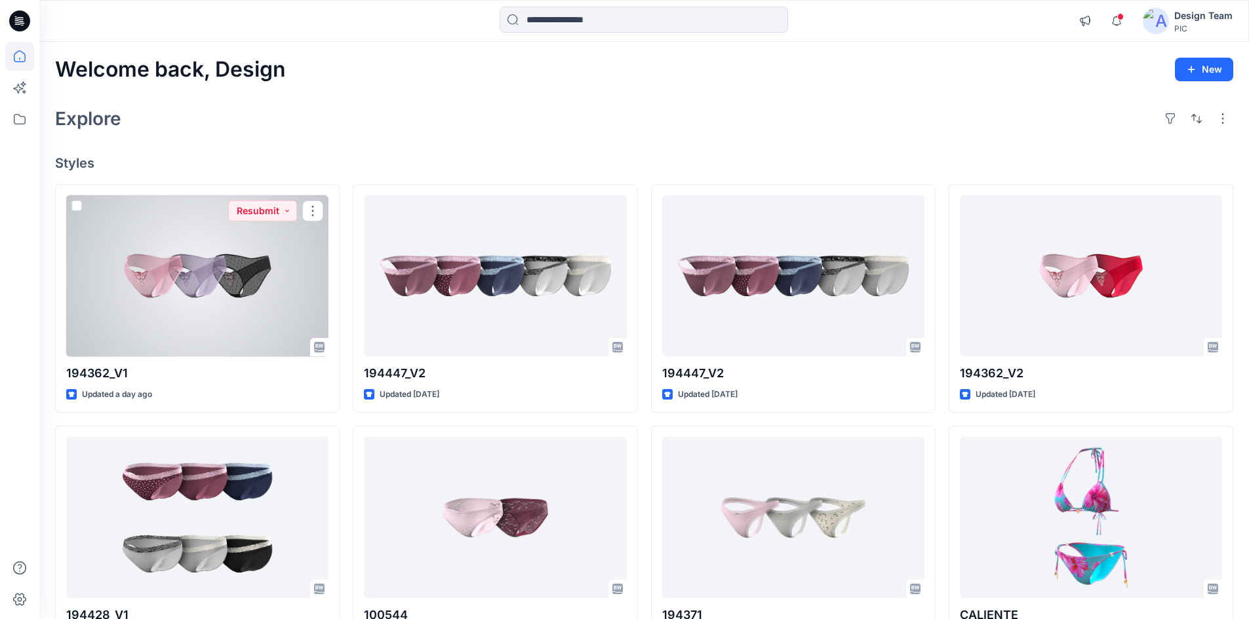
click at [279, 293] on div at bounding box center [197, 276] width 262 height 162
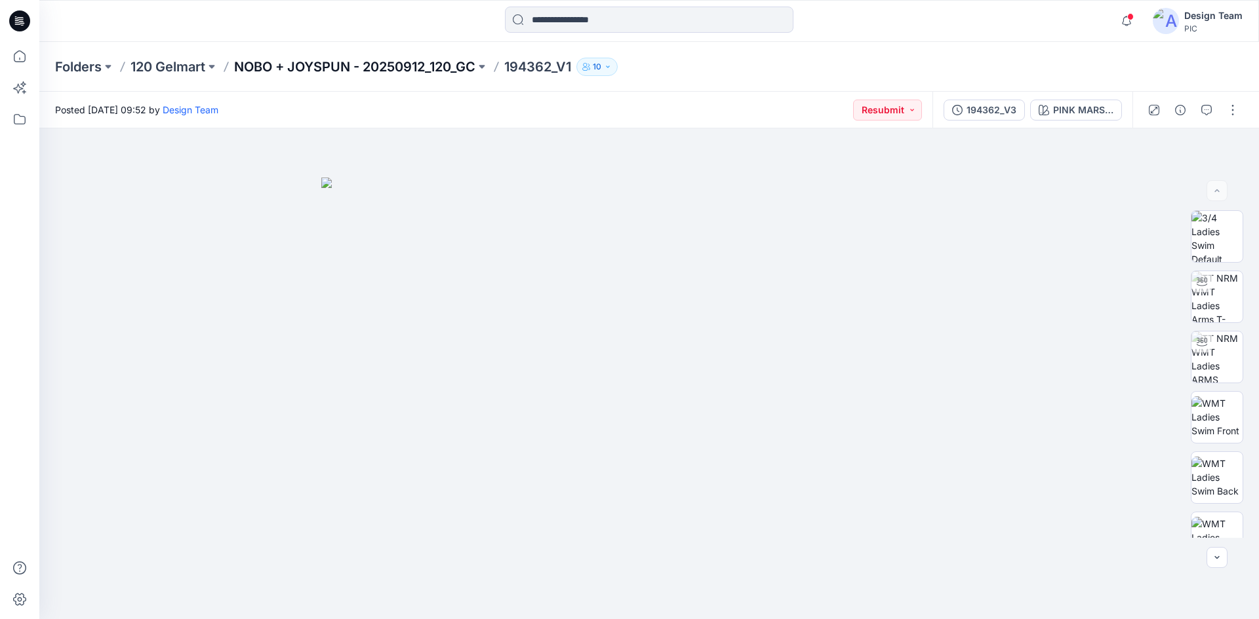
click at [387, 72] on p "NOBO + JOYSPUN - 20250912_120_GC" at bounding box center [354, 67] width 241 height 18
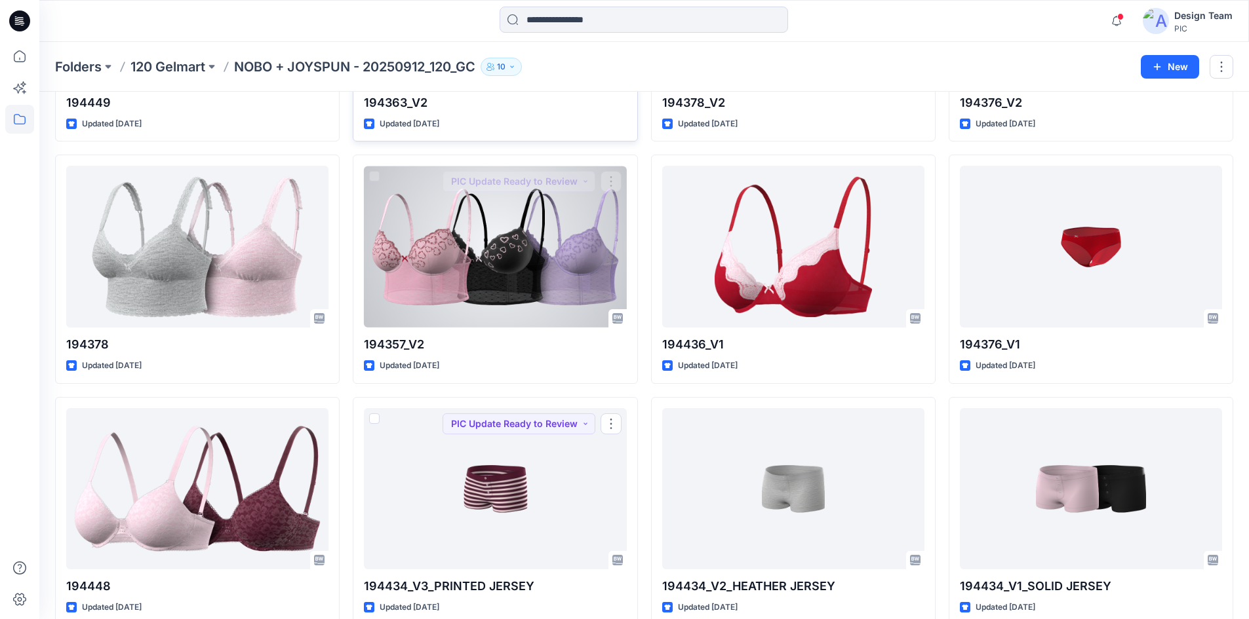
scroll to position [1506, 0]
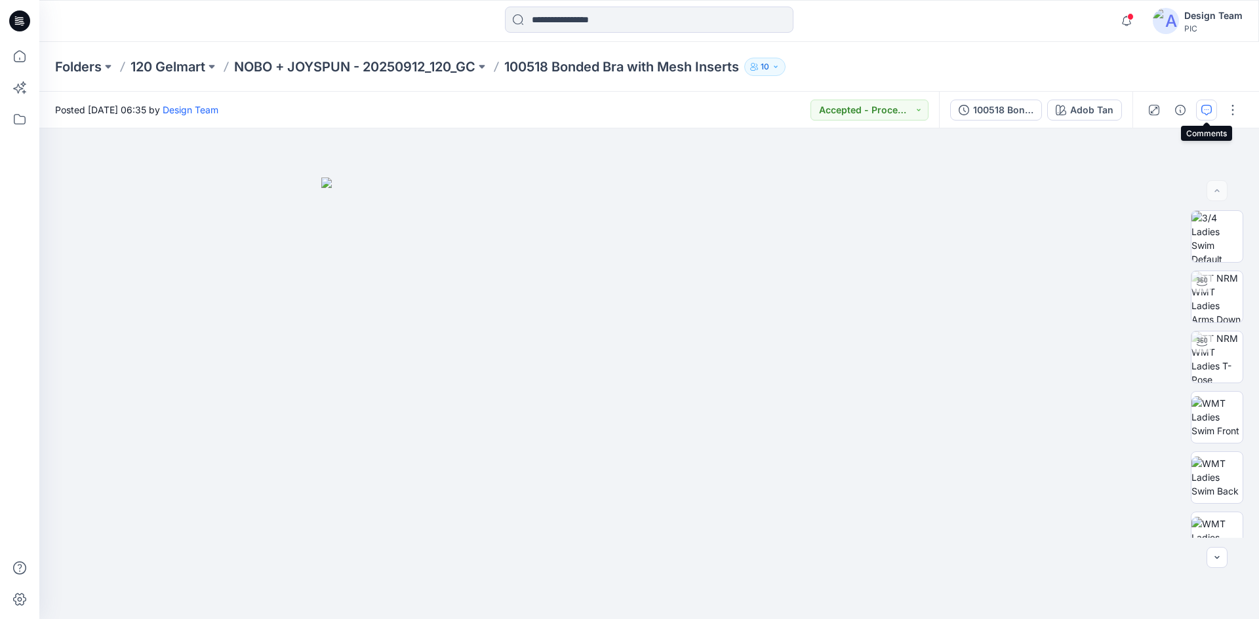
click at [1209, 113] on icon "button" at bounding box center [1206, 110] width 10 height 10
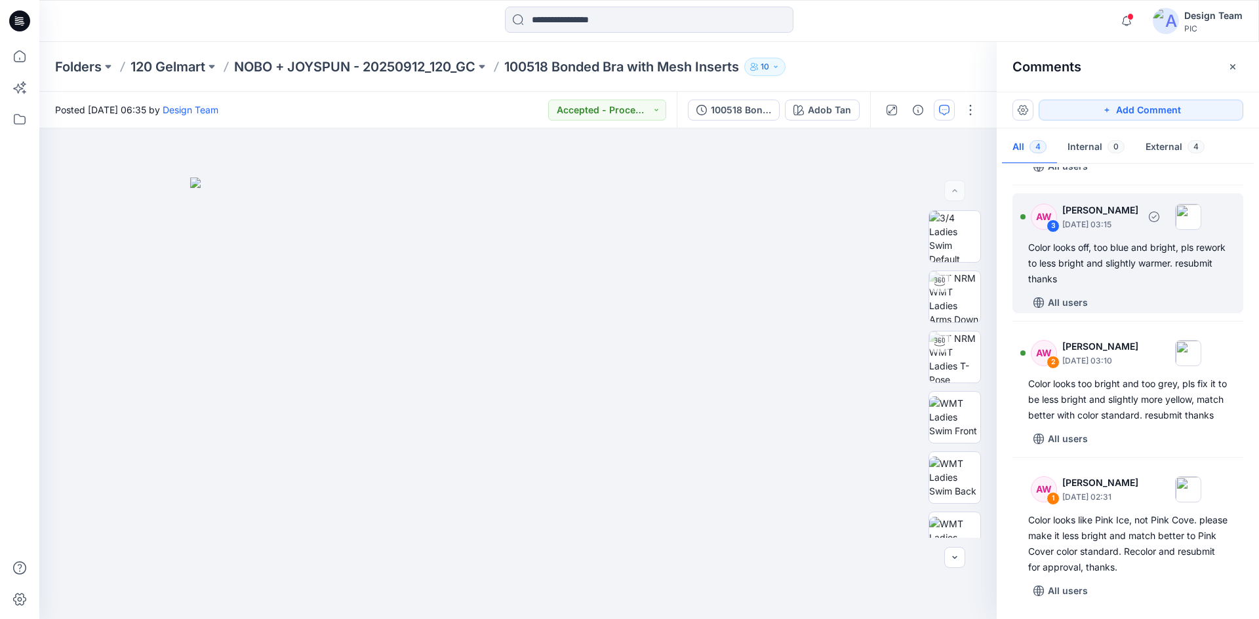
scroll to position [181, 0]
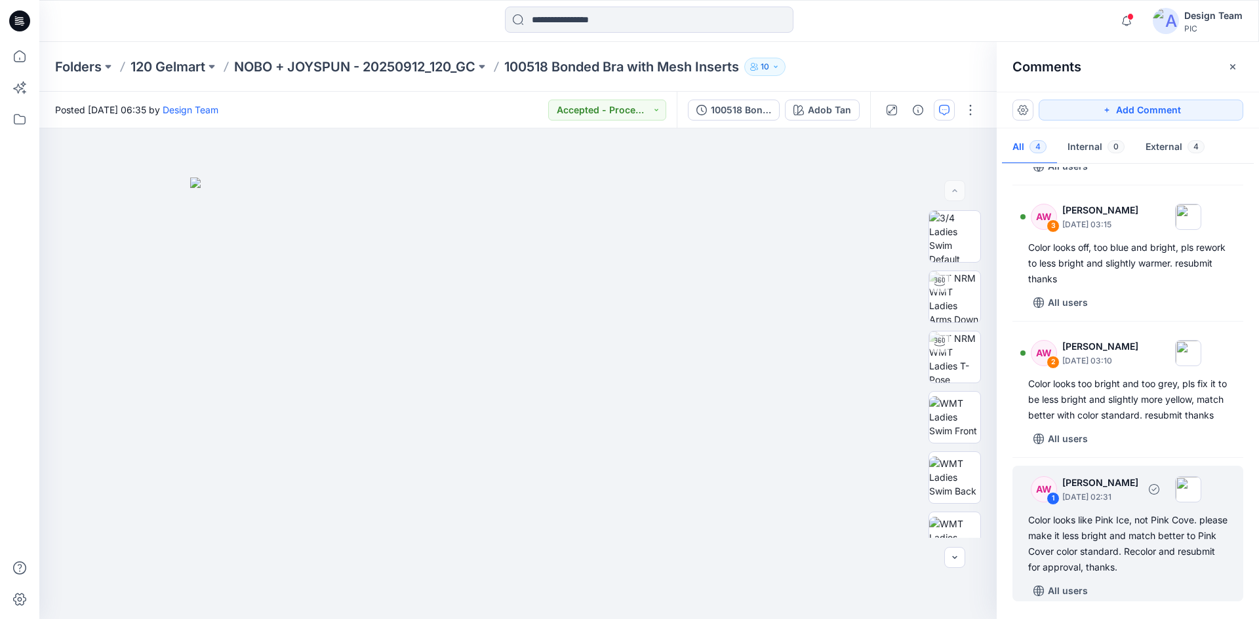
click at [1110, 554] on div "Color looks like Pink Ice, not Pink Cove. please make it less bright and match …" at bounding box center [1127, 544] width 199 height 63
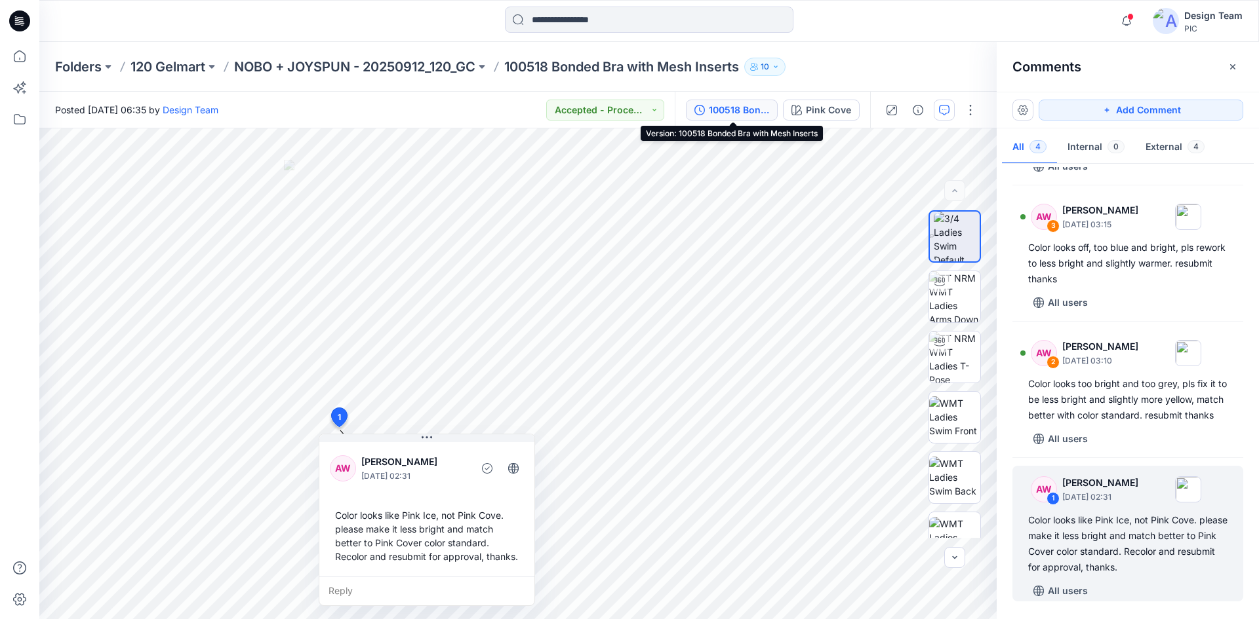
click at [729, 114] on div "100518 Bonded Bra with Mesh Inserts" at bounding box center [739, 110] width 60 height 14
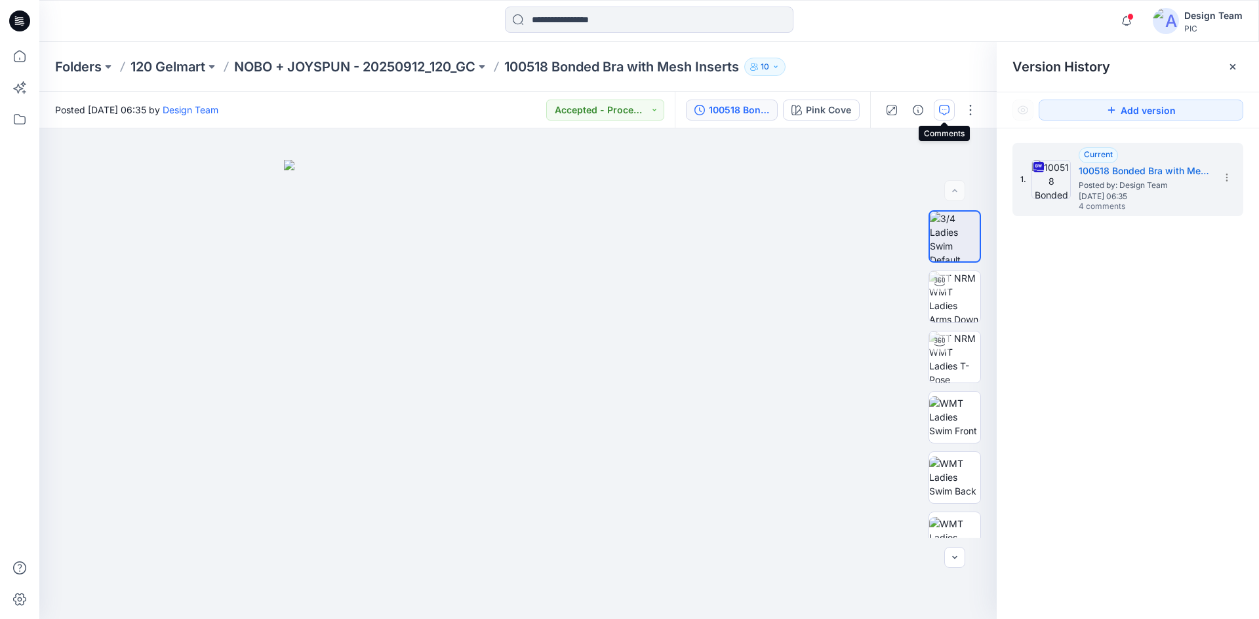
click at [944, 113] on icon "button" at bounding box center [944, 110] width 10 height 10
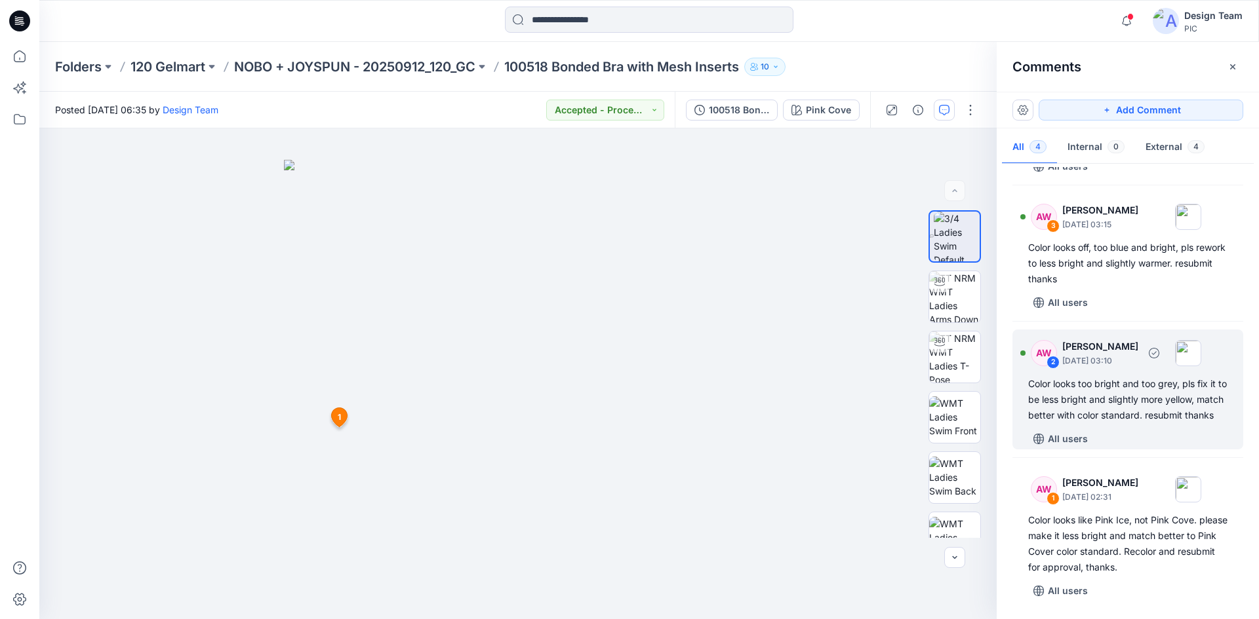
click at [1137, 391] on div "Color looks too bright and too grey, pls fix it to be less bright and slightly …" at bounding box center [1127, 399] width 199 height 47
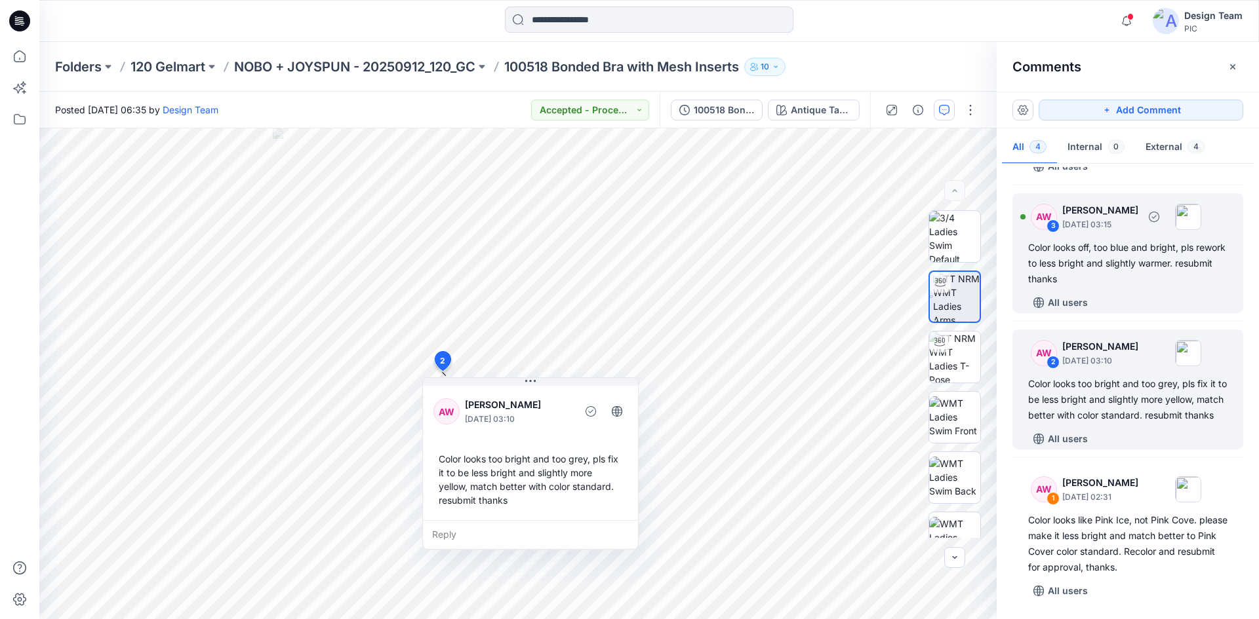
click at [1170, 271] on div "Color looks off, too blue and bright, pls rework to less bright and slightly wa…" at bounding box center [1127, 263] width 199 height 47
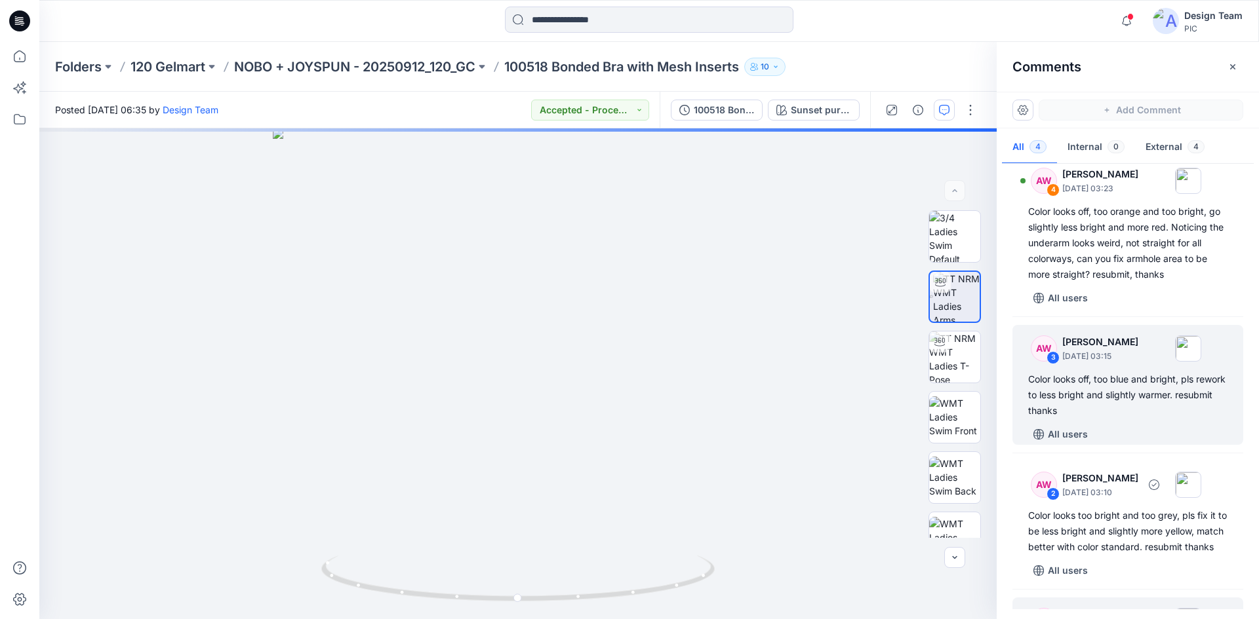
scroll to position [0, 0]
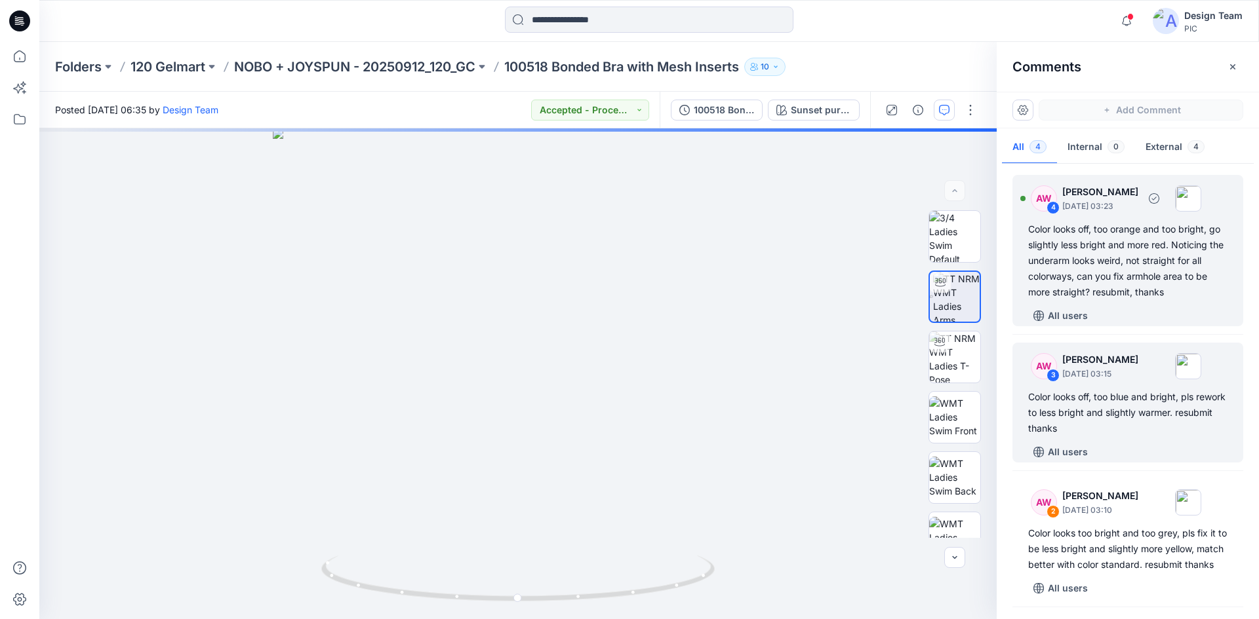
click at [1127, 294] on div "Color looks off, too orange and too bright, go slightly less bright and more re…" at bounding box center [1127, 261] width 199 height 79
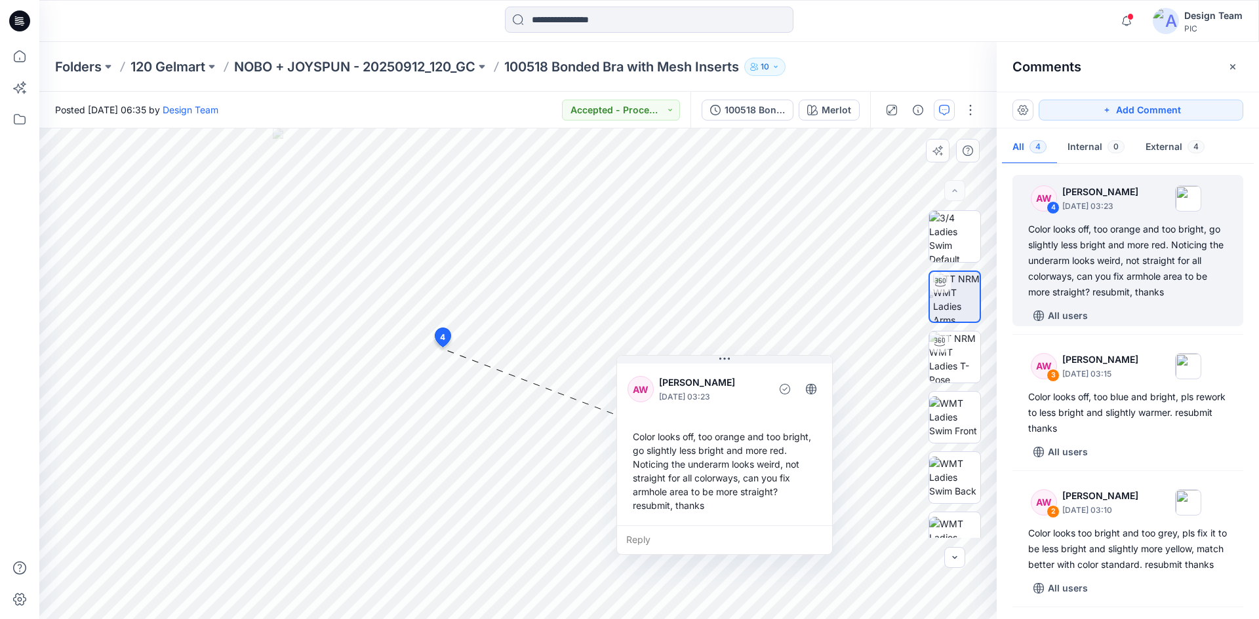
drag, startPoint x: 572, startPoint y: 367, endPoint x: 758, endPoint y: 364, distance: 185.5
click at [758, 364] on div "AW Amy Wong-Chan September 25, 2025 03:23 Color looks off, too orange and too b…" at bounding box center [724, 443] width 215 height 165
drag, startPoint x: 752, startPoint y: 370, endPoint x: 735, endPoint y: 374, distance: 18.1
click at [735, 374] on div "AW Amy Wong-Chan September 25, 2025 03:23 Color looks off, too orange and too b…" at bounding box center [706, 447] width 215 height 165
